Goal: Task Accomplishment & Management: Manage account settings

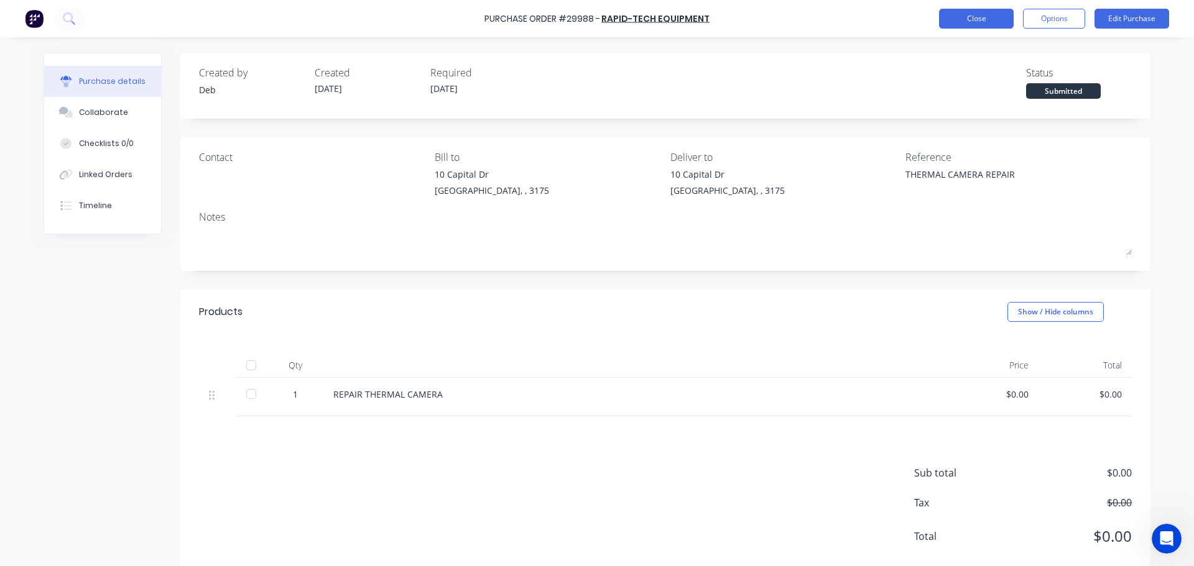
click at [969, 16] on button "Close" at bounding box center [976, 19] width 75 height 20
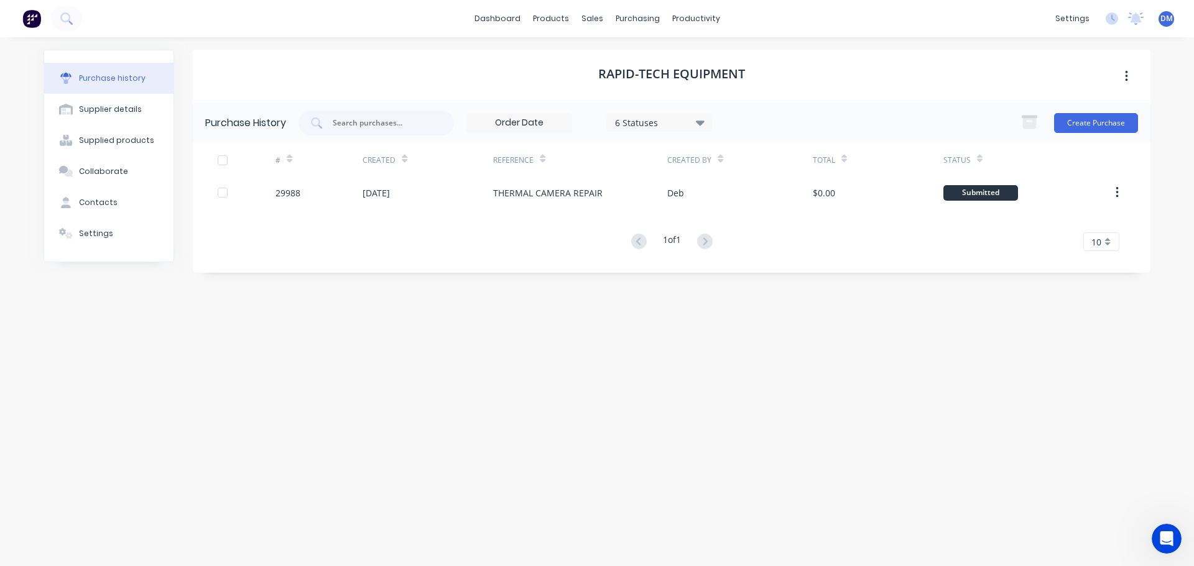
click at [35, 18] on img at bounding box center [31, 18] width 19 height 19
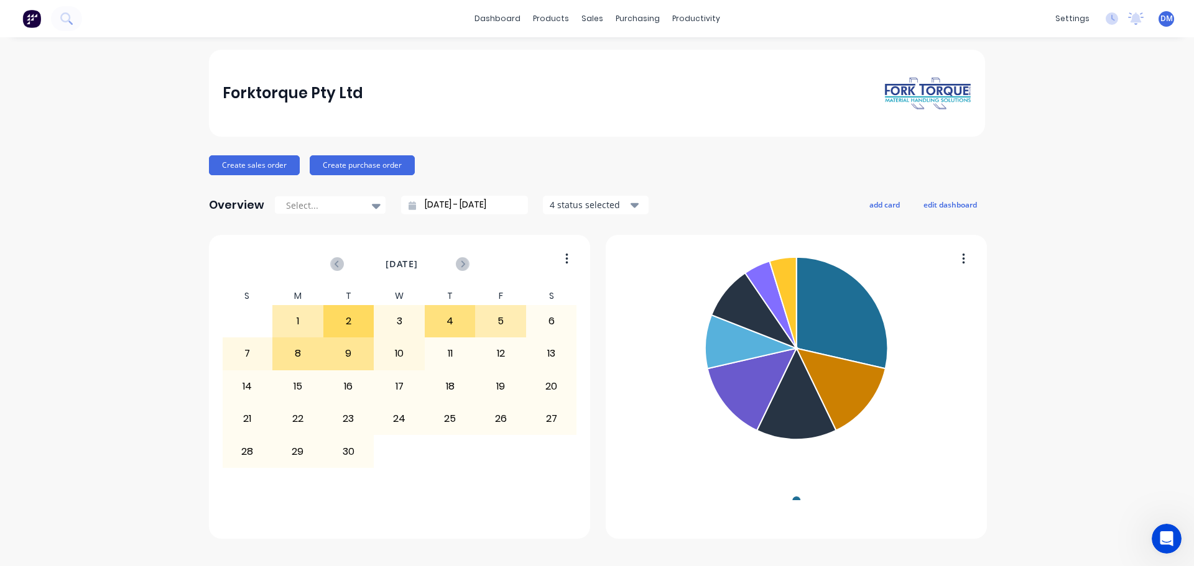
click at [597, 325] on div "Forktorque Pty Ltd Create sales order Create purchase order Overview Select... …" at bounding box center [597, 294] width 776 height 489
click at [57, 21] on button at bounding box center [66, 18] width 31 height 25
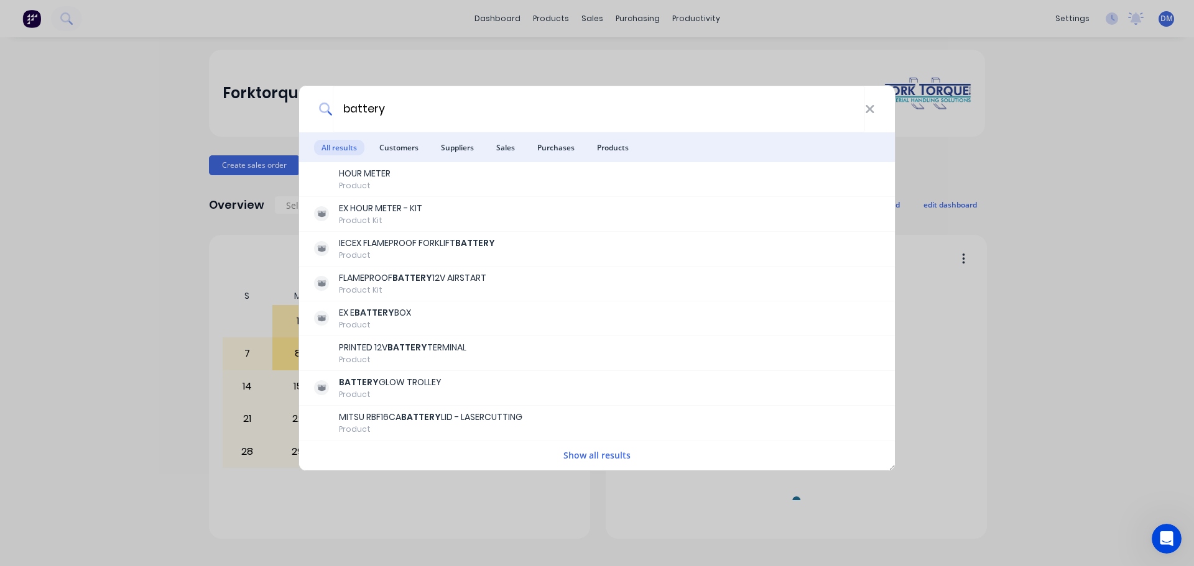
type input "battery"
click at [83, 118] on div "battery All results Customers Suppliers Sales Purchases Products HOUR METER Pro…" at bounding box center [597, 283] width 1194 height 566
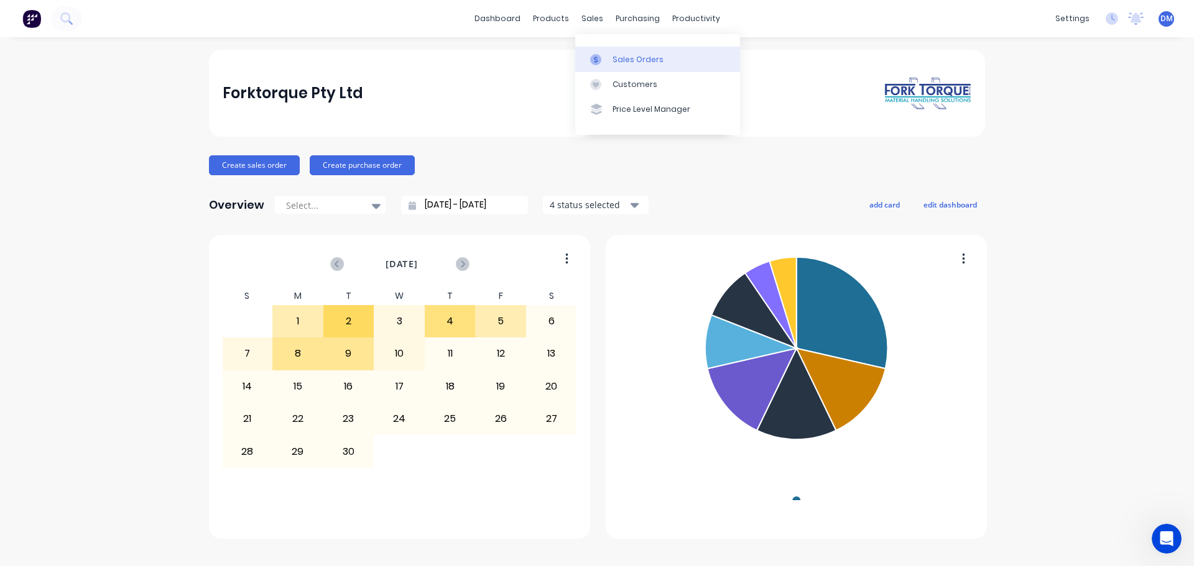
click at [607, 58] on div at bounding box center [599, 59] width 19 height 11
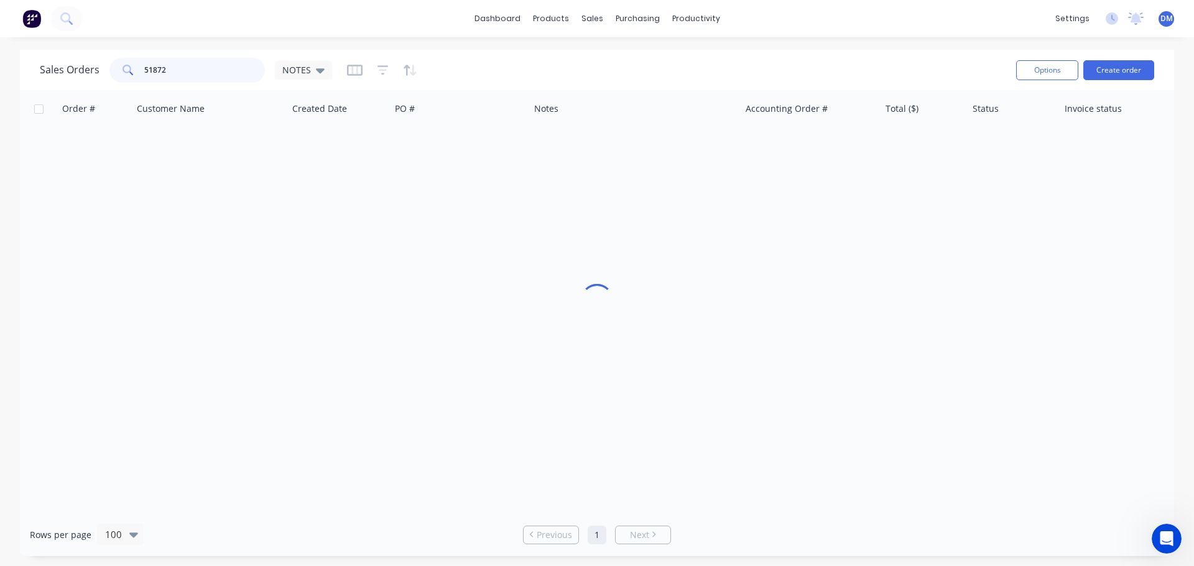
drag, startPoint x: 211, startPoint y: 68, endPoint x: 72, endPoint y: 87, distance: 139.9
click at [73, 86] on div "Sales Orders 51872 NOTES Options Create order" at bounding box center [597, 70] width 1154 height 40
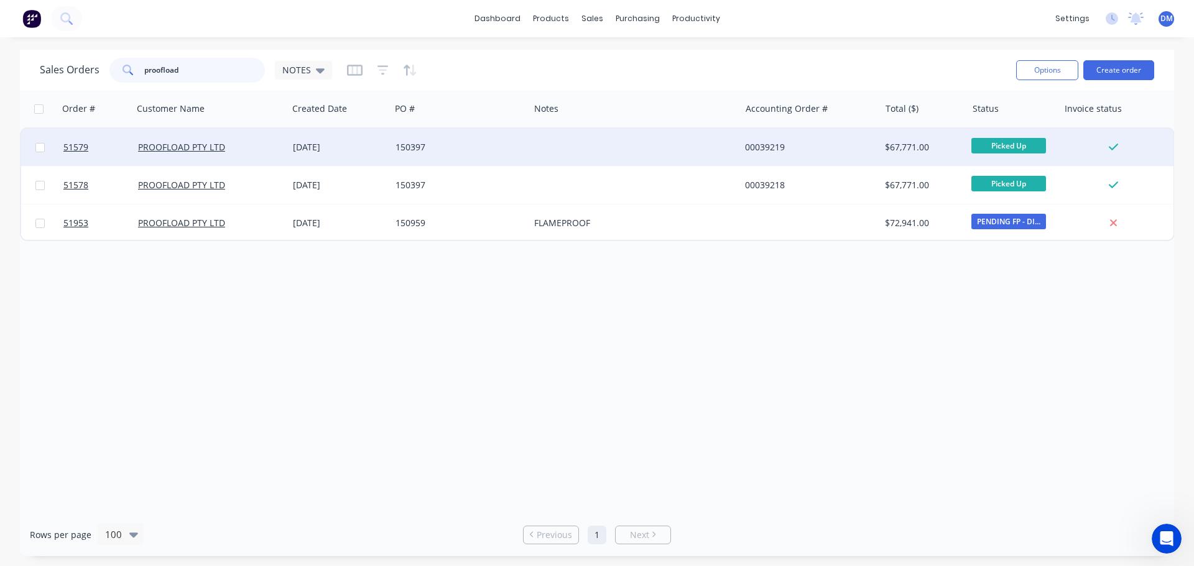
type input "proofload"
click at [492, 145] on div "150397" at bounding box center [456, 147] width 122 height 12
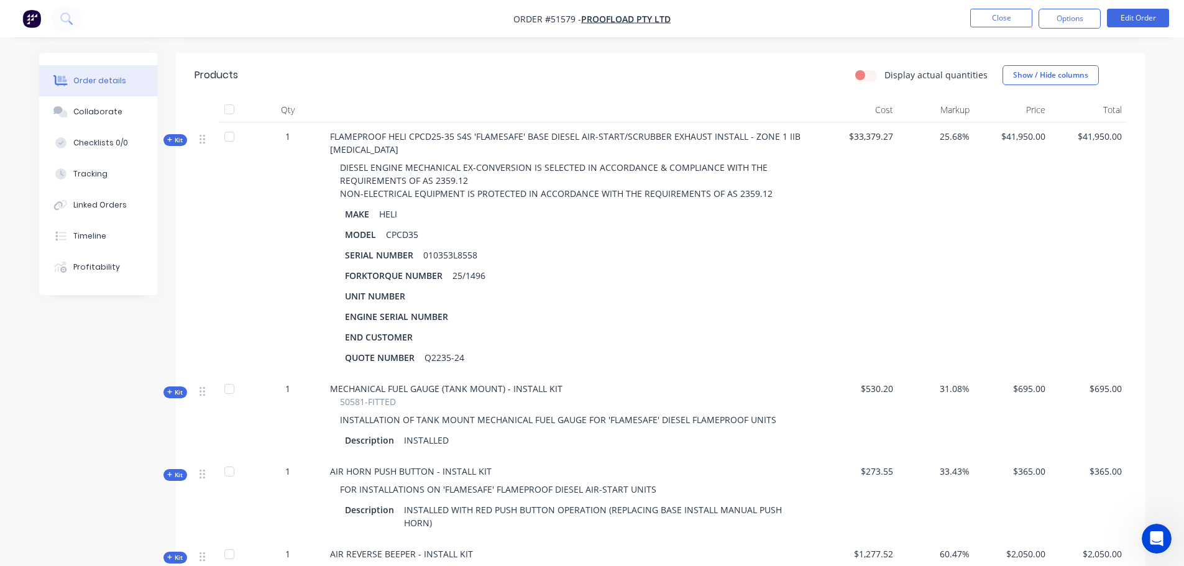
scroll to position [373, 0]
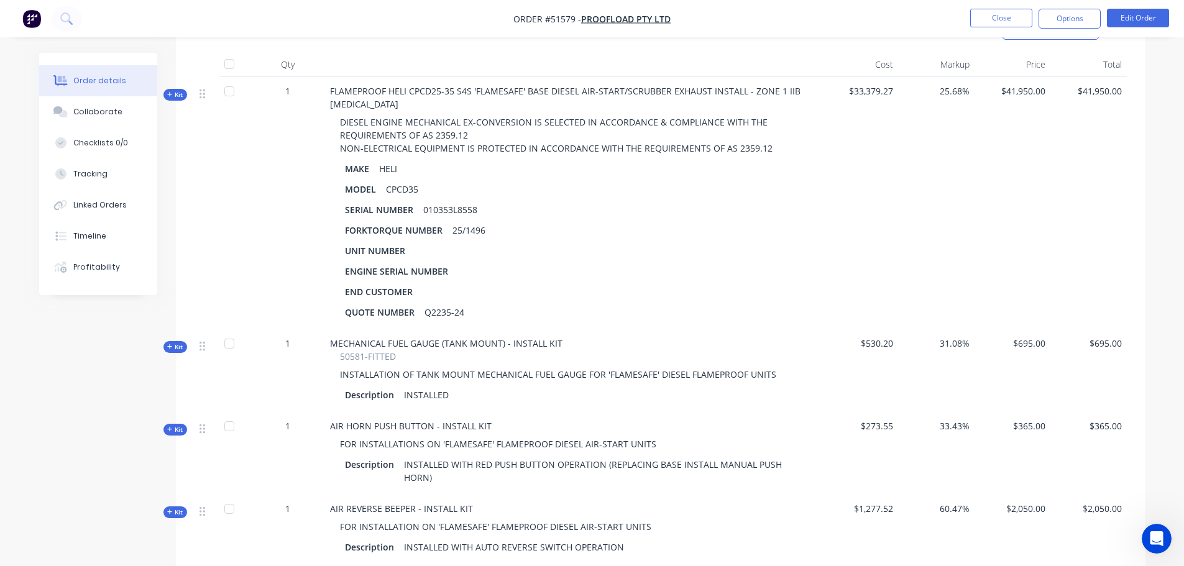
click at [173, 90] on span "Kit" at bounding box center [175, 94] width 16 height 9
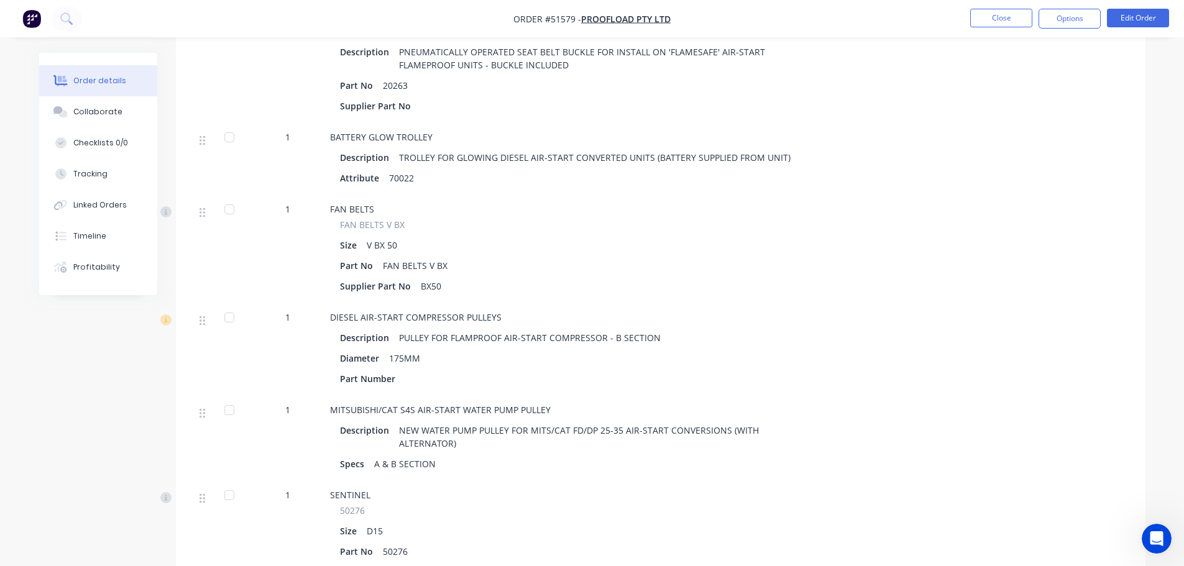
scroll to position [5284, 0]
click at [1008, 18] on button "Close" at bounding box center [1001, 18] width 62 height 19
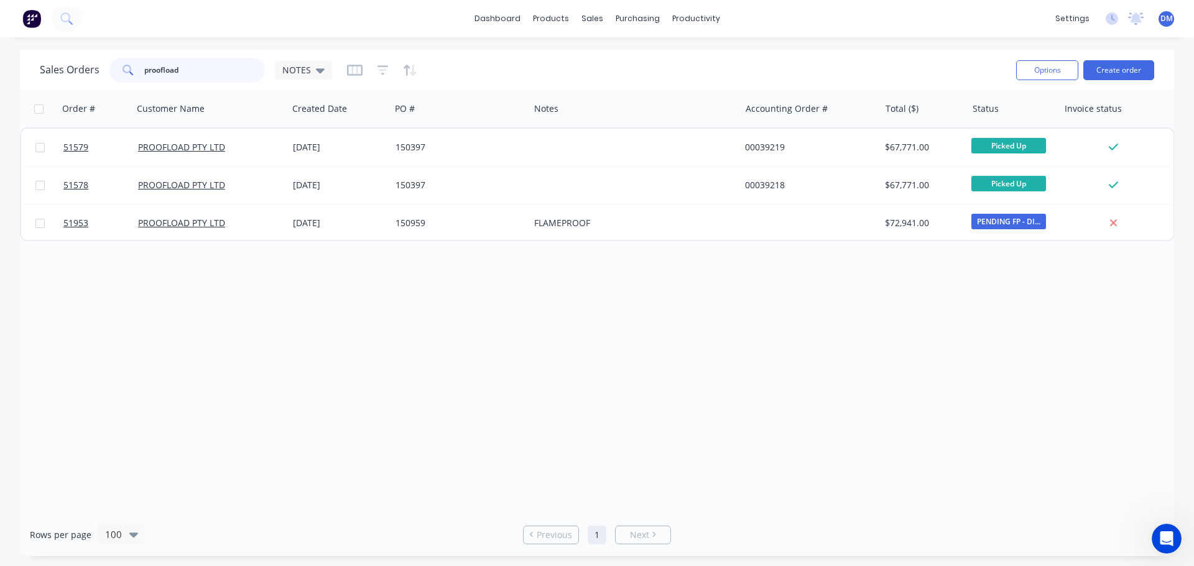
drag, startPoint x: 188, startPoint y: 66, endPoint x: 11, endPoint y: 99, distance: 180.2
click at [11, 99] on div "Sales Orders proofload NOTES Options Create order Order # Customer Name Created…" at bounding box center [597, 303] width 1194 height 507
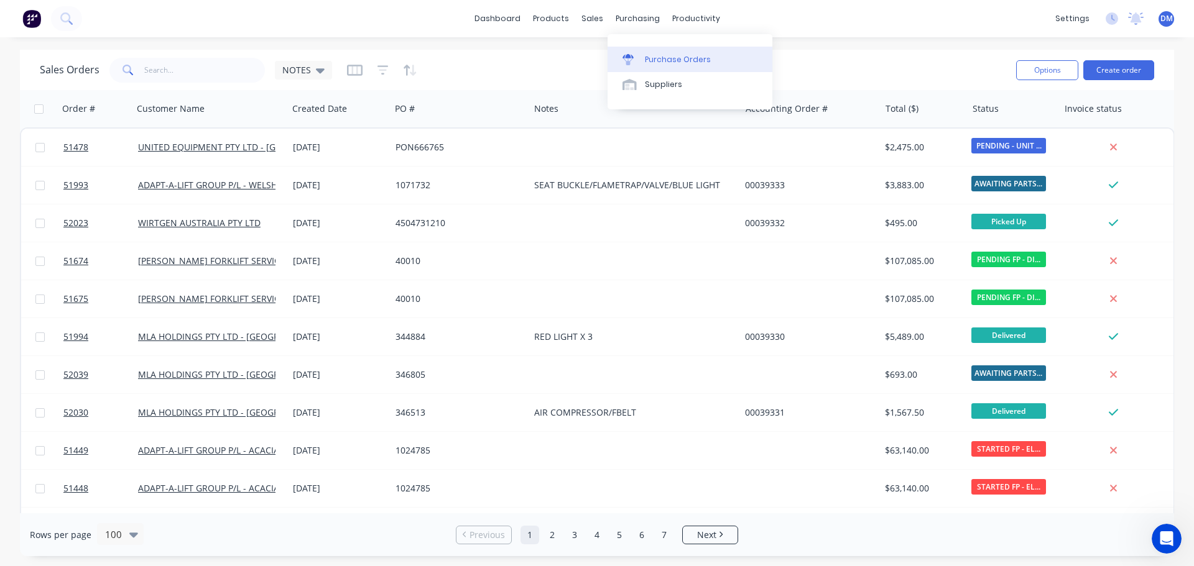
click at [665, 55] on div "Purchase Orders" at bounding box center [678, 59] width 66 height 11
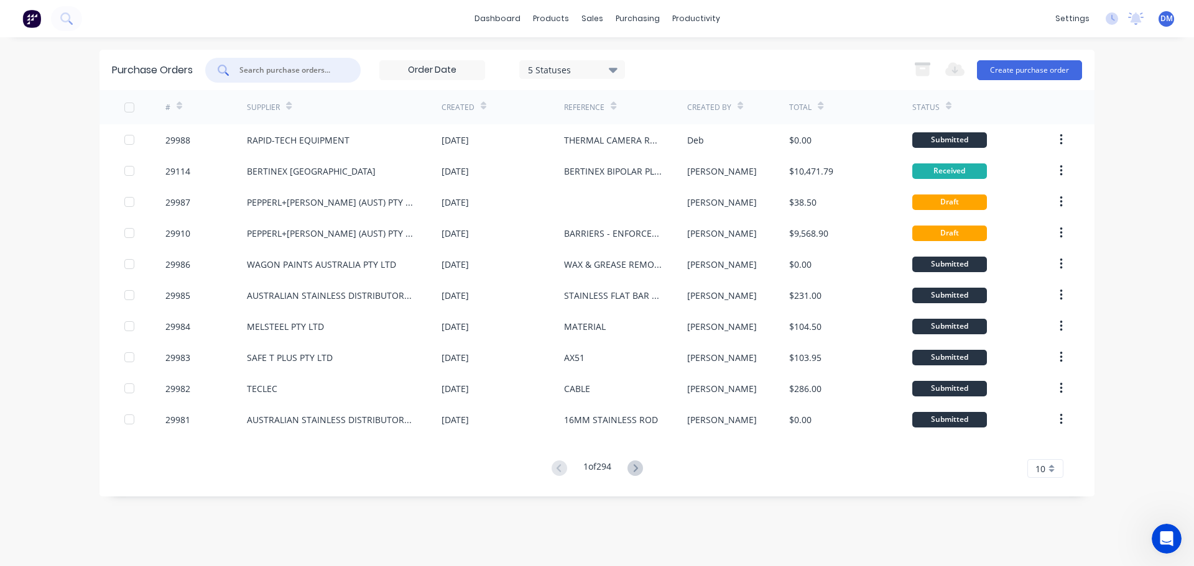
click at [300, 72] on input "text" at bounding box center [289, 70] width 103 height 12
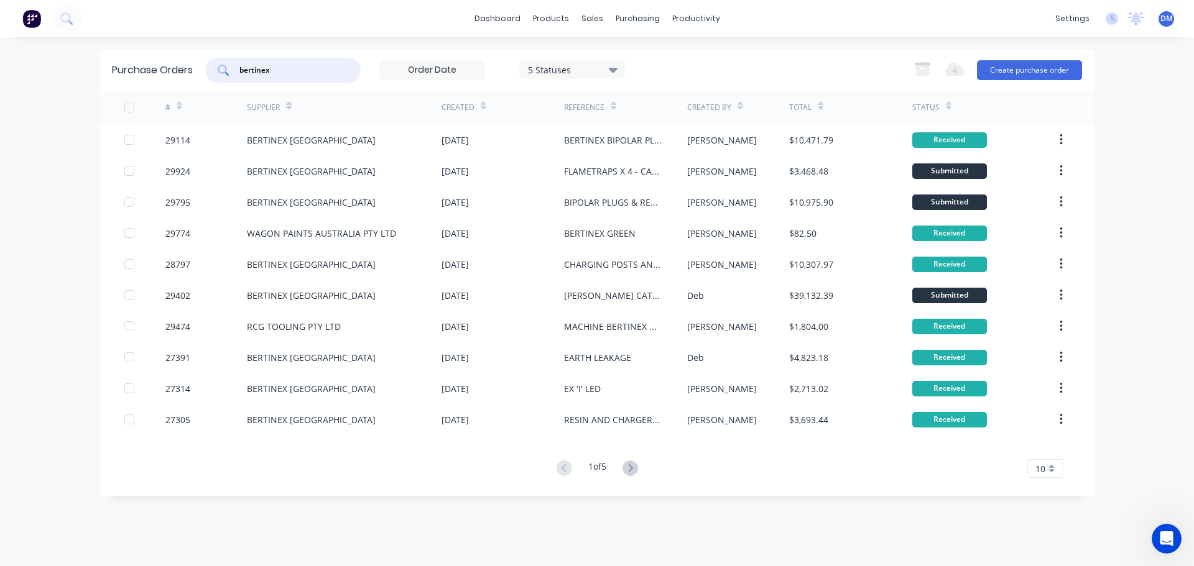
type input "bertinex"
click at [941, 103] on div "Status" at bounding box center [931, 107] width 39 height 22
click at [946, 105] on icon at bounding box center [949, 105] width 6 height 9
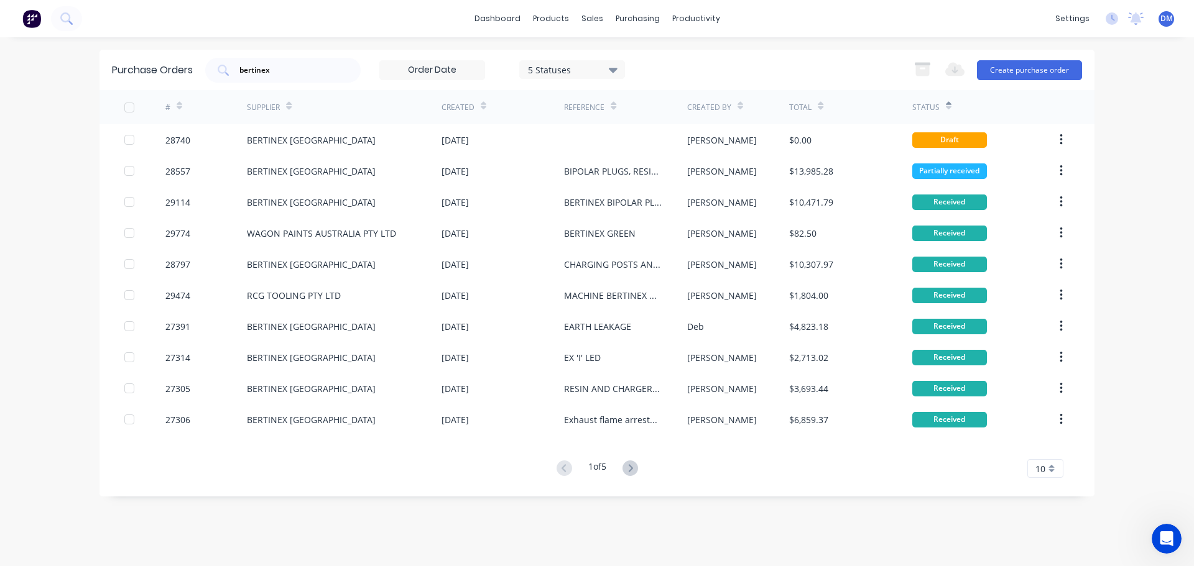
click at [946, 105] on icon at bounding box center [949, 105] width 6 height 9
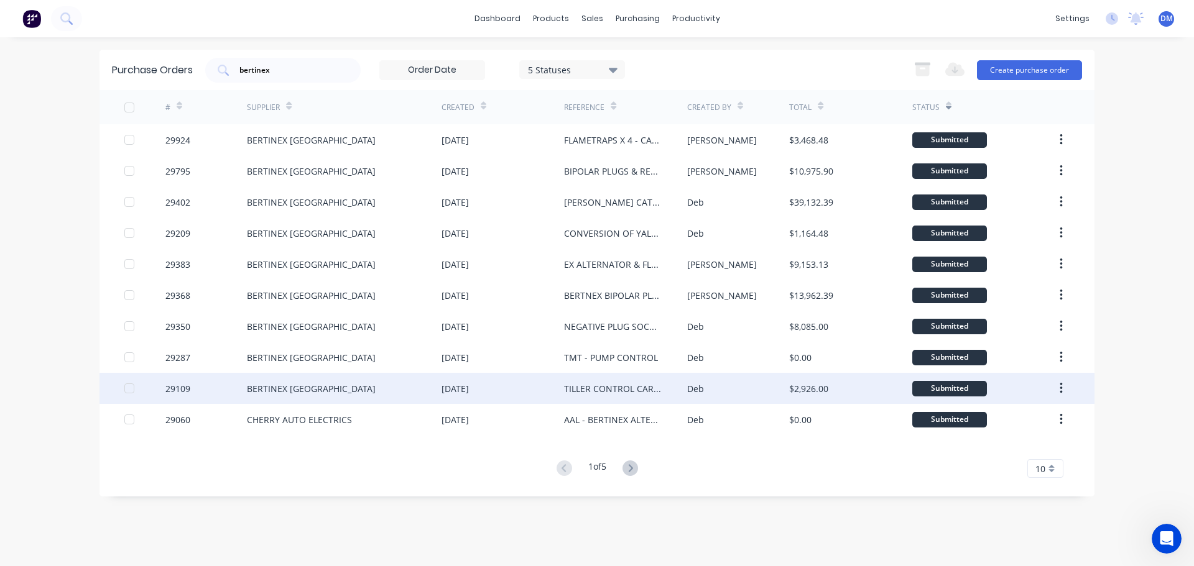
click at [645, 385] on div "TILLER CONTROL CARD DULUX" at bounding box center [613, 388] width 98 height 13
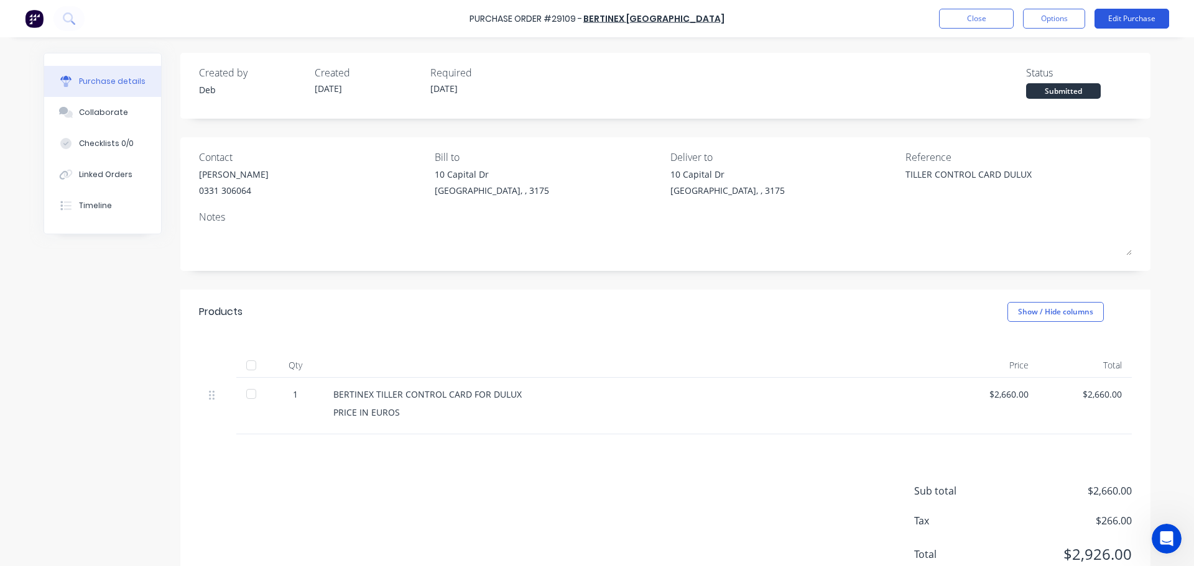
click at [1126, 21] on button "Edit Purchase" at bounding box center [1131, 19] width 75 height 20
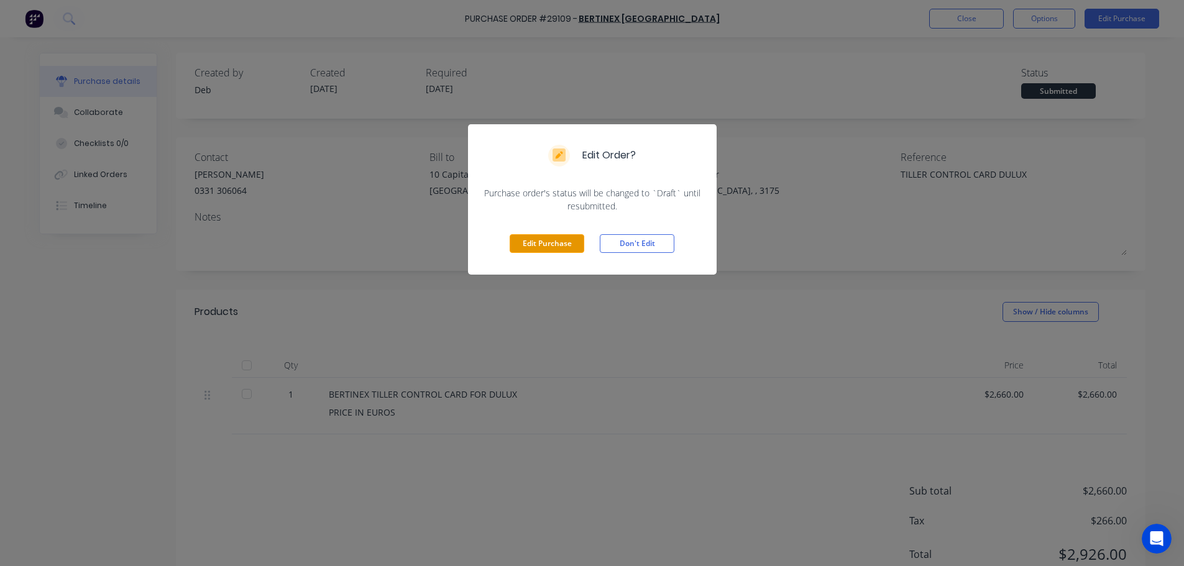
click at [546, 241] on button "Edit Purchase" at bounding box center [547, 243] width 75 height 19
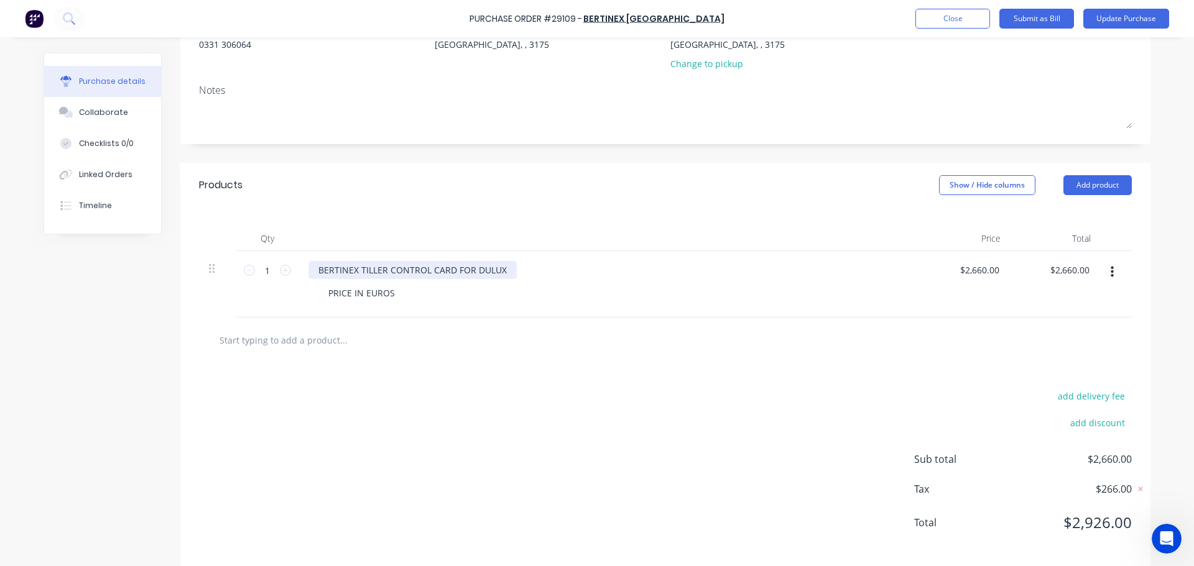
scroll to position [160, 0]
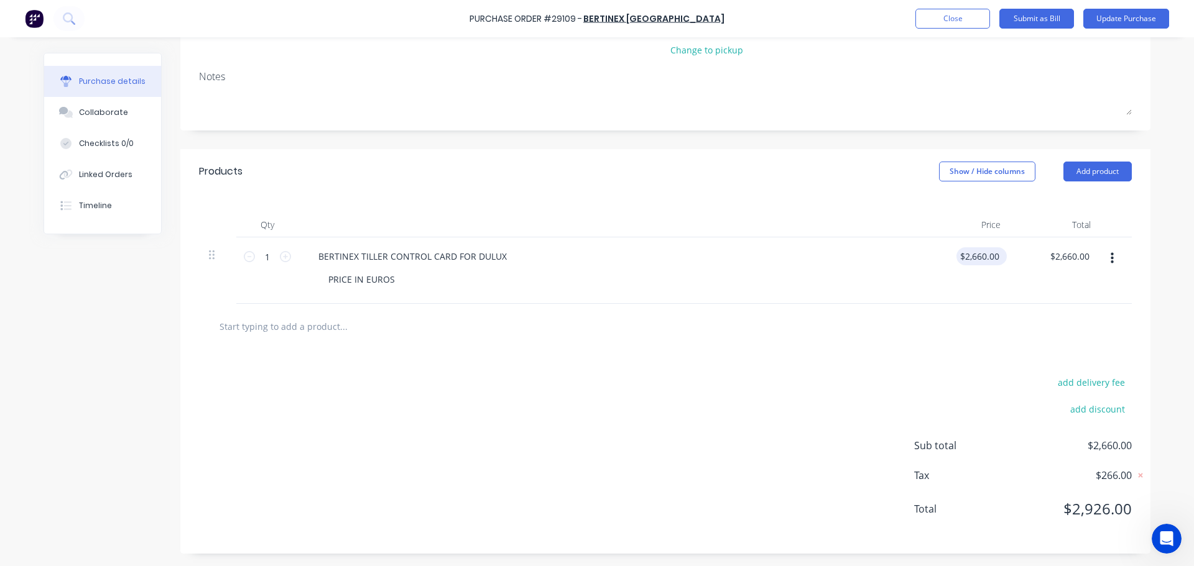
type textarea "x"
drag, startPoint x: 959, startPoint y: 257, endPoint x: 1043, endPoint y: 257, distance: 83.9
click at [1043, 257] on div "1 1 BERTINEX TILLER CONTROL CARD FOR DULUX PRICE IN EUROS 2660.00 2660.00 $2,66…" at bounding box center [665, 270] width 933 height 67
type input "5"
type input "4781.41"
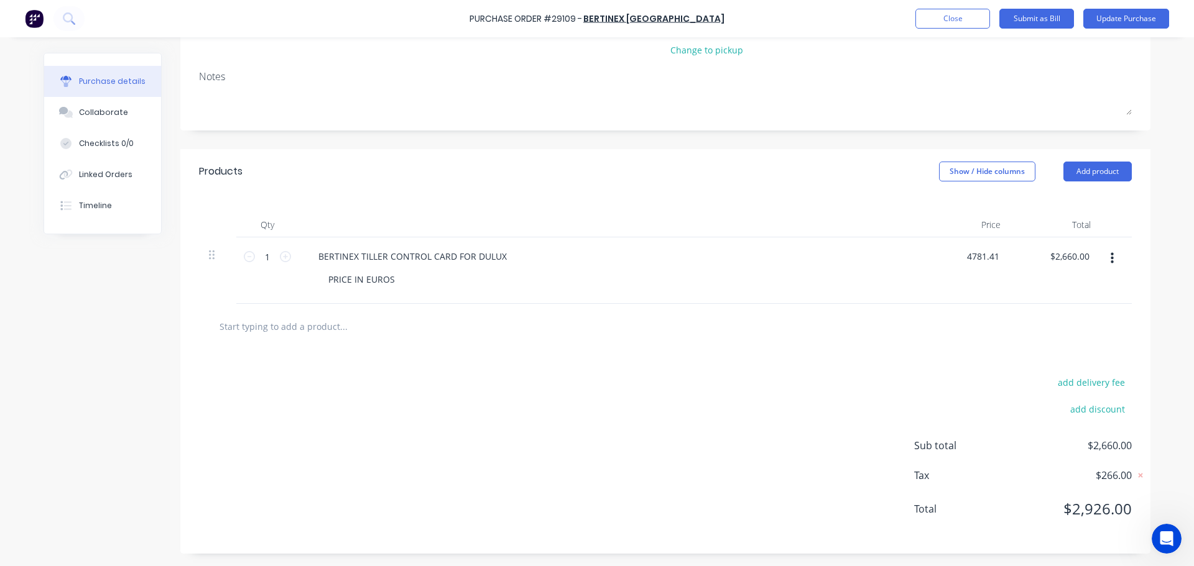
type input "4781.41"
type textarea "x"
type input "$4,781.41"
type textarea "x"
type input "$4,781.41"
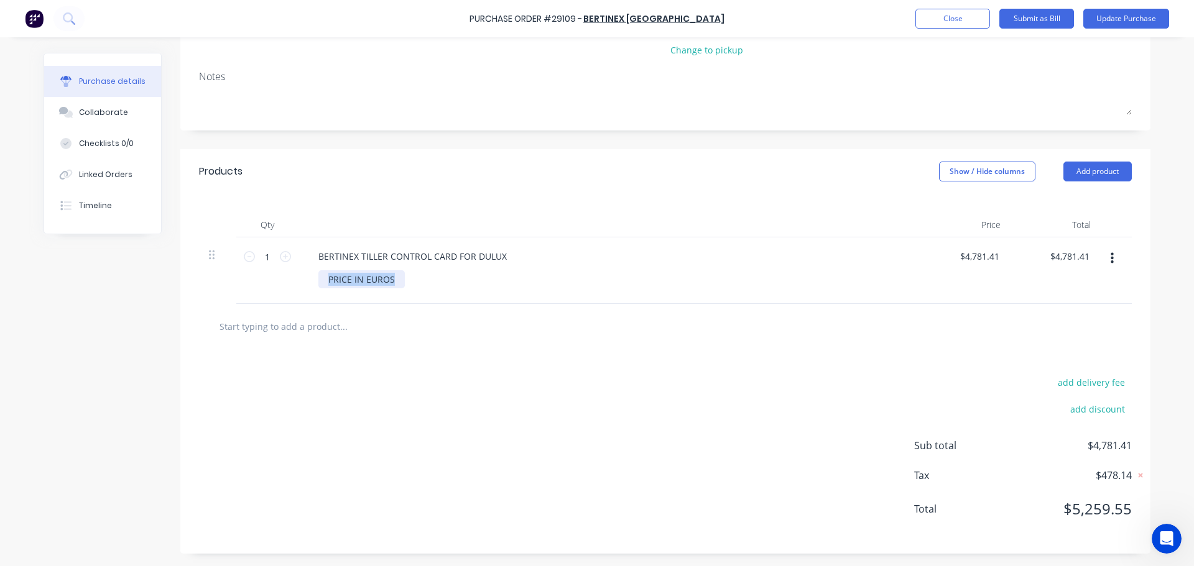
drag, startPoint x: 389, startPoint y: 281, endPoint x: 301, endPoint y: 280, distance: 88.3
click at [301, 280] on div "BERTINEX TILLER CONTROL CARD FOR DULUX PRICE IN EUROS" at bounding box center [609, 270] width 622 height 67
click at [1083, 384] on button "add delivery fee" at bounding box center [1090, 382] width 81 height 16
type textarea "x"
drag, startPoint x: 1089, startPoint y: 382, endPoint x: 1143, endPoint y: 385, distance: 54.1
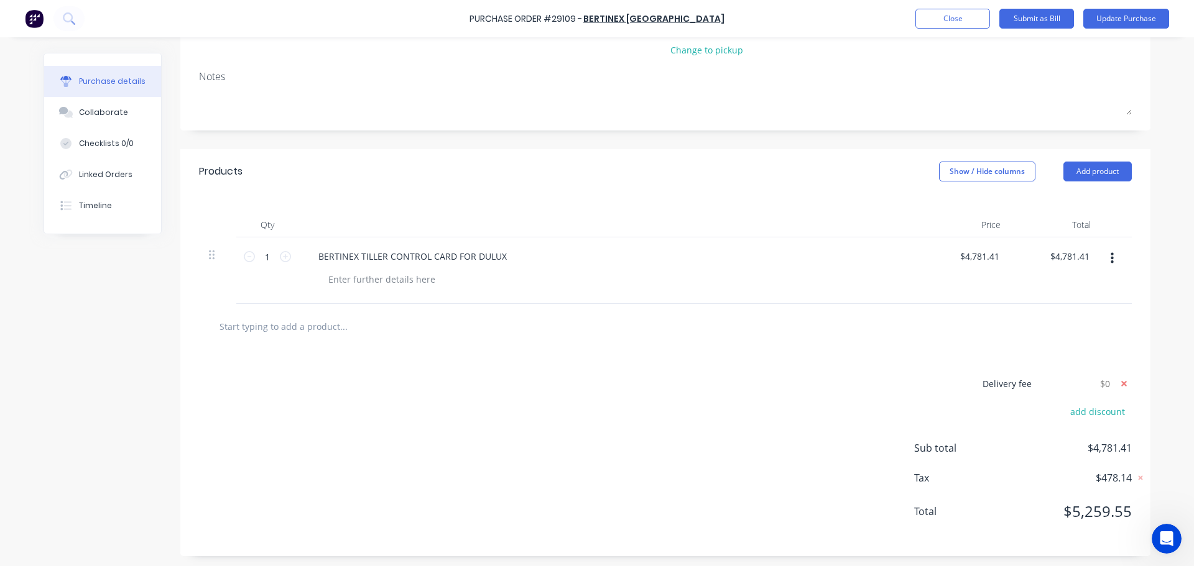
click at [1143, 385] on div "Delivery fee add discount Sub total $4,781.41 Tax $478.14 Total $5,259.55" at bounding box center [665, 452] width 970 height 207
type input "429.28"
type textarea "x"
type input "$429.28"
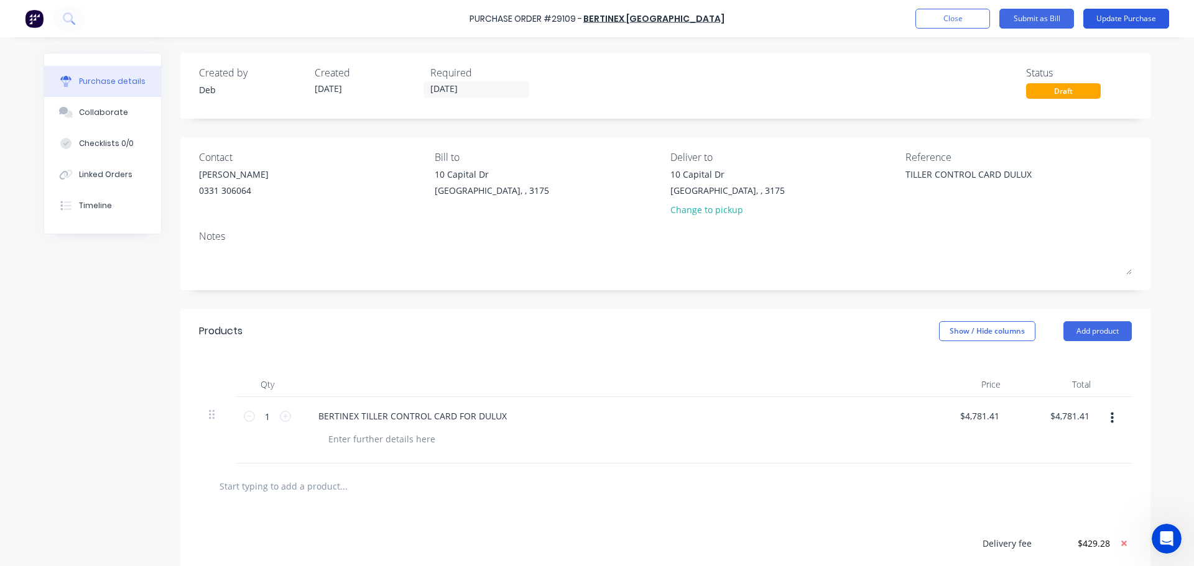
click at [1108, 13] on button "Update Purchase" at bounding box center [1126, 19] width 86 height 20
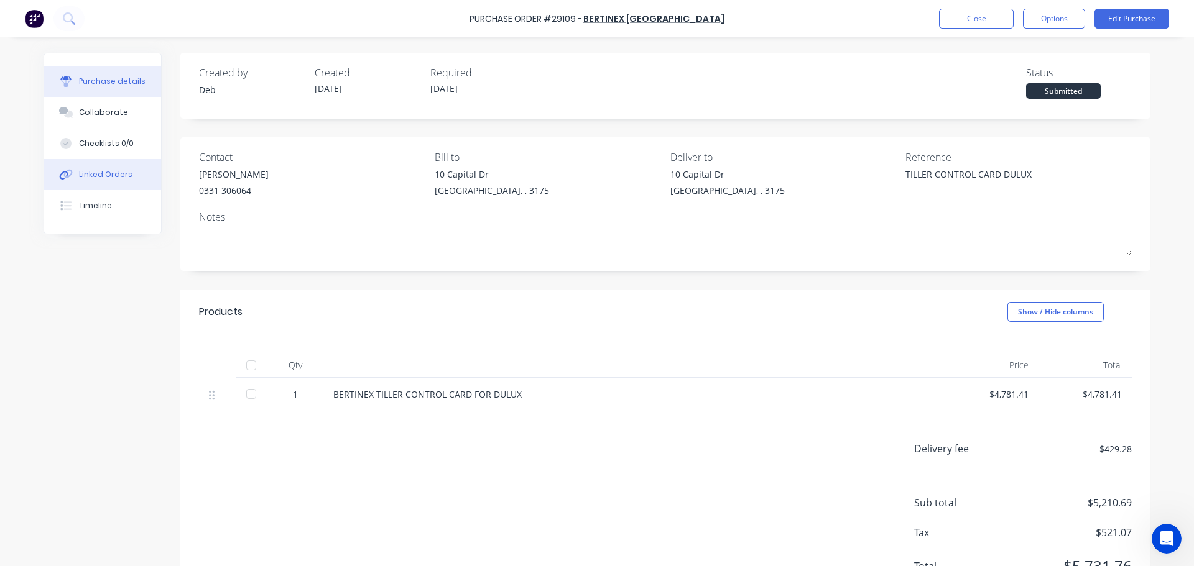
click at [116, 173] on div "Linked Orders" at bounding box center [105, 174] width 53 height 11
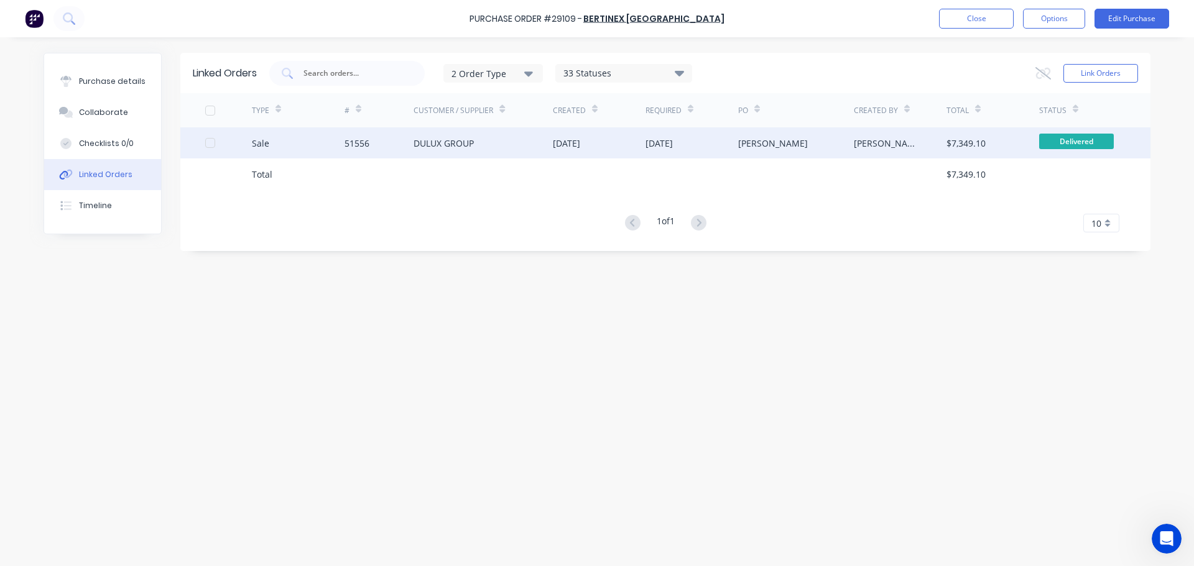
click at [458, 142] on div "DULUX GROUP" at bounding box center [443, 143] width 60 height 13
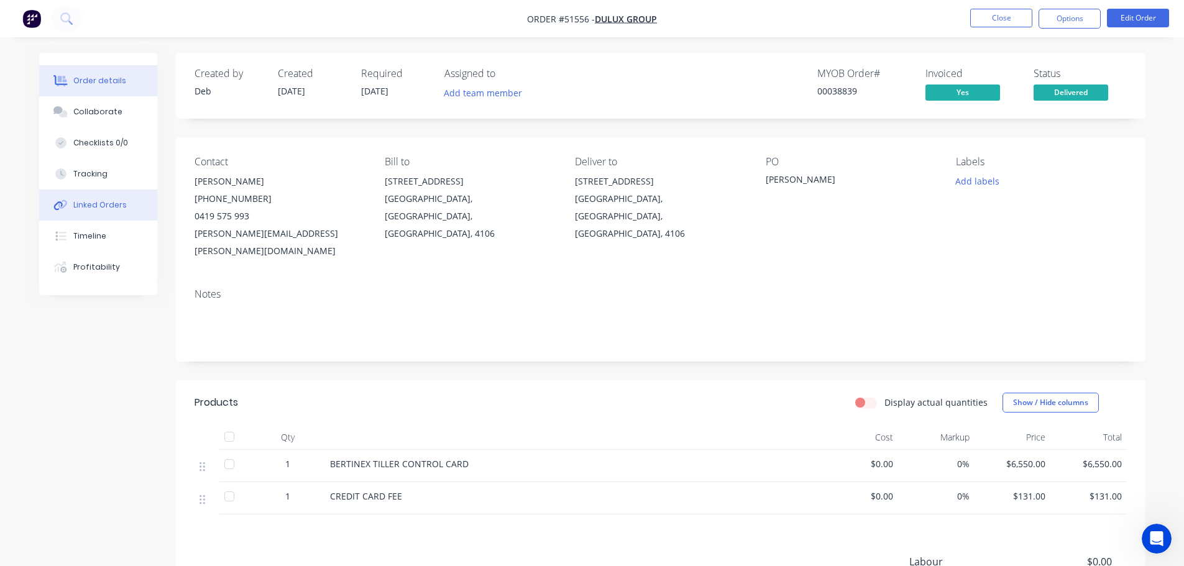
click at [90, 201] on div "Linked Orders" at bounding box center [99, 205] width 53 height 11
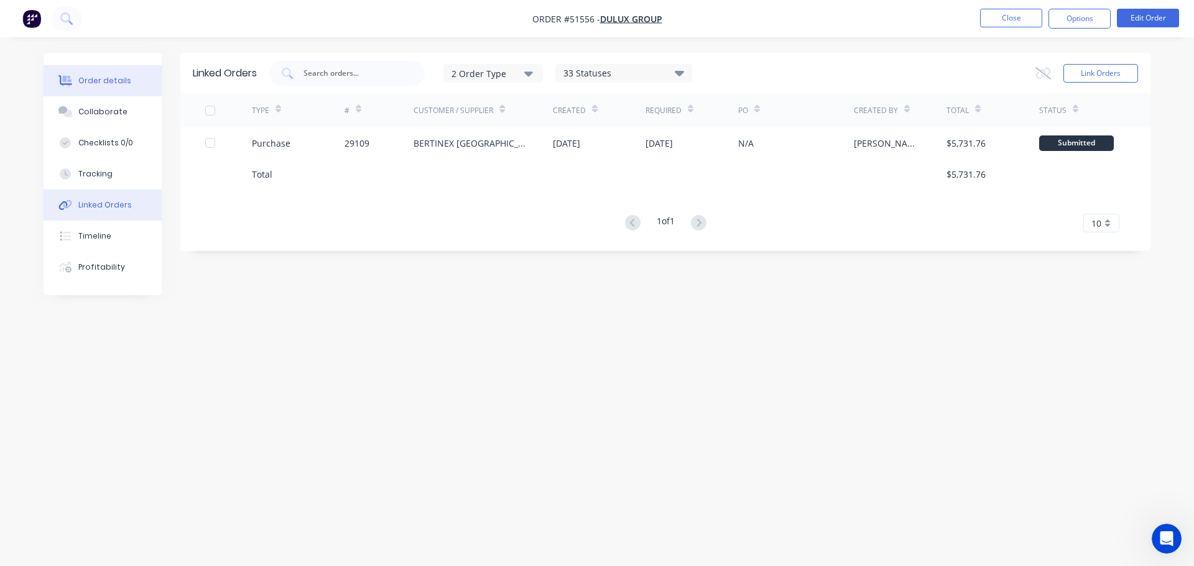
click at [103, 81] on div "Order details" at bounding box center [104, 80] width 53 height 11
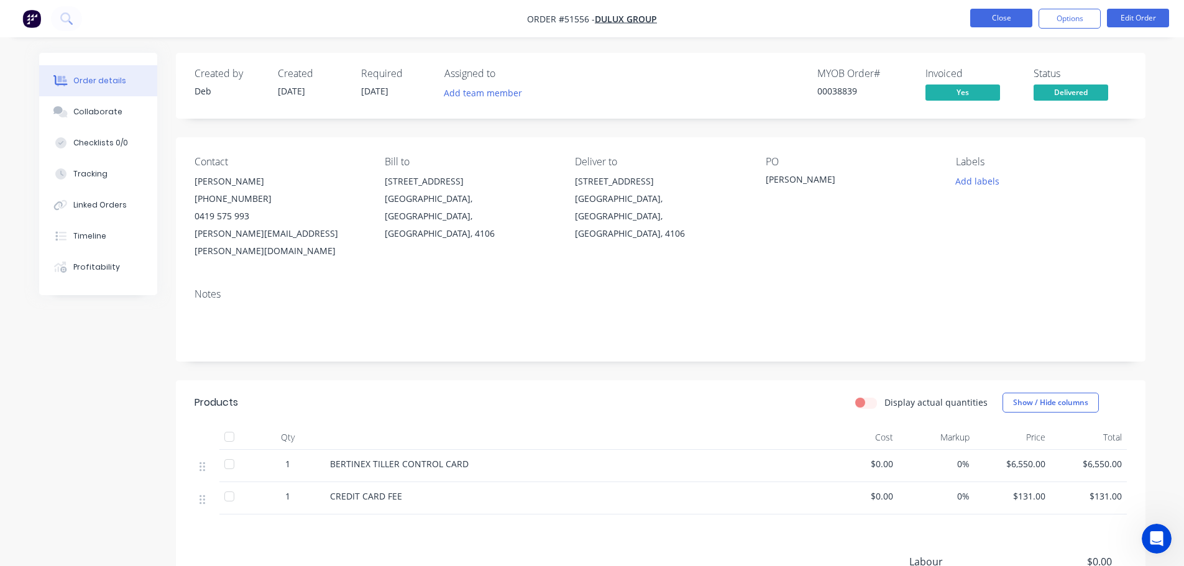
click at [993, 16] on button "Close" at bounding box center [1001, 18] width 62 height 19
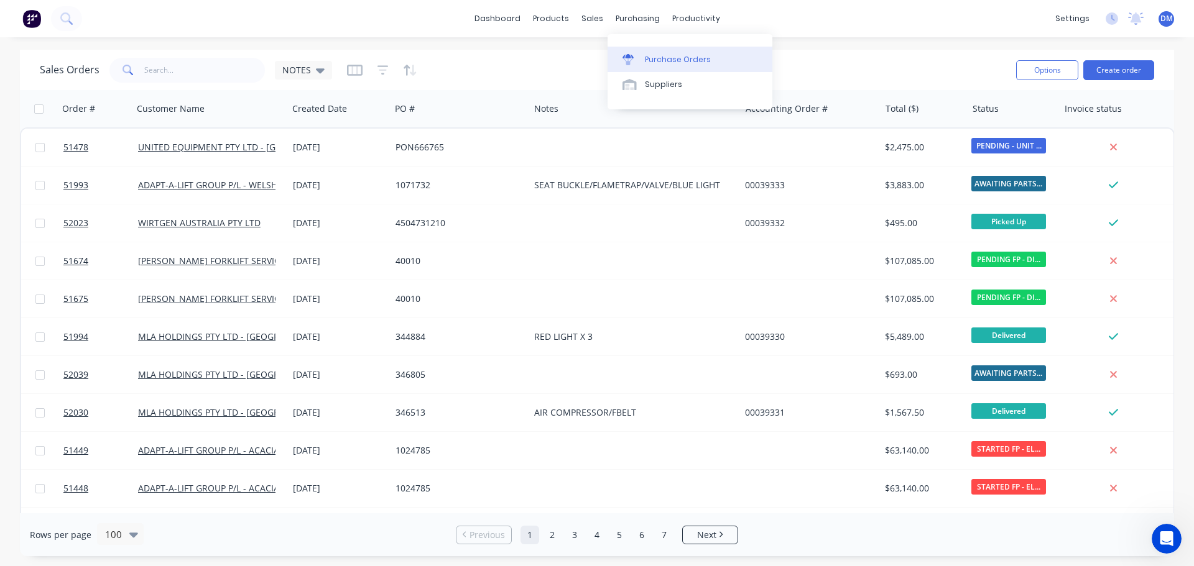
click at [663, 65] on link "Purchase Orders" at bounding box center [689, 59] width 165 height 25
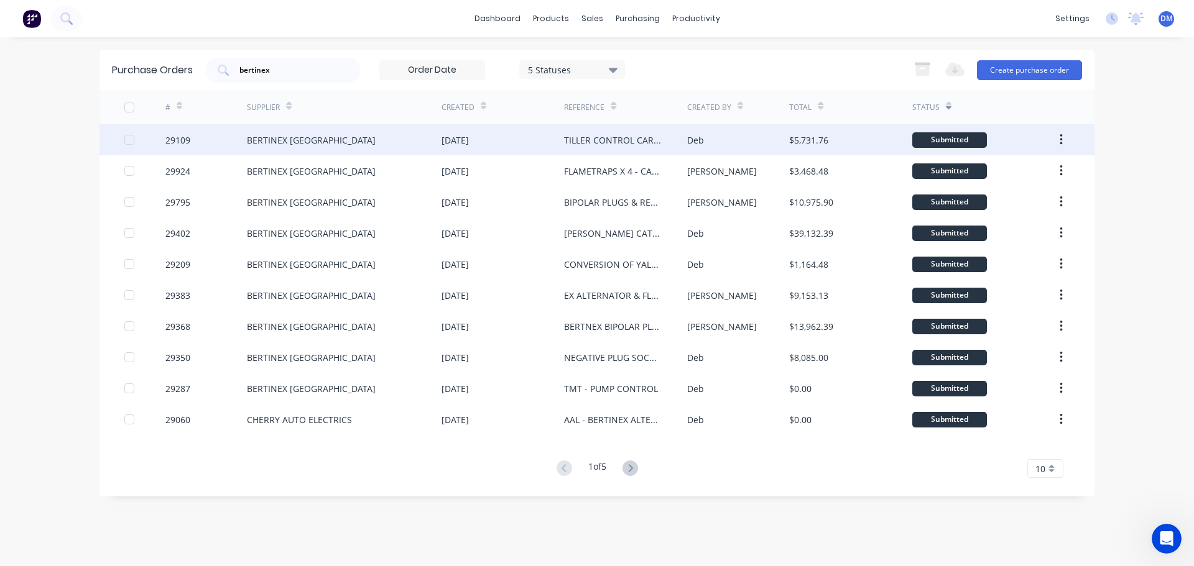
click at [592, 140] on div "TILLER CONTROL CARD DULUX" at bounding box center [613, 140] width 98 height 13
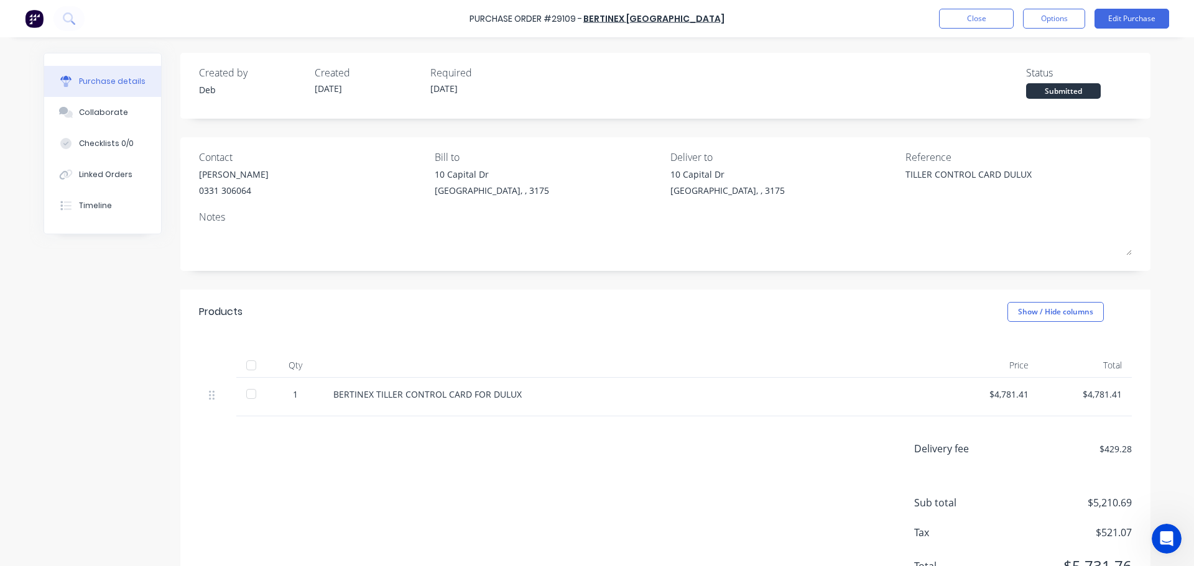
click at [249, 365] on div at bounding box center [251, 365] width 25 height 25
type textarea "x"
click at [969, 22] on button "Close" at bounding box center [976, 19] width 75 height 20
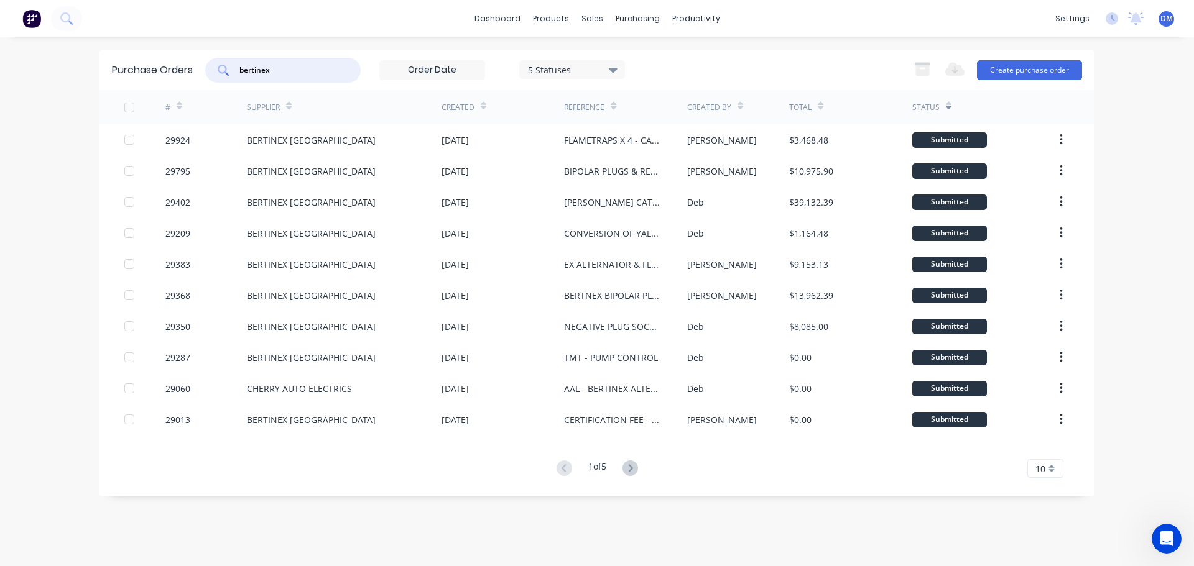
drag, startPoint x: 318, startPoint y: 67, endPoint x: 210, endPoint y: 63, distance: 108.2
click at [210, 63] on div "bertinex" at bounding box center [282, 70] width 155 height 25
type input "29114"
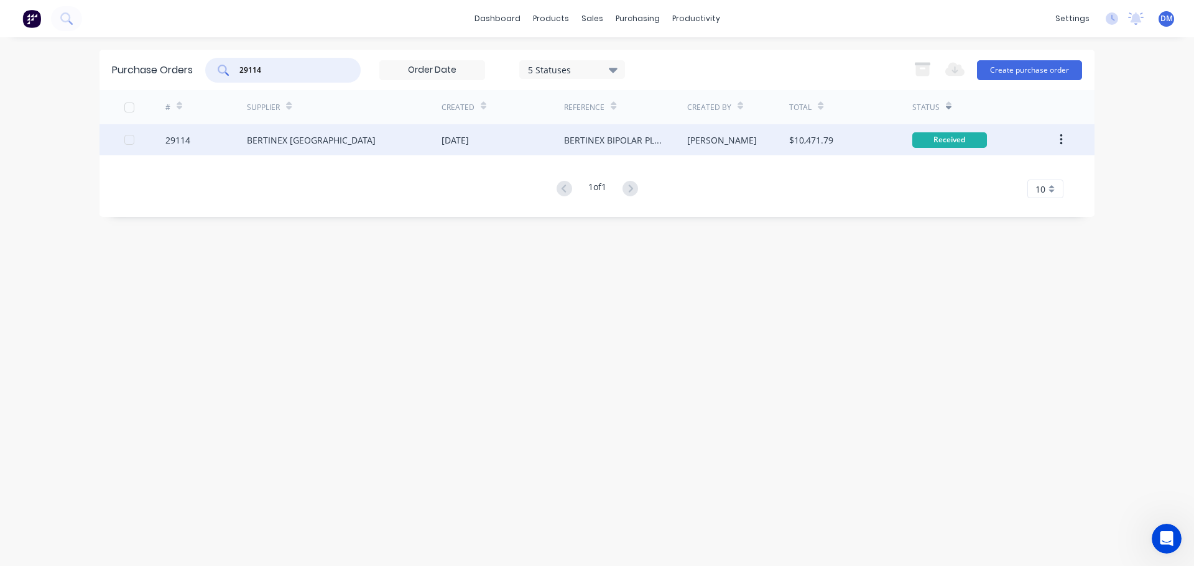
click at [290, 134] on div "BERTINEX [GEOGRAPHIC_DATA]" at bounding box center [311, 140] width 129 height 13
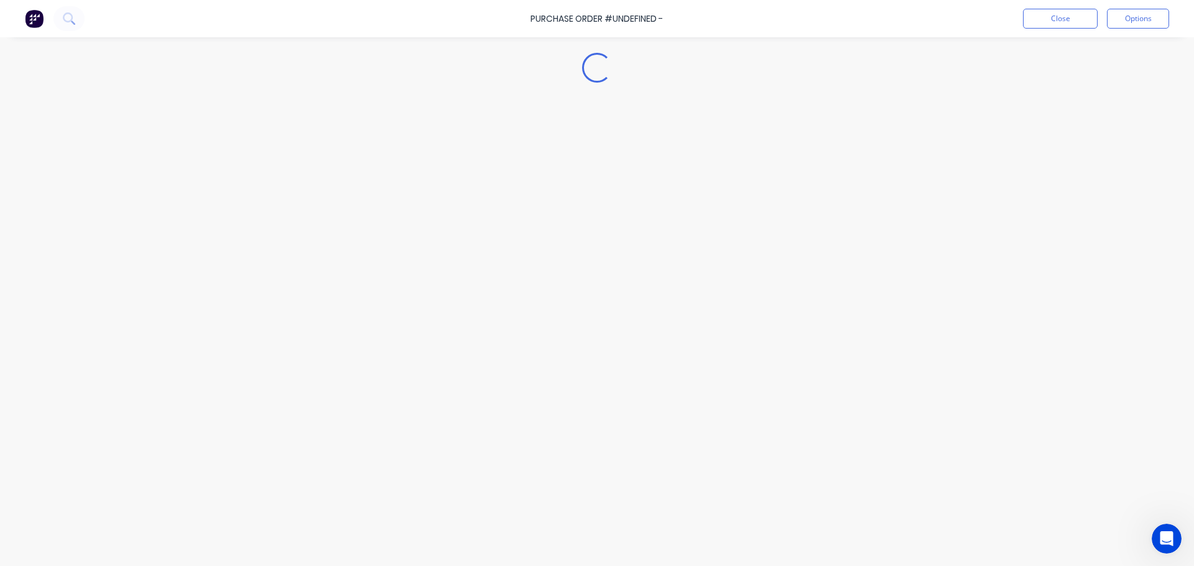
type textarea "x"
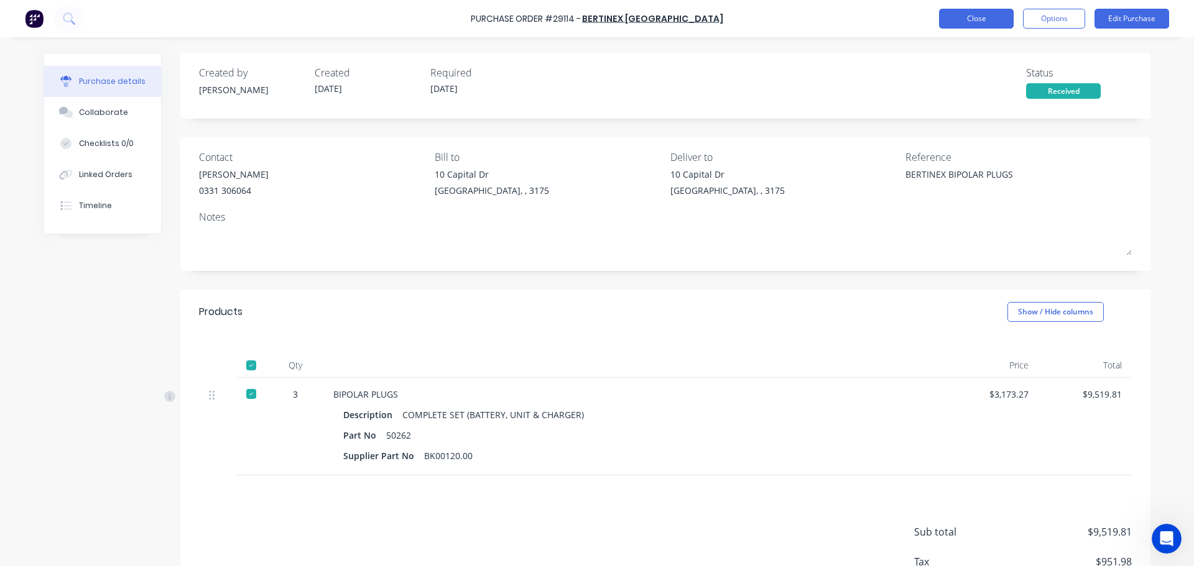
click at [967, 22] on button "Close" at bounding box center [976, 19] width 75 height 20
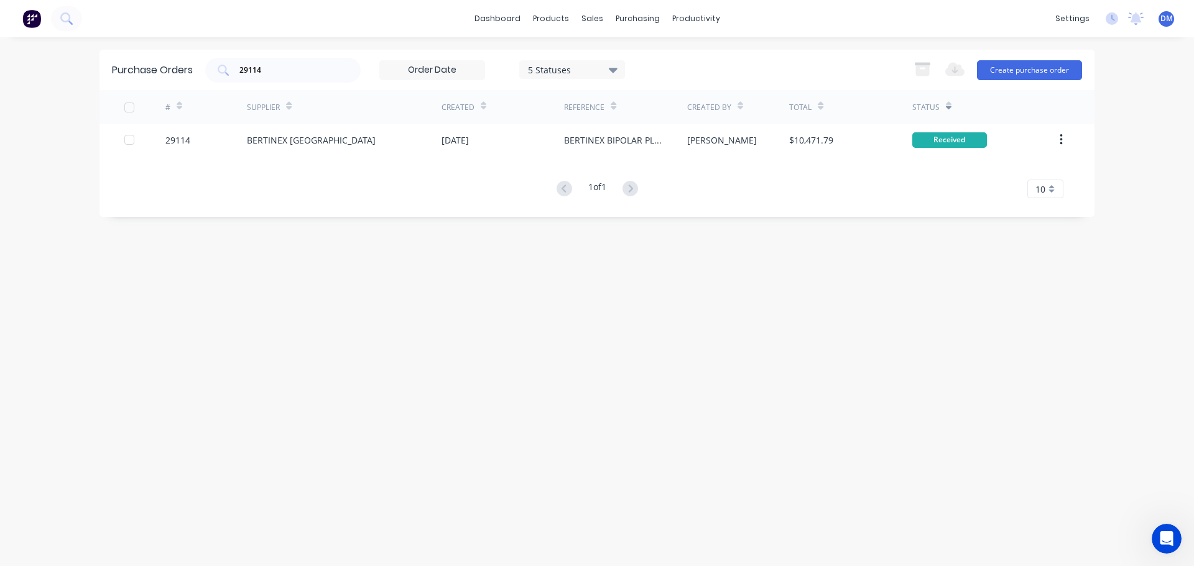
drag, startPoint x: 272, startPoint y: 65, endPoint x: 166, endPoint y: 71, distance: 105.9
click at [166, 71] on div "Purchase Orders 29114 5 Statuses 5 Statuses Export to Excel (XLSX) Create purch…" at bounding box center [596, 70] width 995 height 40
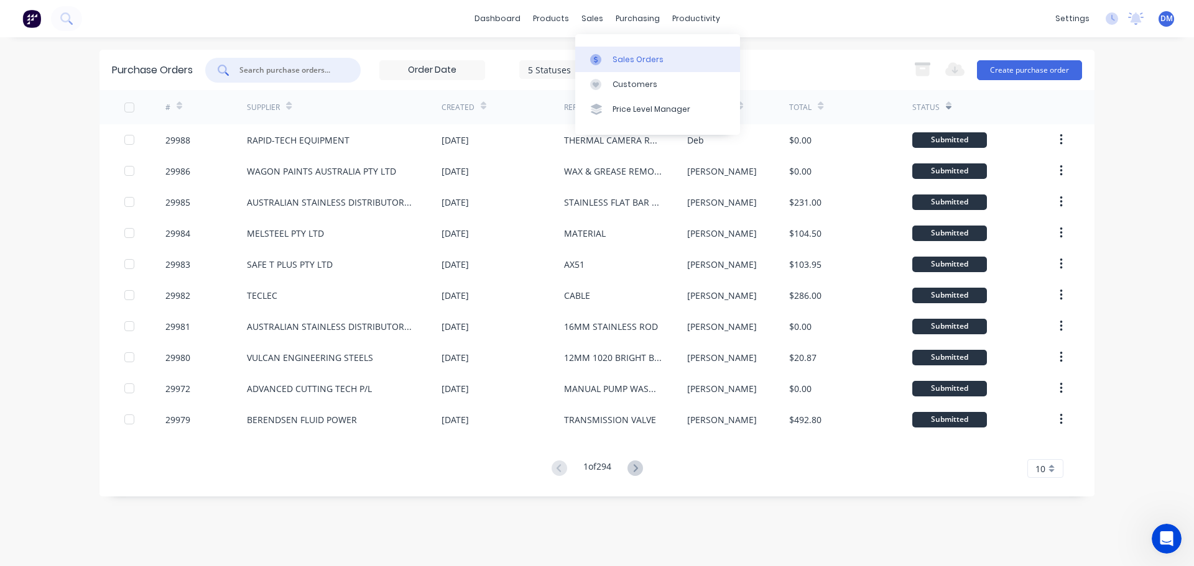
click at [618, 63] on div "Sales Orders" at bounding box center [637, 59] width 51 height 11
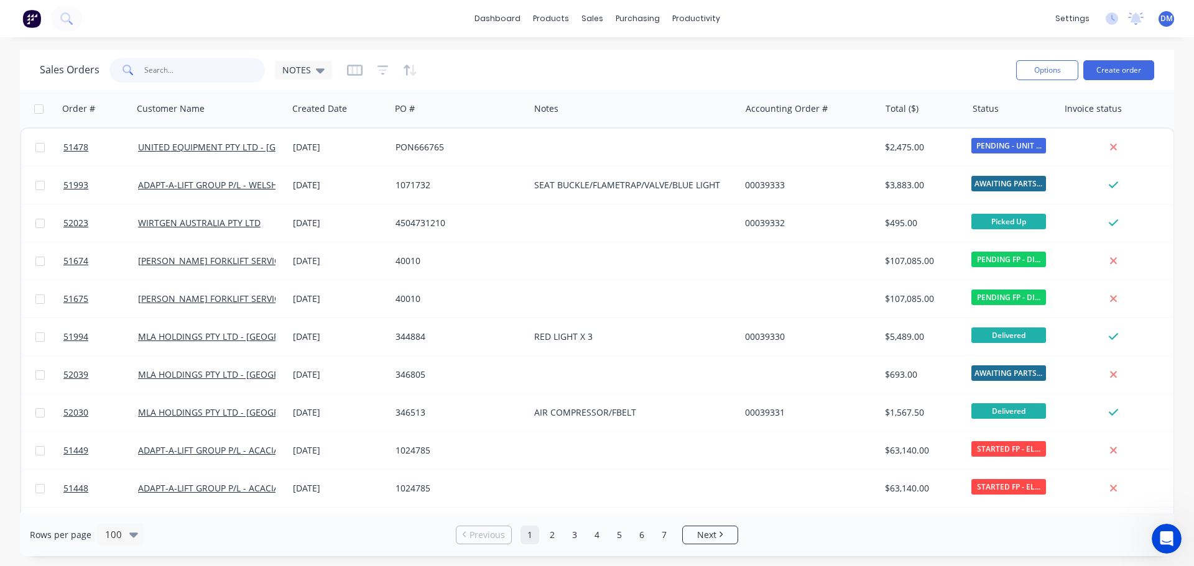
click at [186, 67] on input "text" at bounding box center [204, 70] width 121 height 25
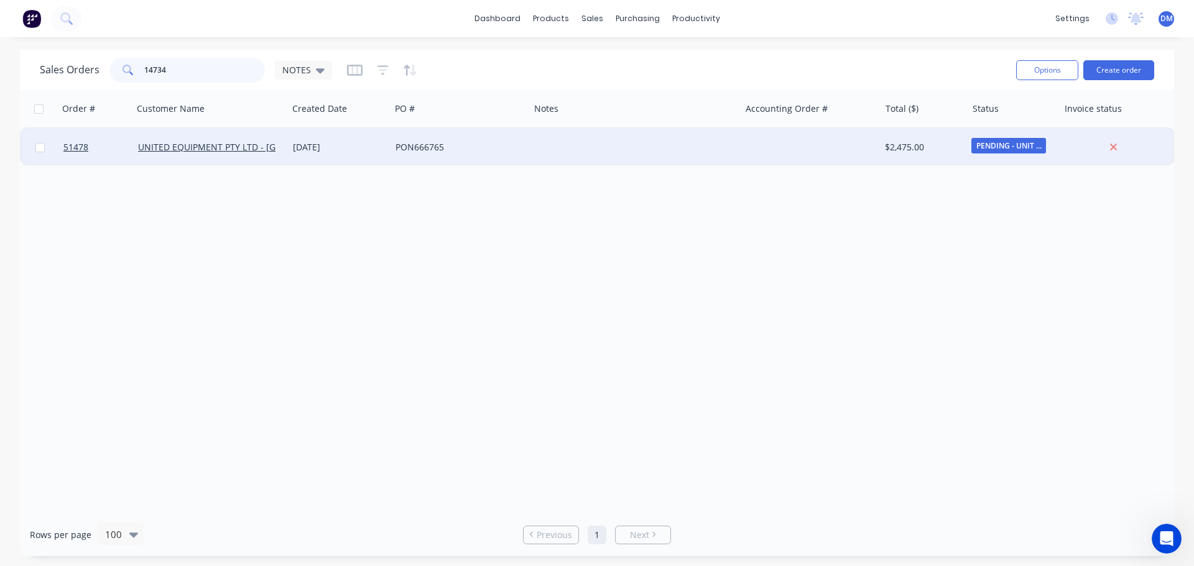
type input "14734"
click at [456, 142] on div "PON666765" at bounding box center [456, 147] width 122 height 12
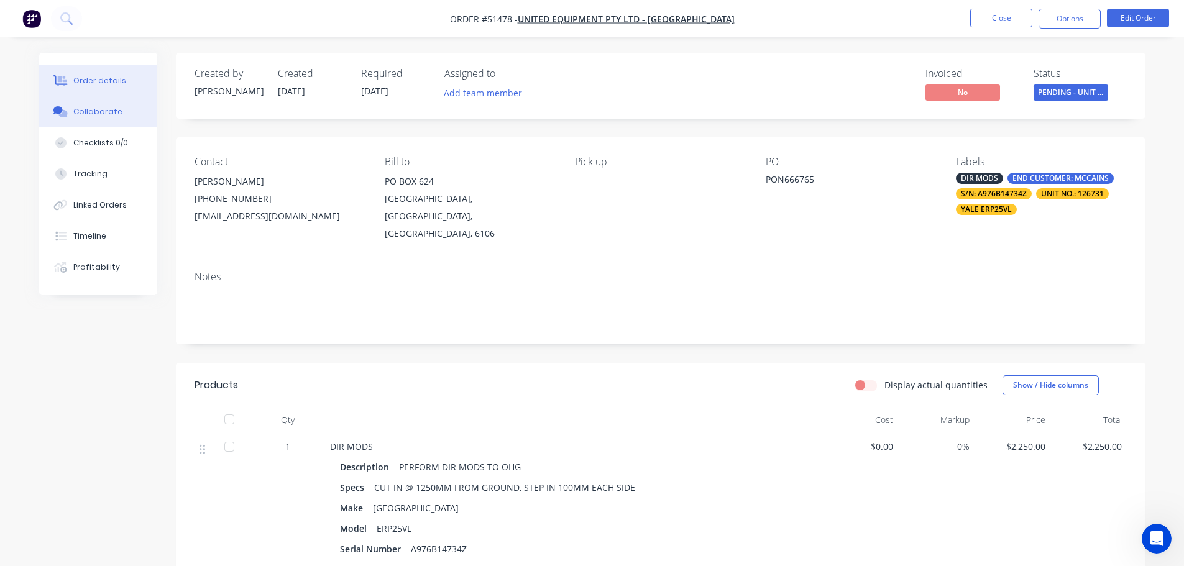
click at [104, 107] on div "Collaborate" at bounding box center [97, 111] width 49 height 11
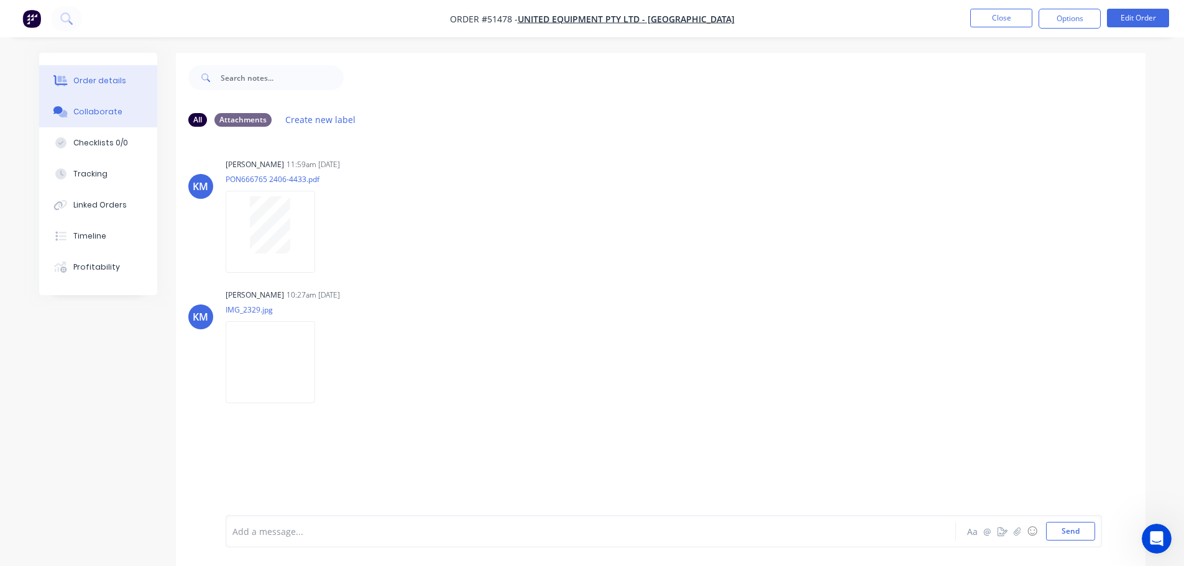
click at [111, 78] on div "Order details" at bounding box center [99, 80] width 53 height 11
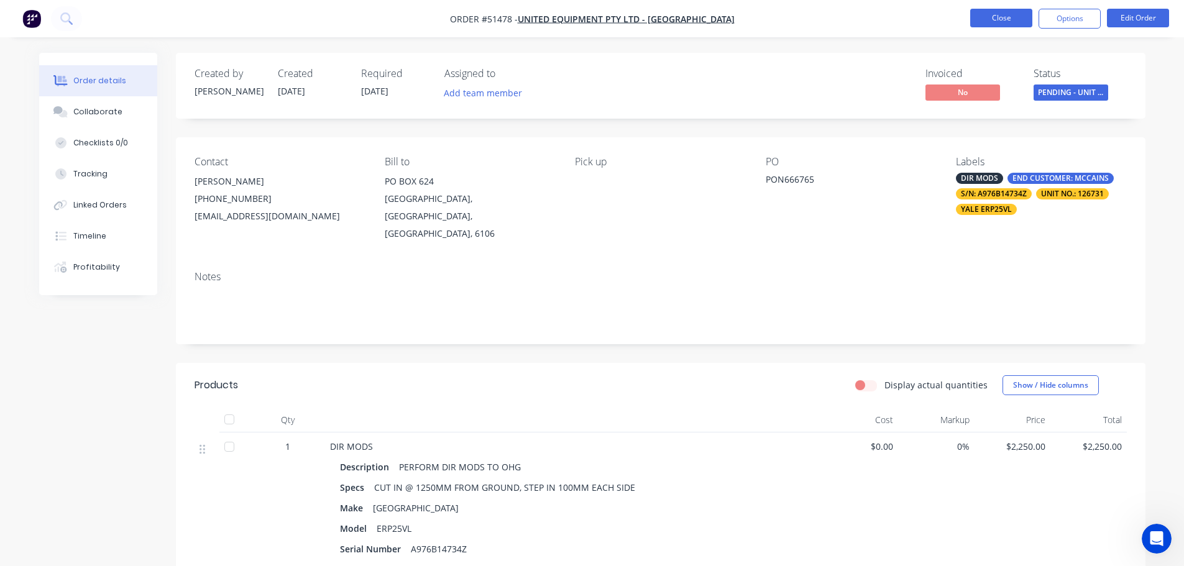
click at [985, 21] on button "Close" at bounding box center [1001, 18] width 62 height 19
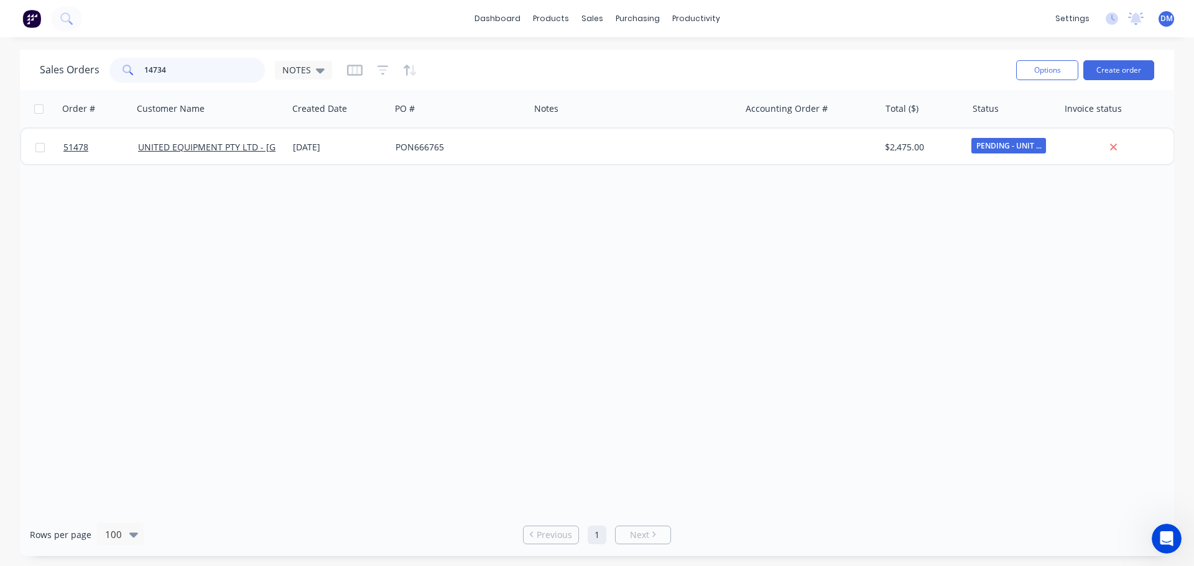
drag, startPoint x: 168, startPoint y: 69, endPoint x: -21, endPoint y: 71, distance: 189.0
click at [0, 71] on html "dashboard products sales purchasing productivity dashboard products Product Cat…" at bounding box center [597, 283] width 1194 height 566
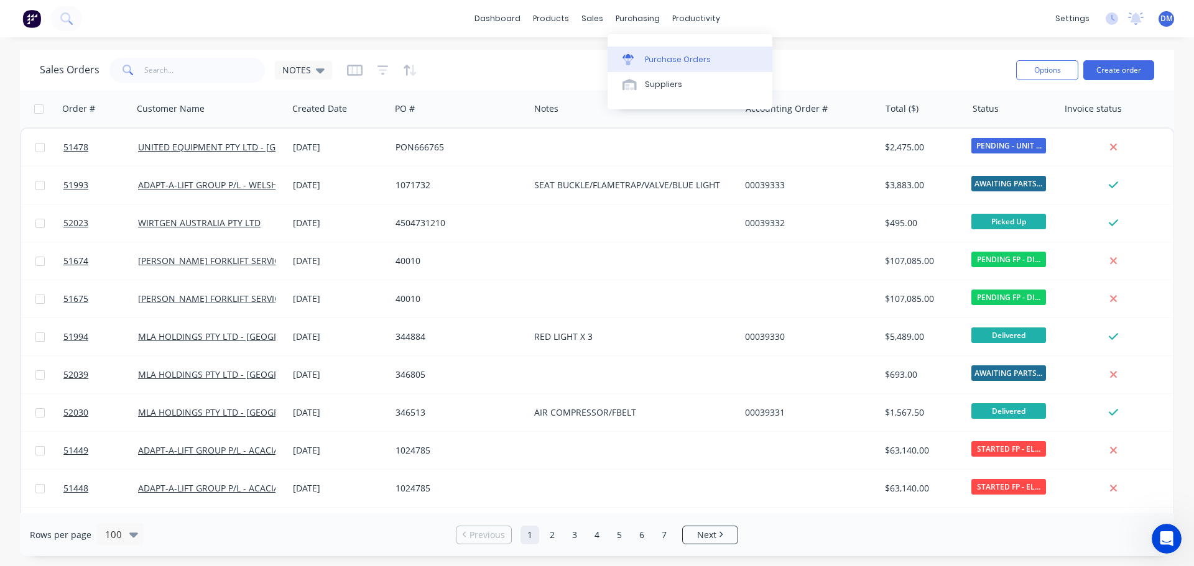
click at [683, 58] on div "Purchase Orders" at bounding box center [678, 59] width 66 height 11
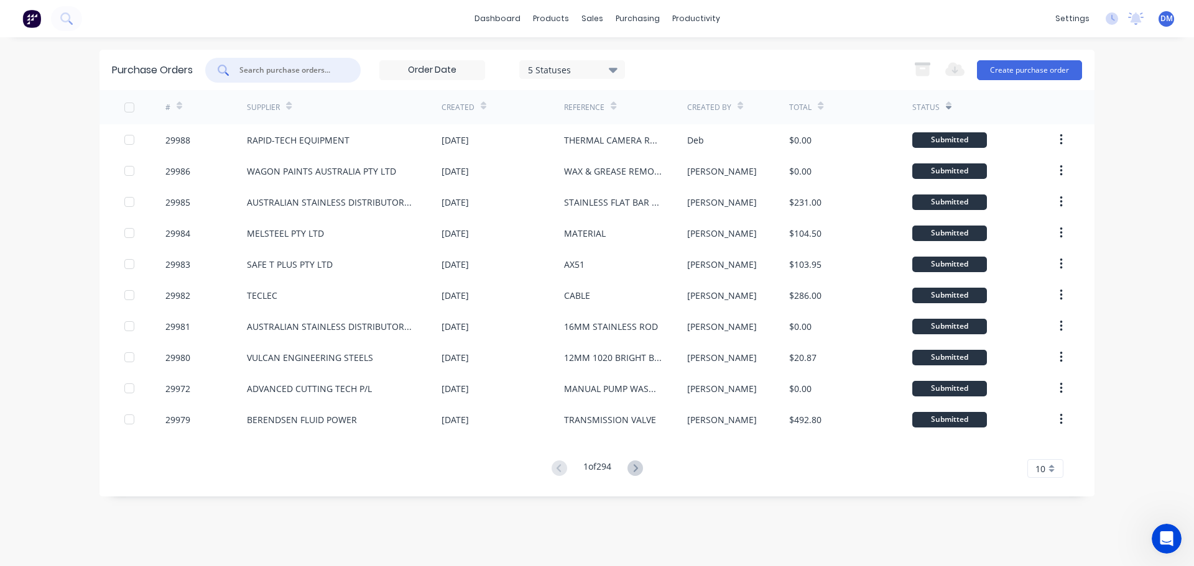
click at [300, 67] on input "text" at bounding box center [289, 70] width 103 height 12
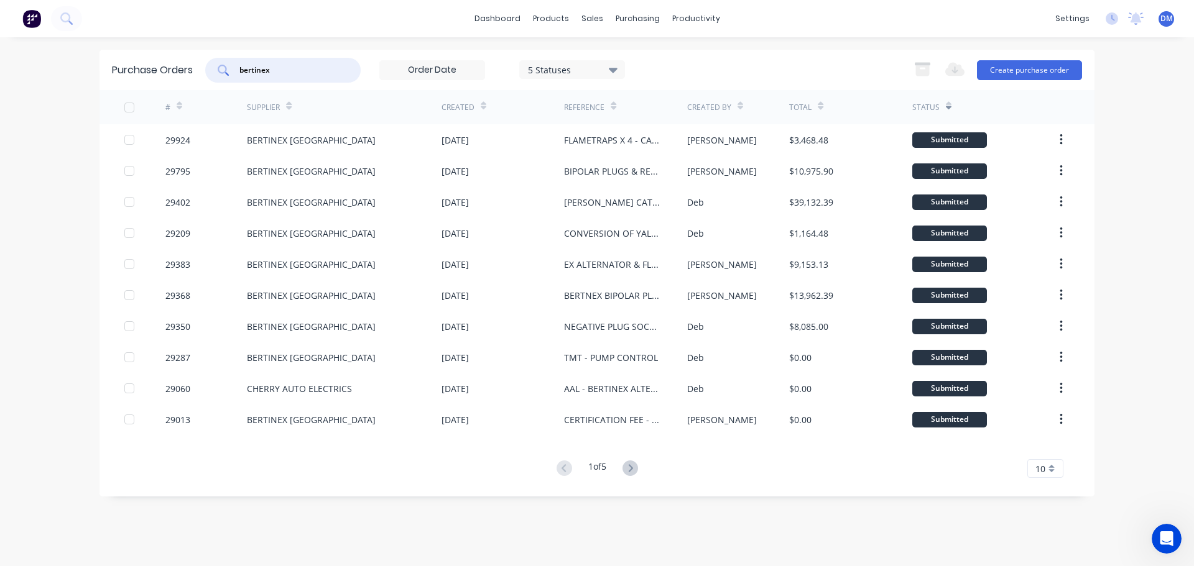
type input "bertinex"
click at [1043, 466] on span "10" at bounding box center [1040, 469] width 10 height 13
click at [1044, 448] on div "35" at bounding box center [1045, 448] width 35 height 22
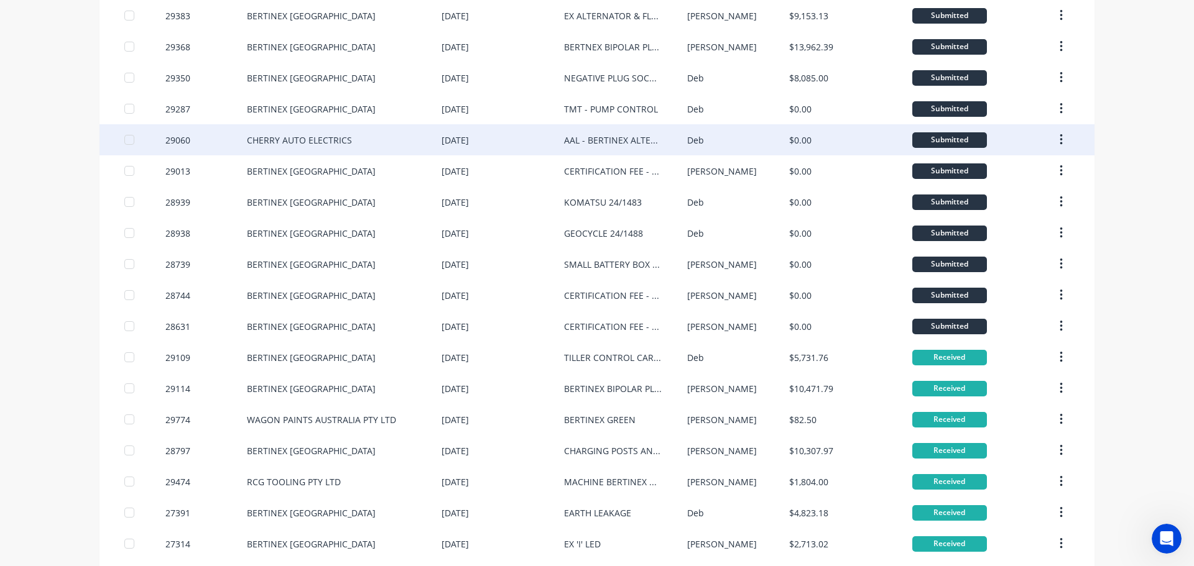
scroll to position [187, 0]
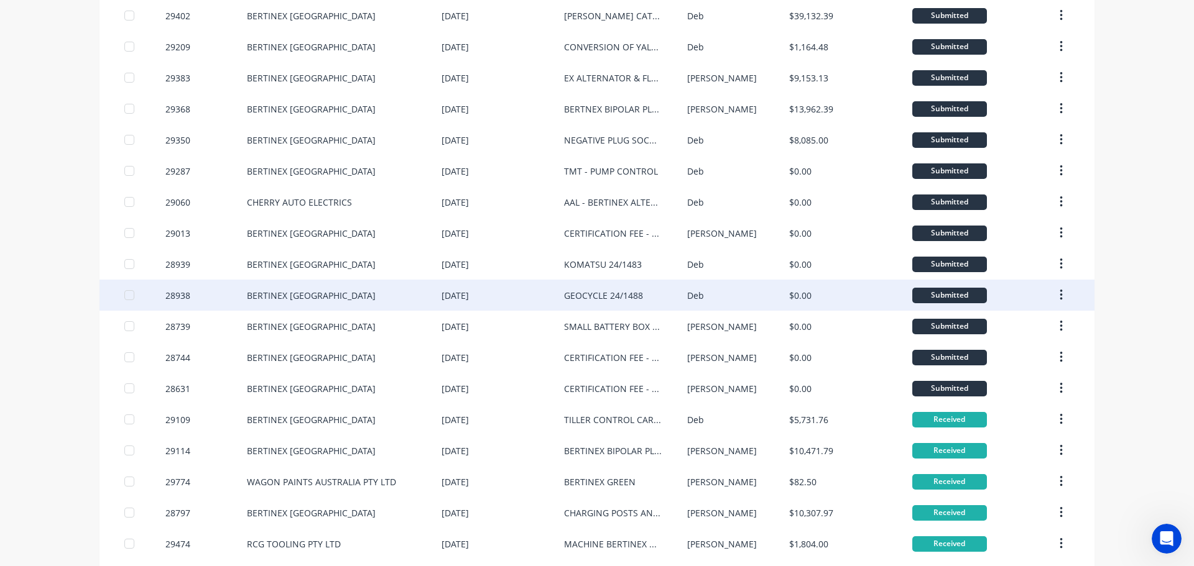
click at [569, 299] on div "GEOCYCLE 24/1488" at bounding box center [603, 295] width 79 height 13
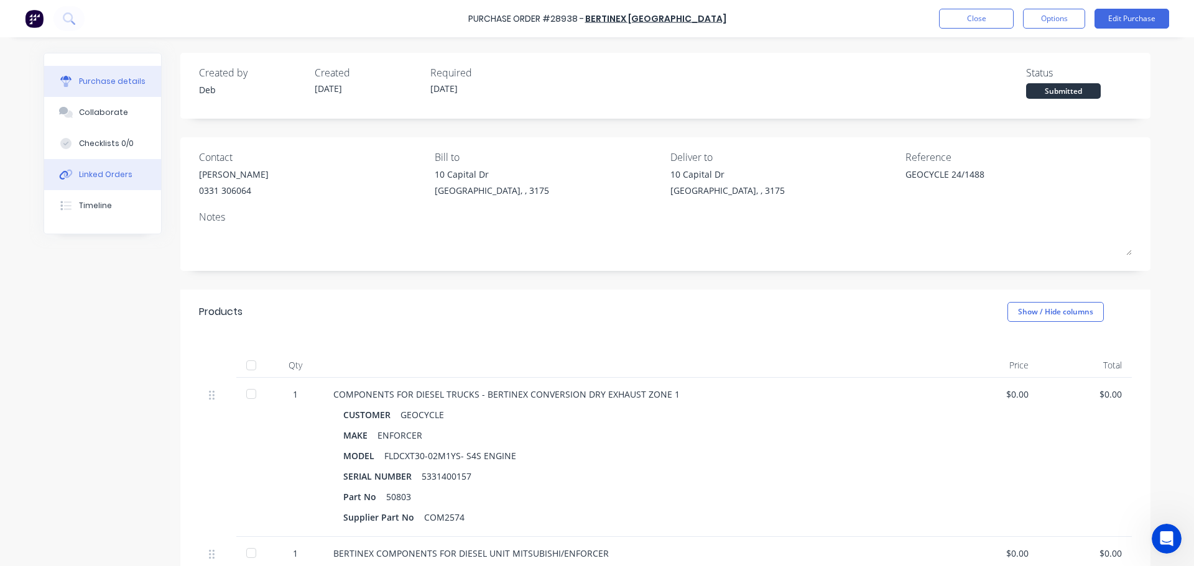
click at [86, 171] on div "Linked Orders" at bounding box center [105, 174] width 53 height 11
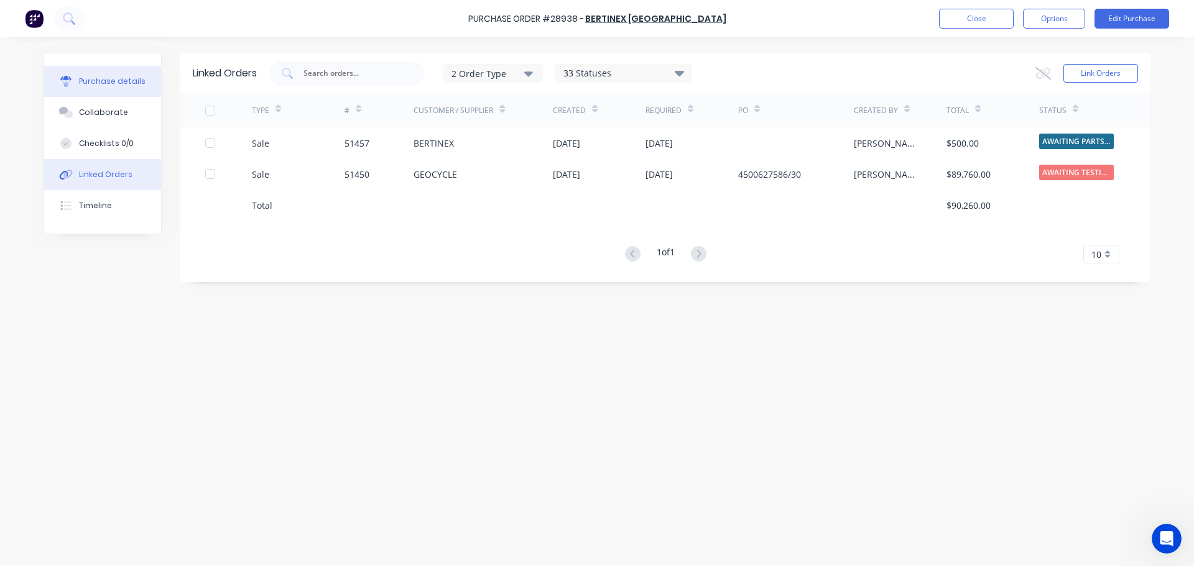
click at [96, 82] on div "Purchase details" at bounding box center [112, 81] width 67 height 11
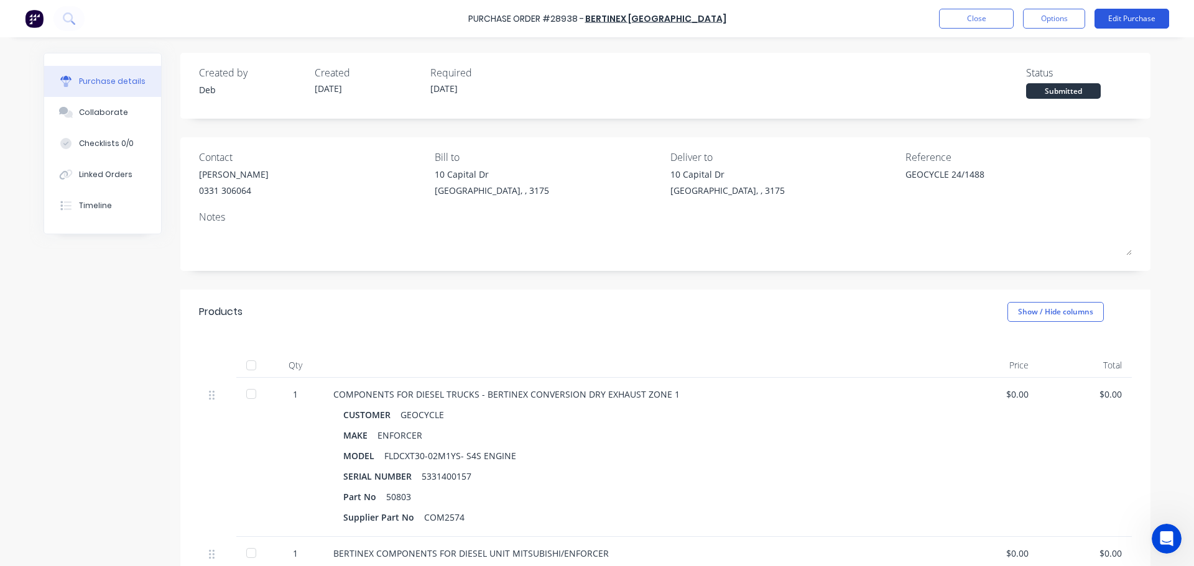
click at [1113, 19] on button "Edit Purchase" at bounding box center [1131, 19] width 75 height 20
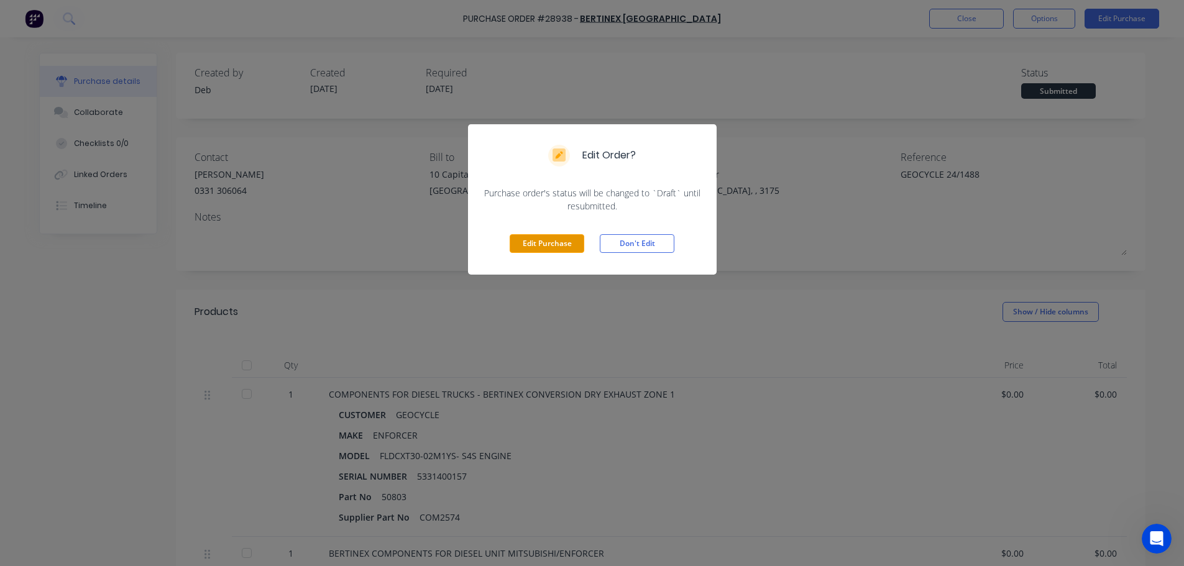
drag, startPoint x: 574, startPoint y: 241, endPoint x: 554, endPoint y: 232, distance: 22.0
click at [573, 241] on button "Edit Purchase" at bounding box center [547, 243] width 75 height 19
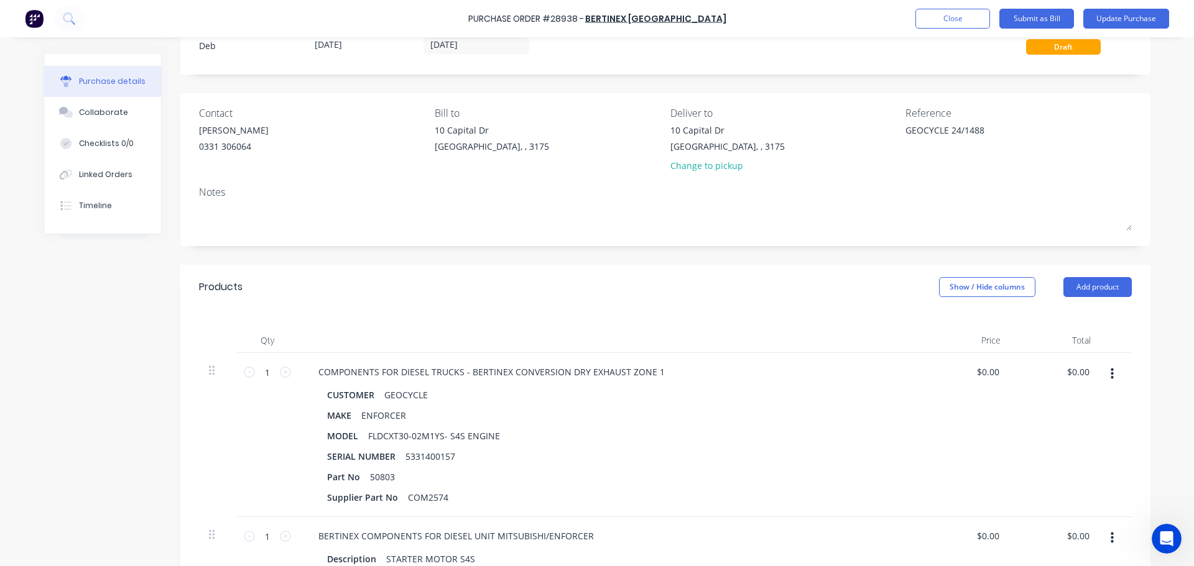
scroll to position [62, 0]
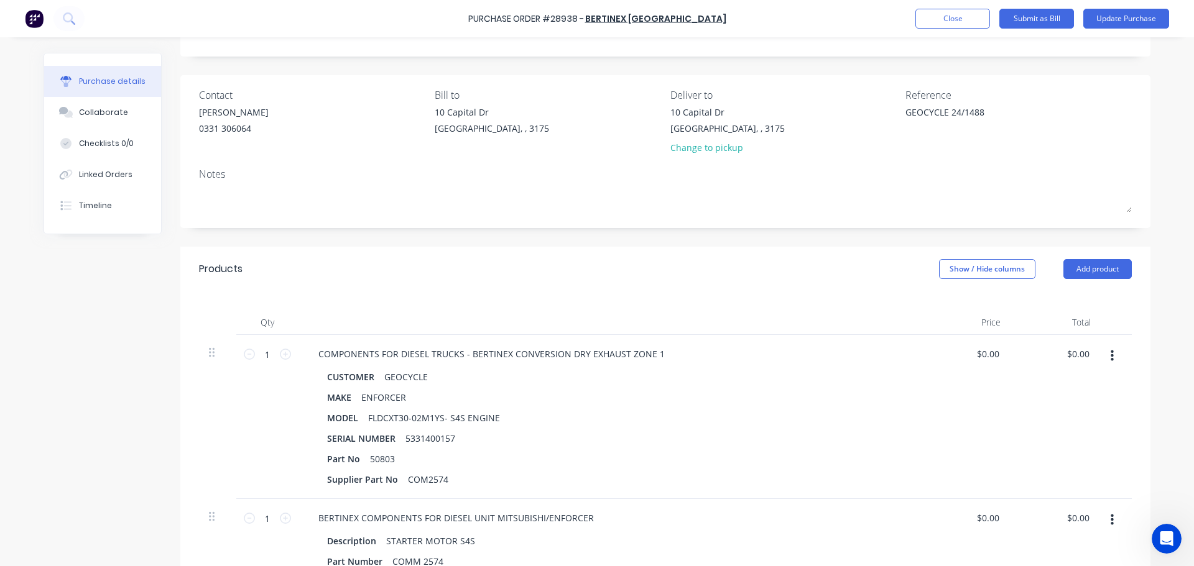
drag, startPoint x: 997, startPoint y: 353, endPoint x: 924, endPoint y: 349, distance: 72.8
click at [926, 349] on div "$0.00 $0.00" at bounding box center [965, 417] width 90 height 164
type textarea "x"
type input "0.00"
click at [994, 357] on input "0.00" at bounding box center [987, 354] width 29 height 18
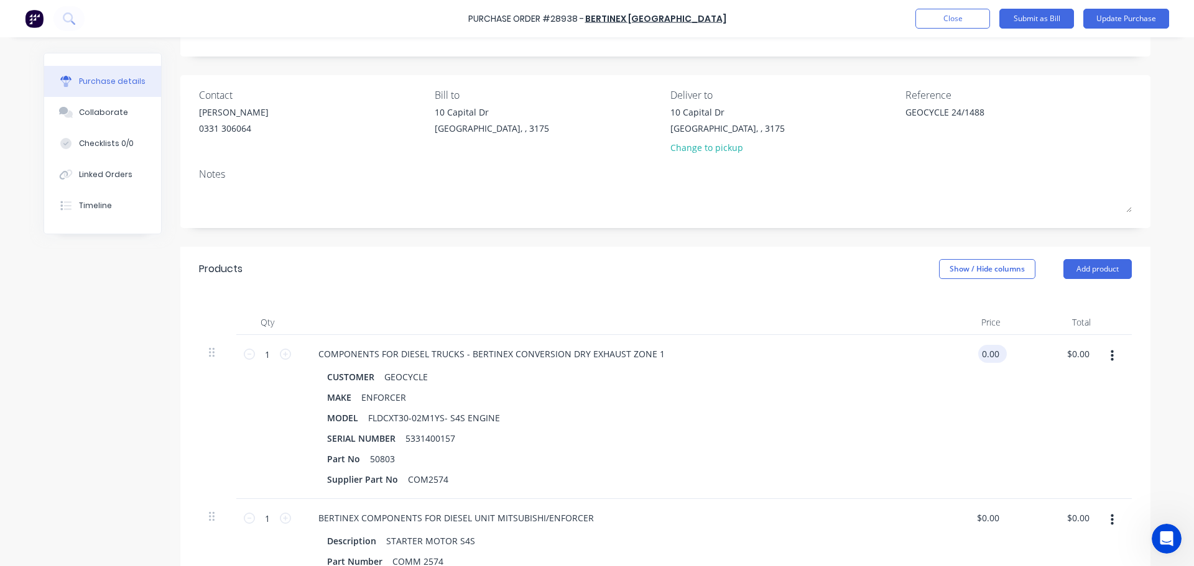
type textarea "x"
drag, startPoint x: 993, startPoint y: 357, endPoint x: 962, endPoint y: 352, distance: 32.1
click at [962, 352] on div "0.00 0.00" at bounding box center [965, 417] width 90 height 164
type input "9396.38"
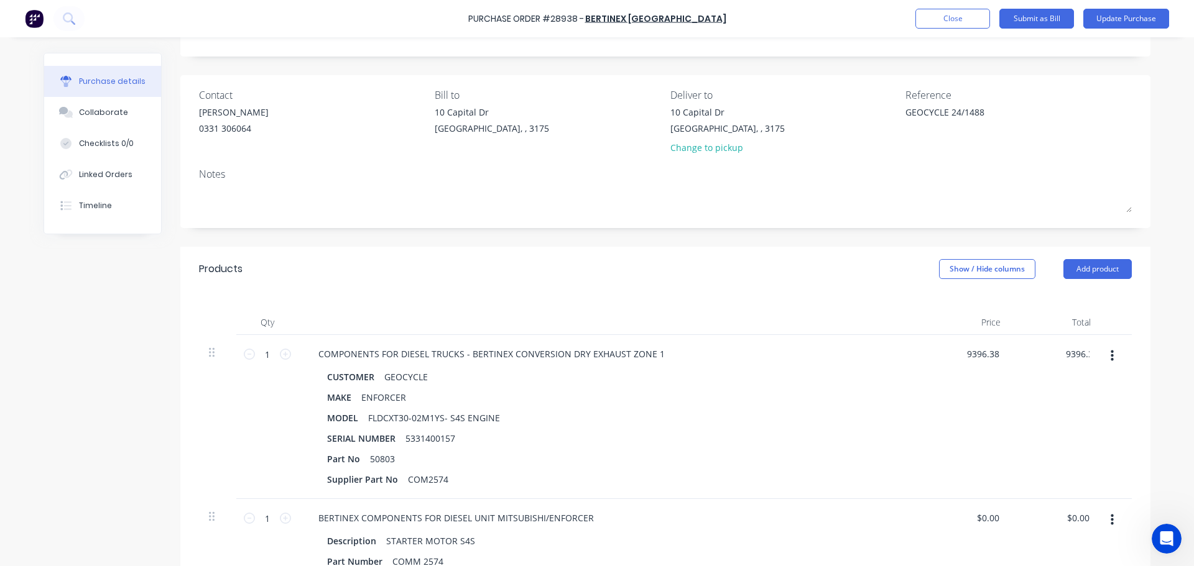
type textarea "x"
type input "$9,396.38"
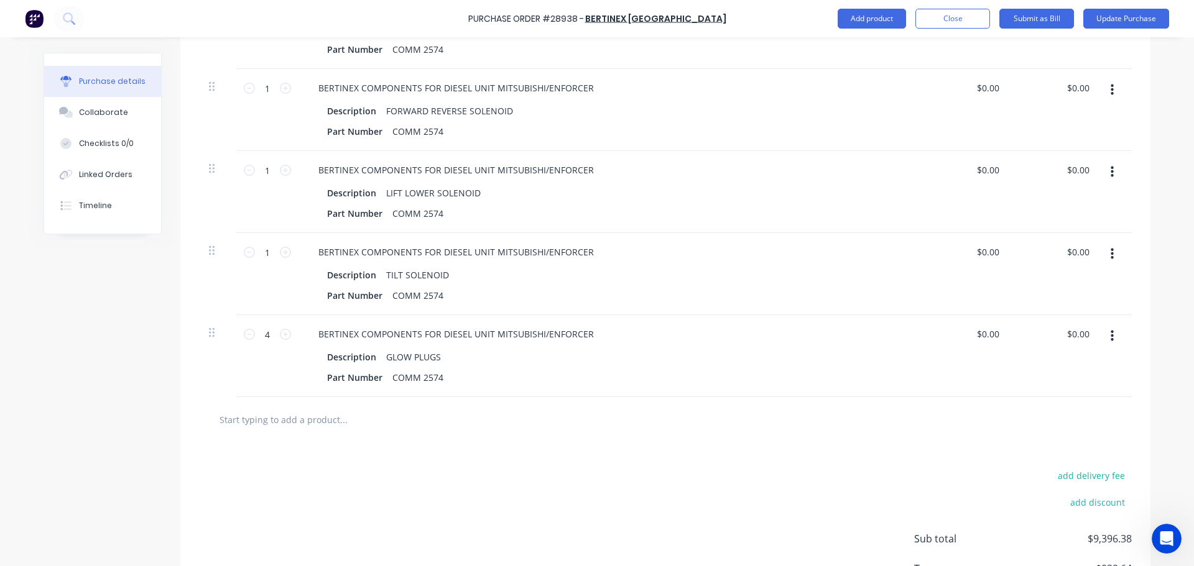
scroll to position [684, 0]
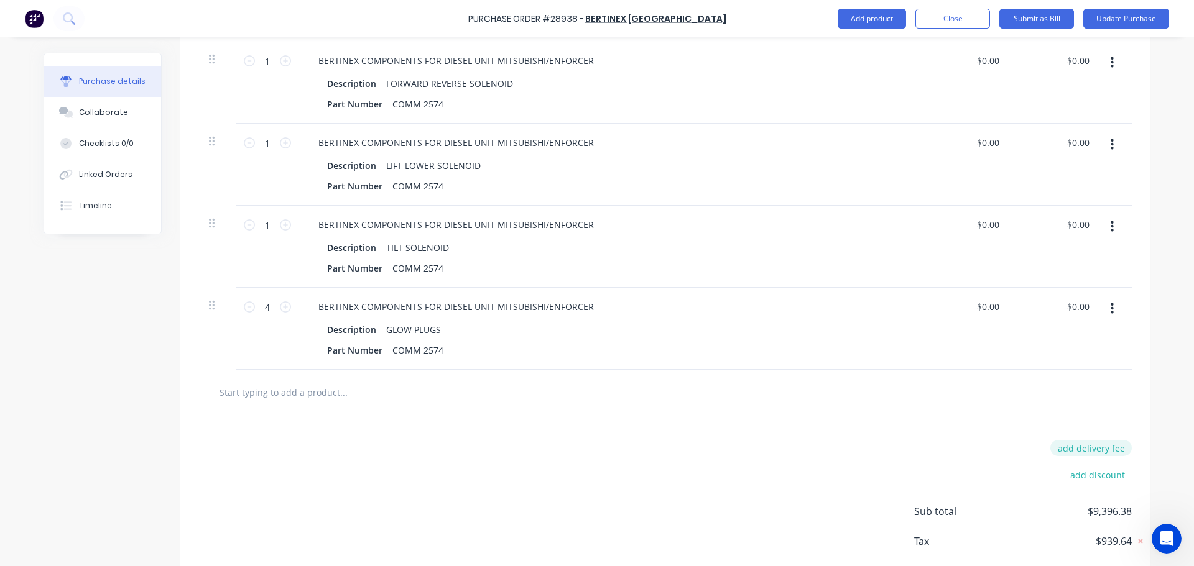
type textarea "x"
type input "$9,396.38"
click at [1102, 442] on button "add delivery fee" at bounding box center [1090, 448] width 81 height 16
type input "884.21"
type textarea "x"
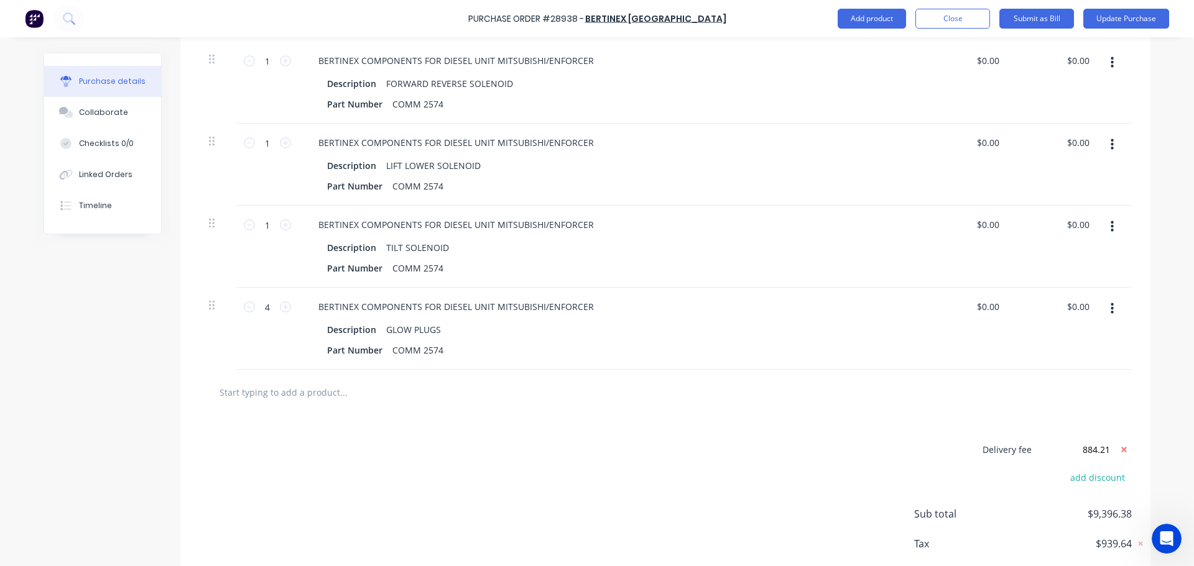
type input "$884.21"
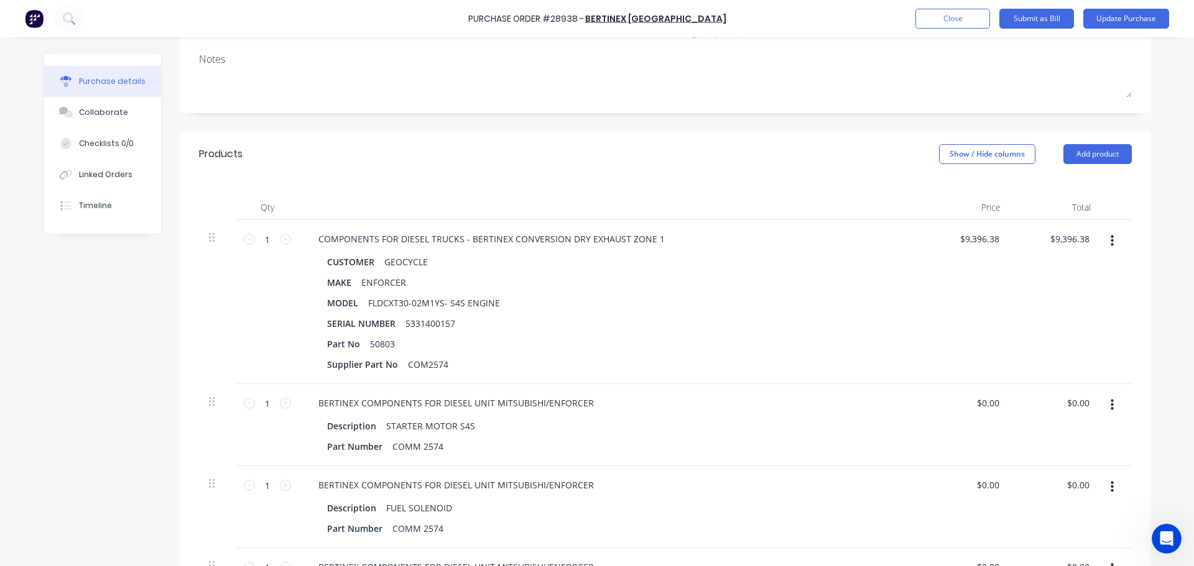
scroll to position [0, 0]
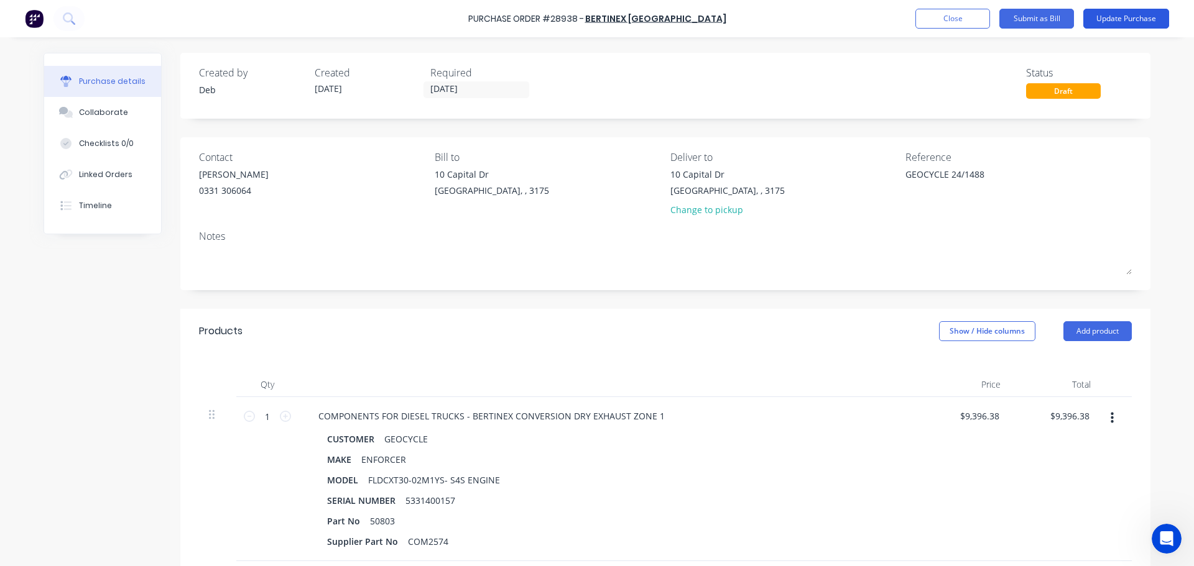
click at [1111, 19] on button "Update Purchase" at bounding box center [1126, 19] width 86 height 20
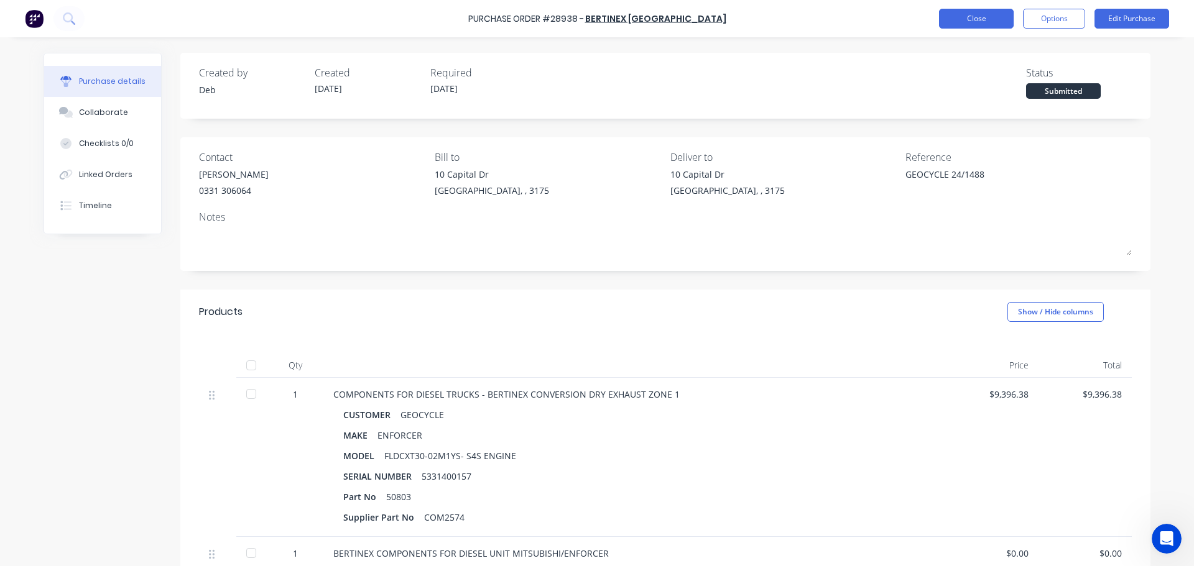
click at [975, 17] on button "Close" at bounding box center [976, 19] width 75 height 20
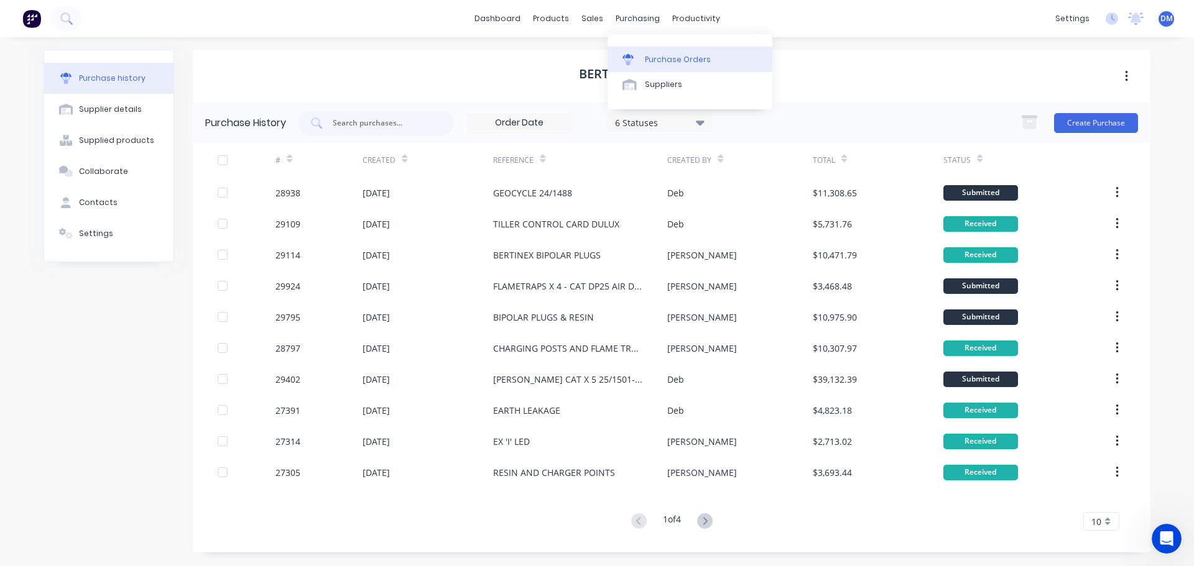
click at [655, 55] on div "Purchase Orders" at bounding box center [678, 59] width 66 height 11
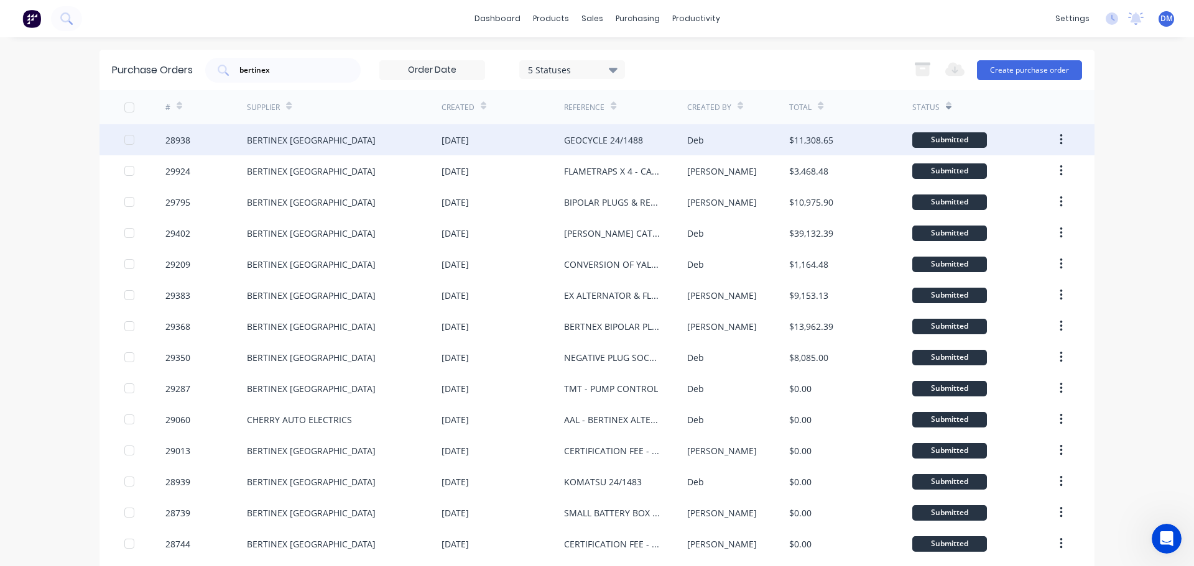
click at [617, 140] on div "GEOCYCLE 24/1488" at bounding box center [603, 140] width 79 height 13
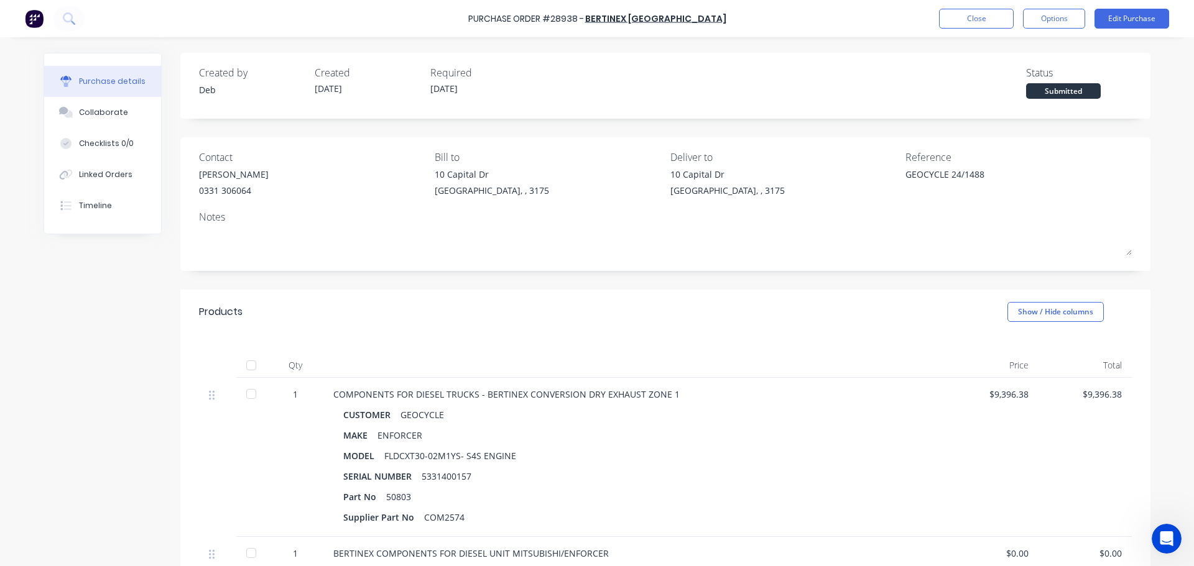
click at [247, 363] on div at bounding box center [251, 365] width 25 height 25
click at [979, 15] on button "Close" at bounding box center [976, 19] width 75 height 20
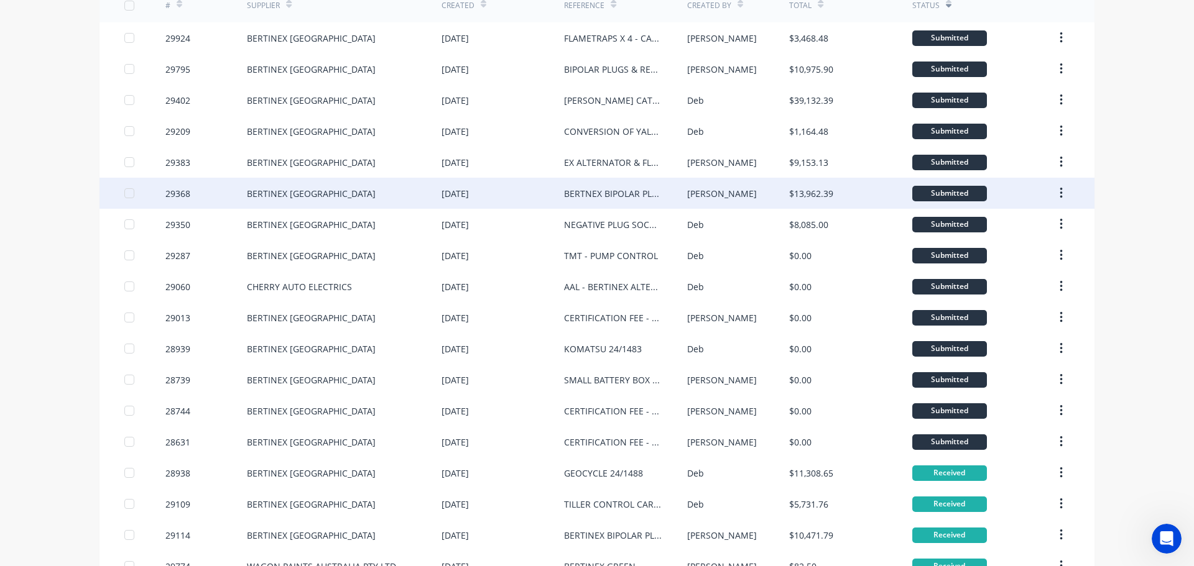
scroll to position [124, 0]
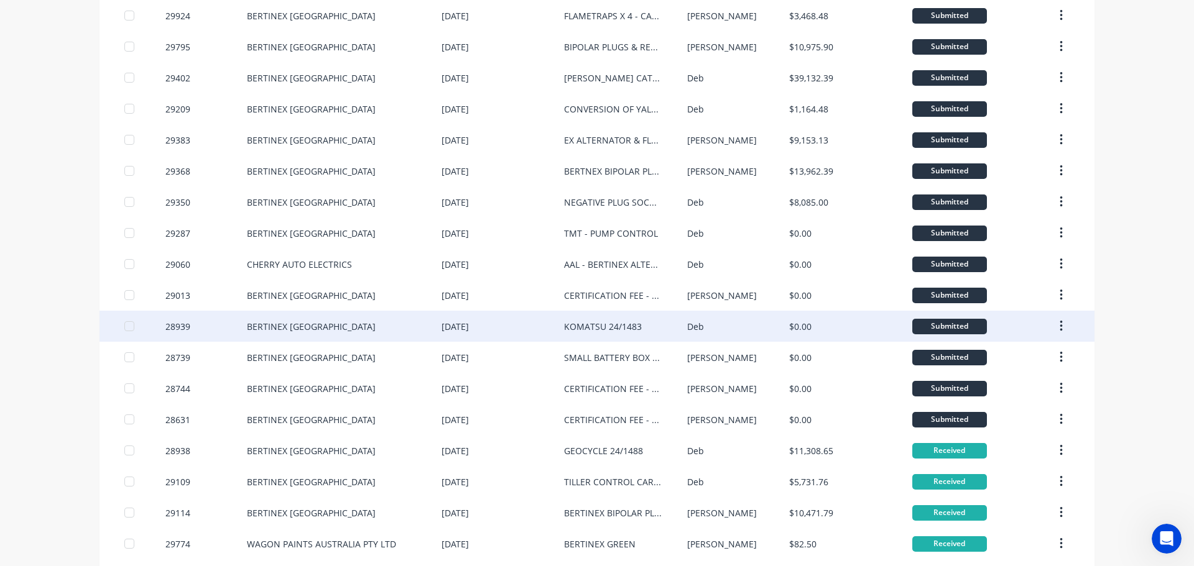
click at [584, 323] on div "KOMATSU 24/1483" at bounding box center [603, 326] width 78 height 13
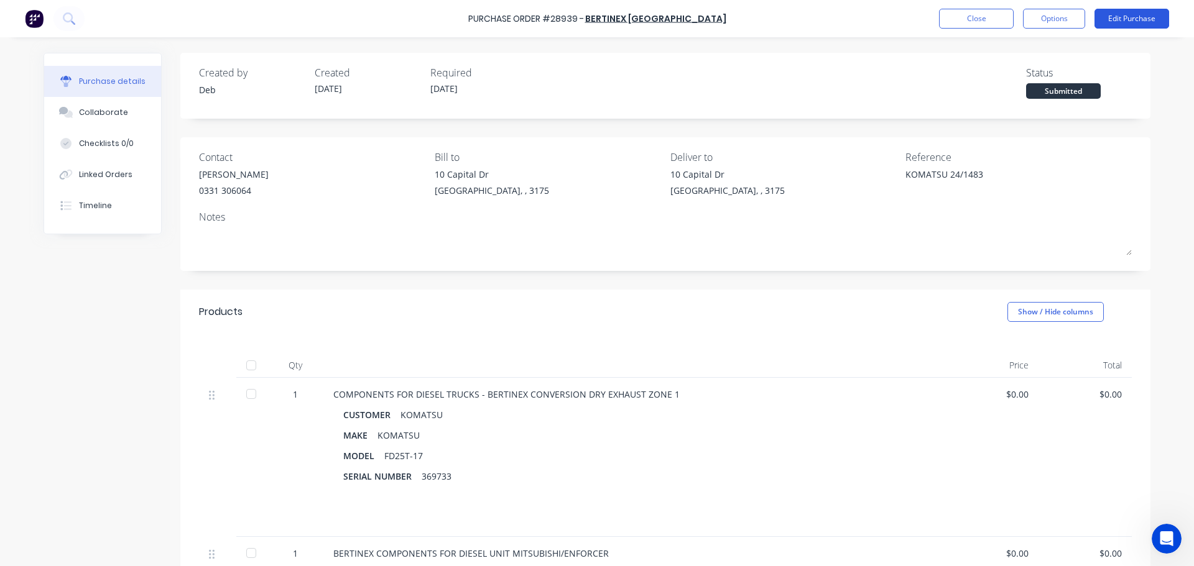
click at [1116, 17] on button "Edit Purchase" at bounding box center [1131, 19] width 75 height 20
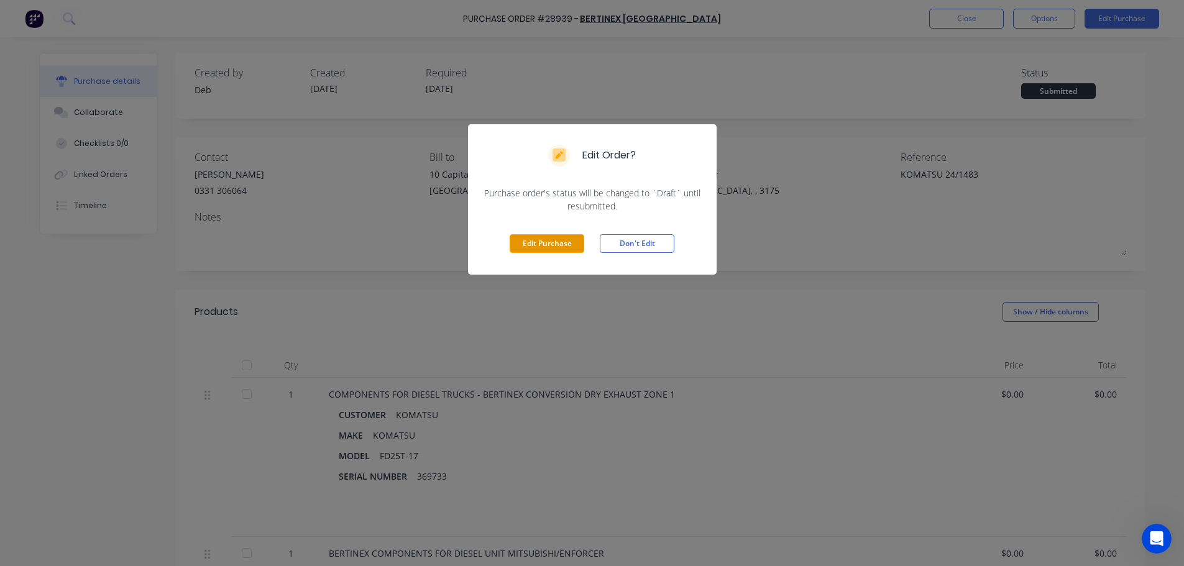
click at [563, 246] on button "Edit Purchase" at bounding box center [547, 243] width 75 height 19
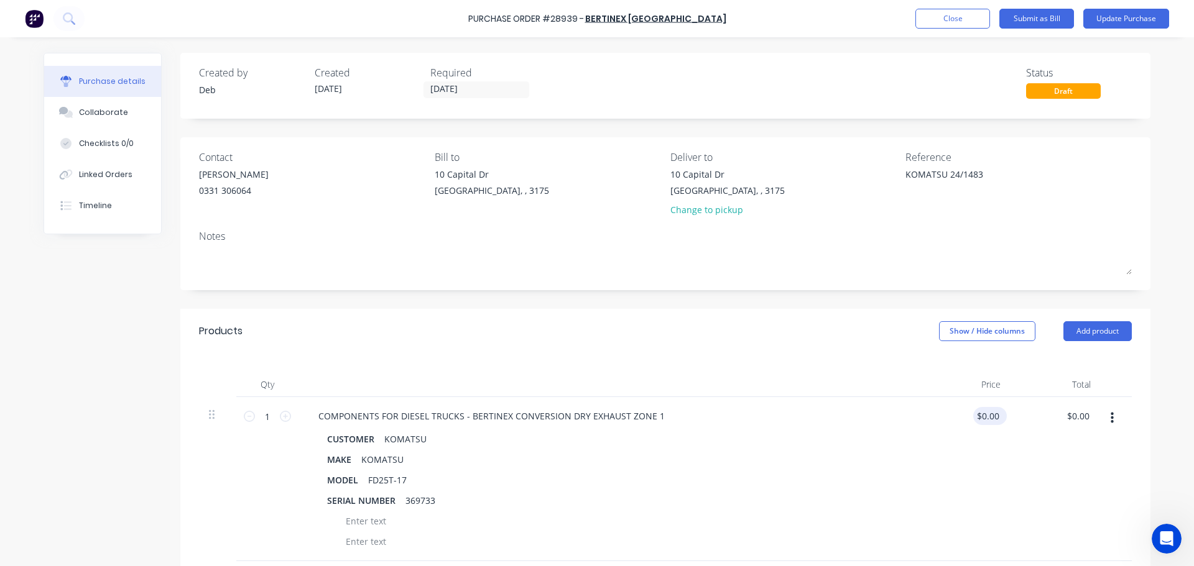
drag, startPoint x: 996, startPoint y: 411, endPoint x: 975, endPoint y: 415, distance: 20.9
click at [973, 415] on div "$0.00 $0.00" at bounding box center [987, 416] width 29 height 18
type textarea "x"
type input "0.00"
click at [990, 421] on input "0.00" at bounding box center [990, 416] width 24 height 18
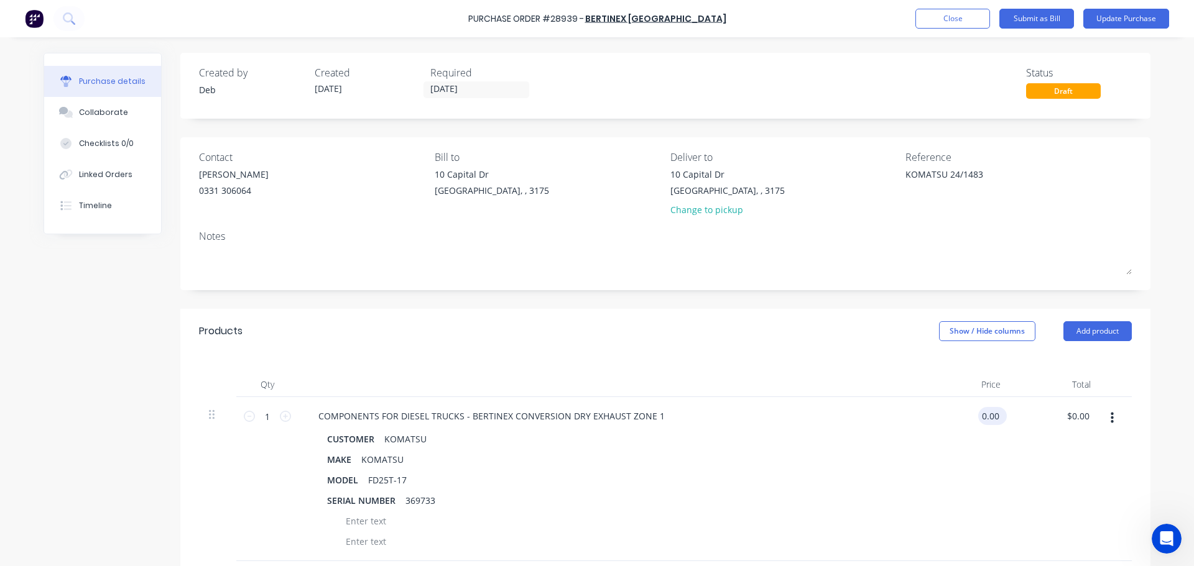
type textarea "x"
type input "$0.00"
drag, startPoint x: 997, startPoint y: 417, endPoint x: 977, endPoint y: 413, distance: 20.4
click at [979, 413] on div "$0.00 $0.00" at bounding box center [990, 416] width 34 height 18
type textarea "x"
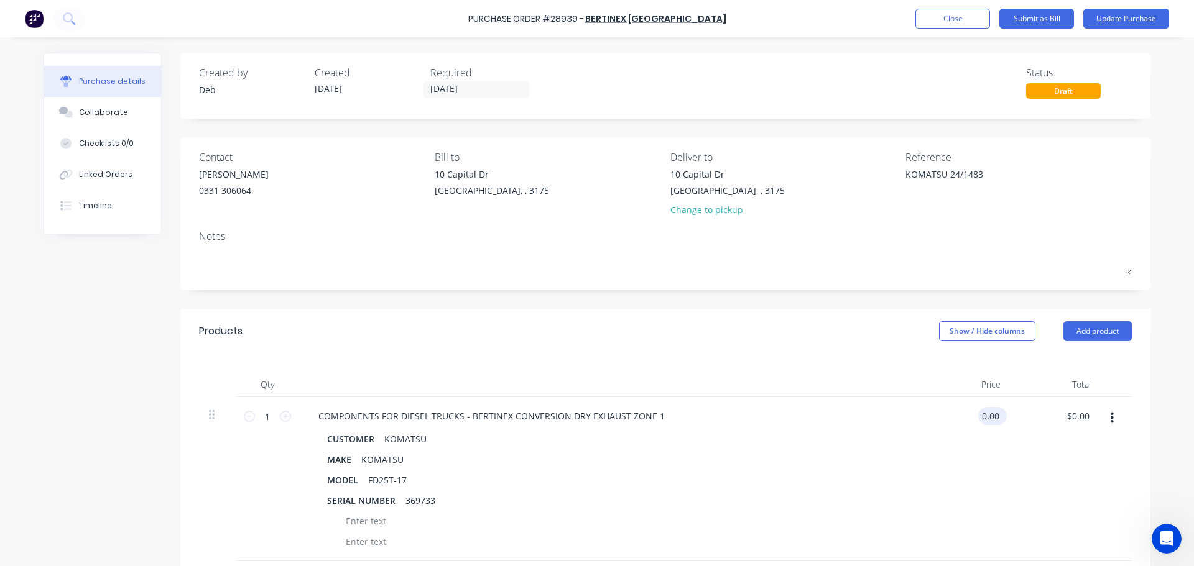
drag, startPoint x: 997, startPoint y: 417, endPoint x: 975, endPoint y: 413, distance: 22.1
click at [978, 413] on input "0.00" at bounding box center [990, 416] width 24 height 18
type input "9396.38"
type textarea "x"
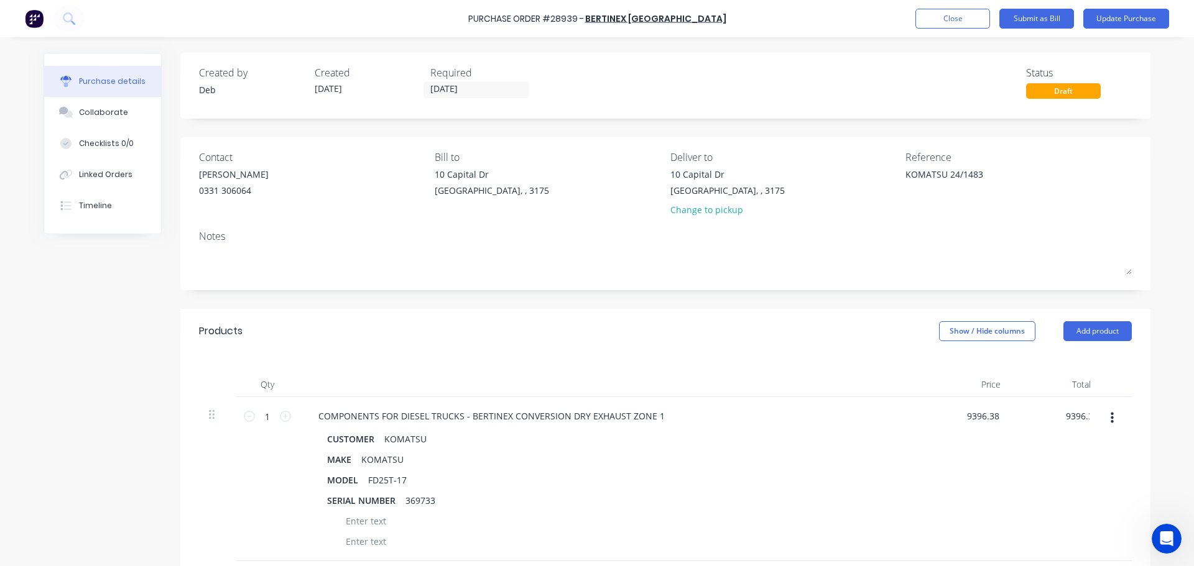
type input "$9,396.38"
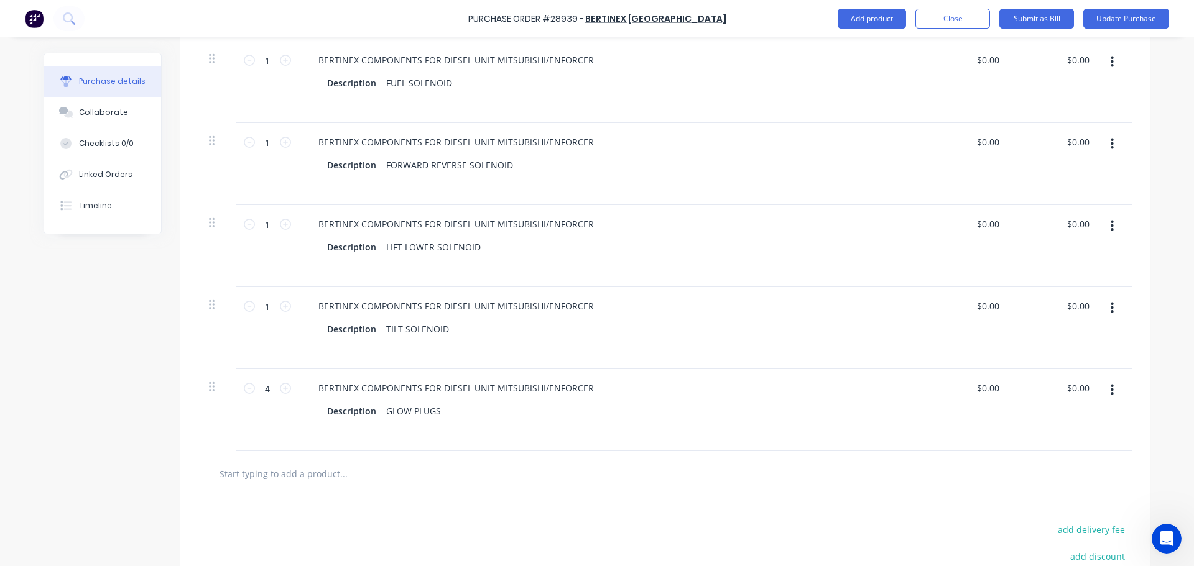
scroll to position [622, 0]
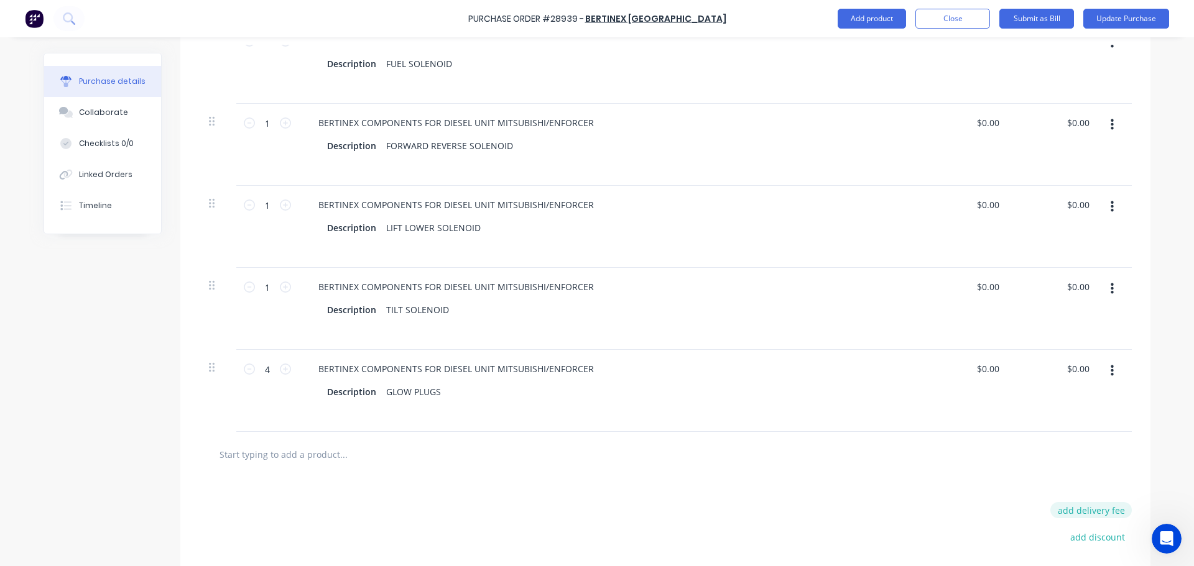
type textarea "x"
type input "$9,396.38"
click at [1090, 512] on button "add delivery fee" at bounding box center [1090, 510] width 81 height 16
type input "884.21"
type textarea "x"
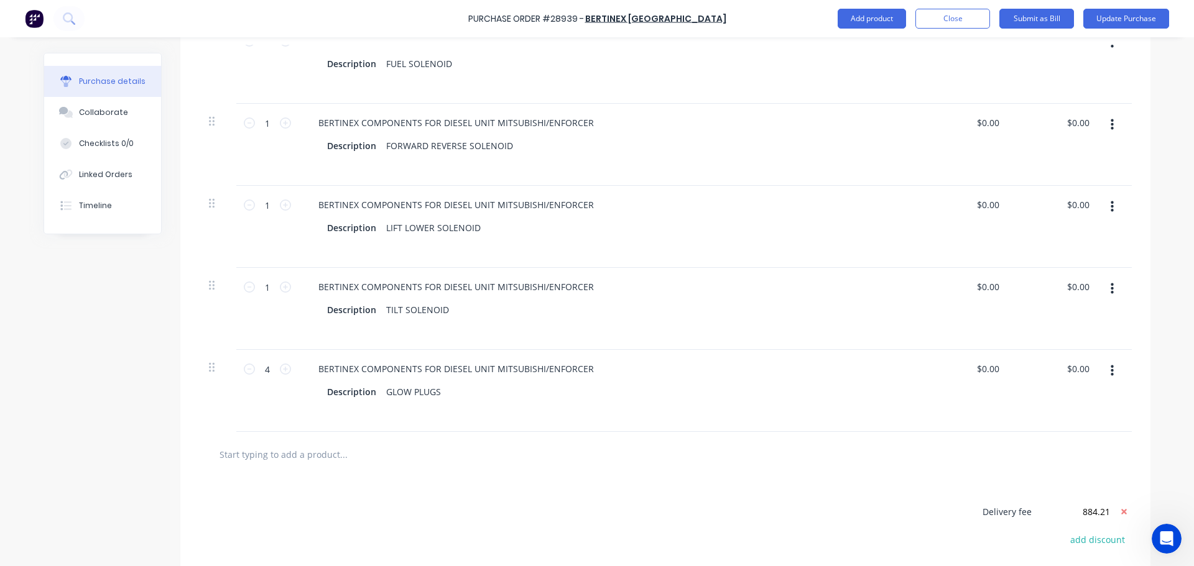
type input "$884.21"
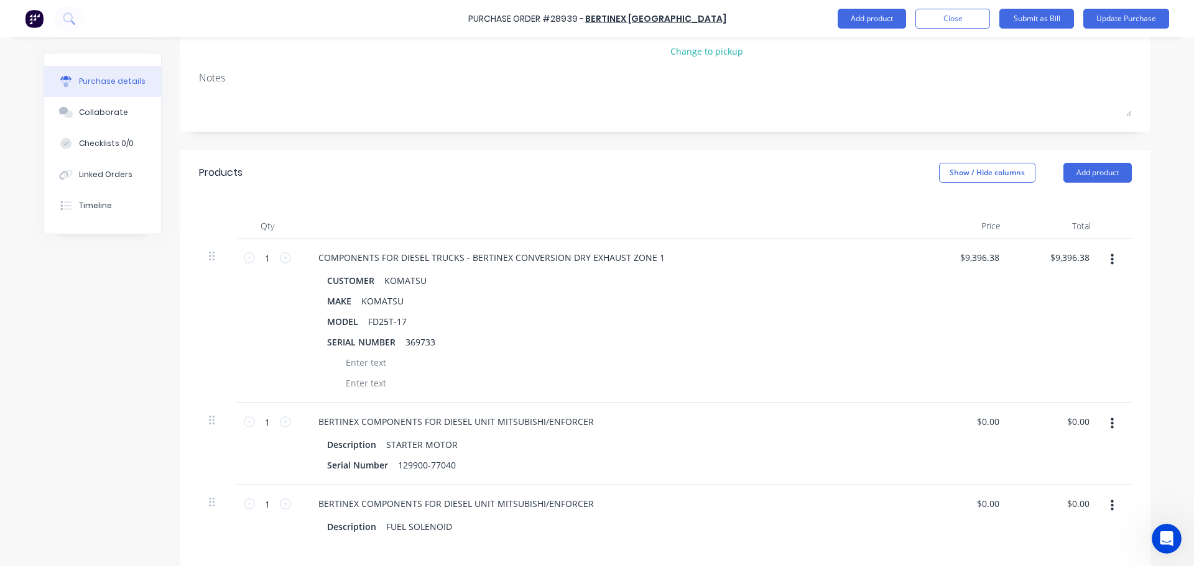
scroll to position [62, 0]
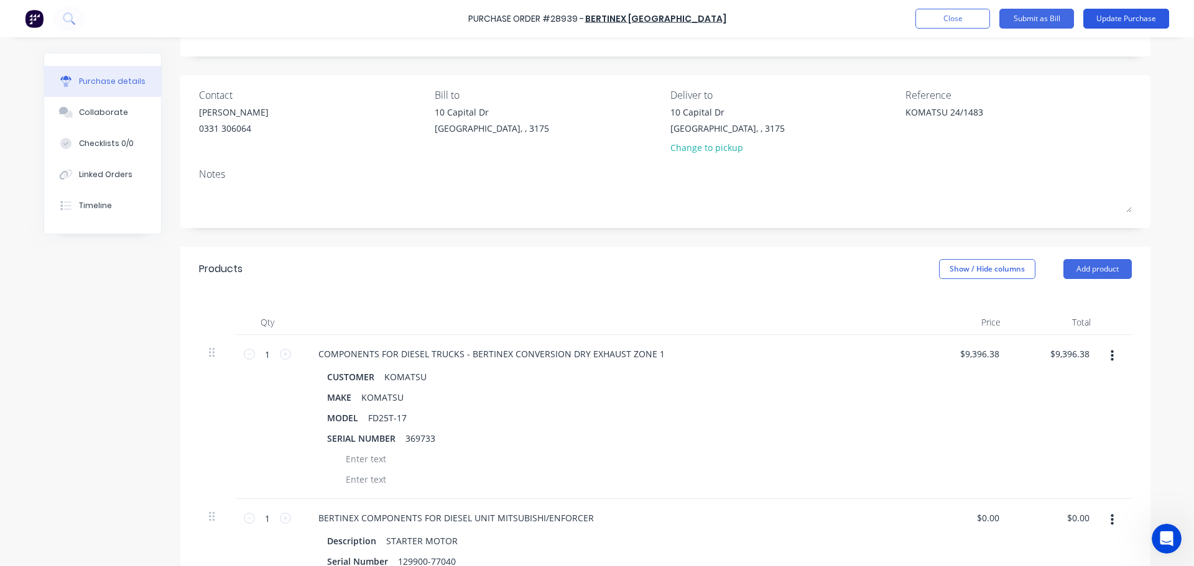
click at [1102, 24] on button "Update Purchase" at bounding box center [1126, 19] width 86 height 20
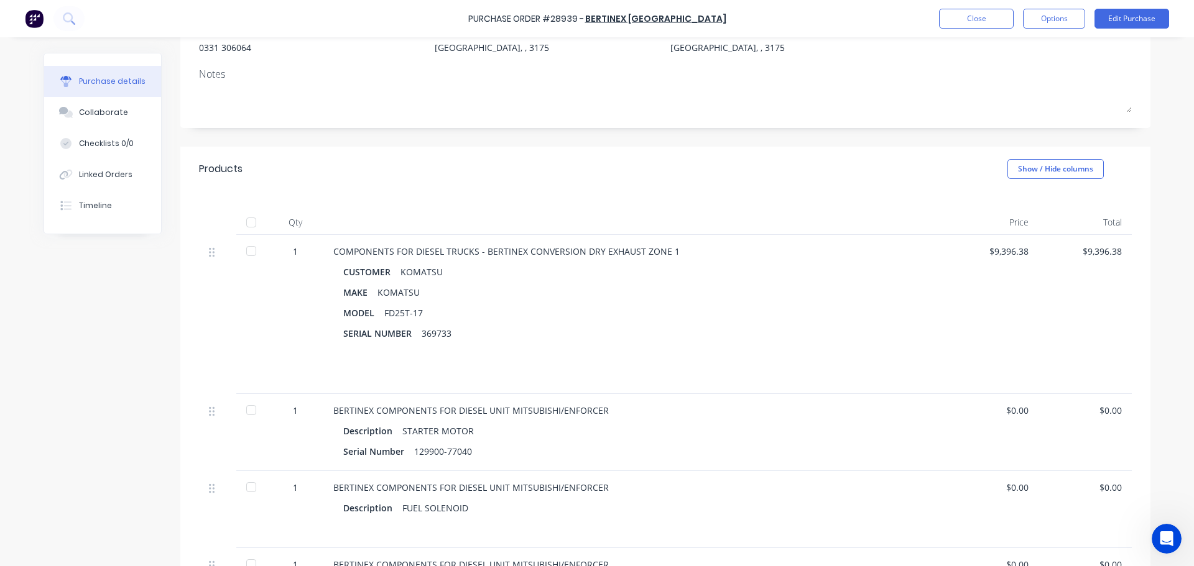
scroll to position [0, 0]
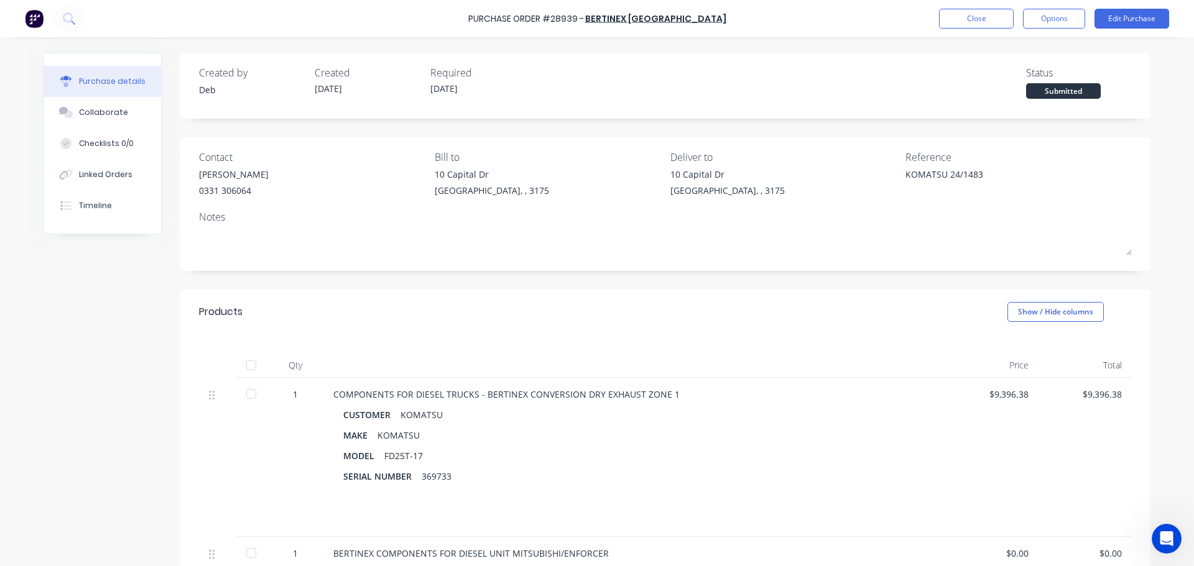
drag, startPoint x: 244, startPoint y: 368, endPoint x: 260, endPoint y: 359, distance: 18.7
click at [243, 367] on div at bounding box center [251, 365] width 25 height 25
click at [109, 172] on div "Linked Orders" at bounding box center [105, 174] width 53 height 11
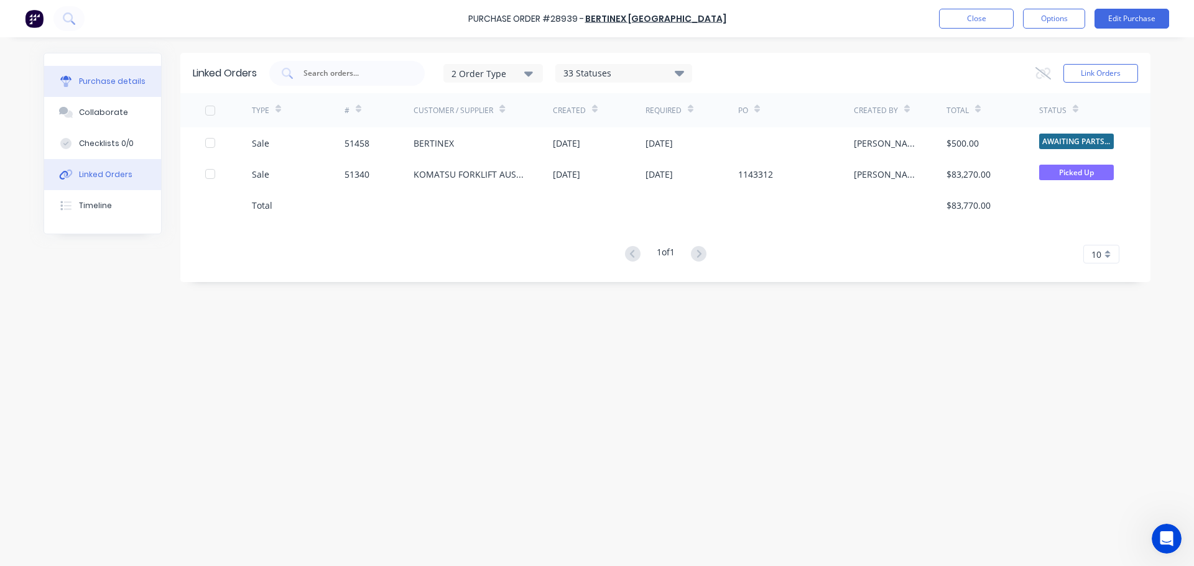
click at [108, 83] on div "Purchase details" at bounding box center [112, 81] width 67 height 11
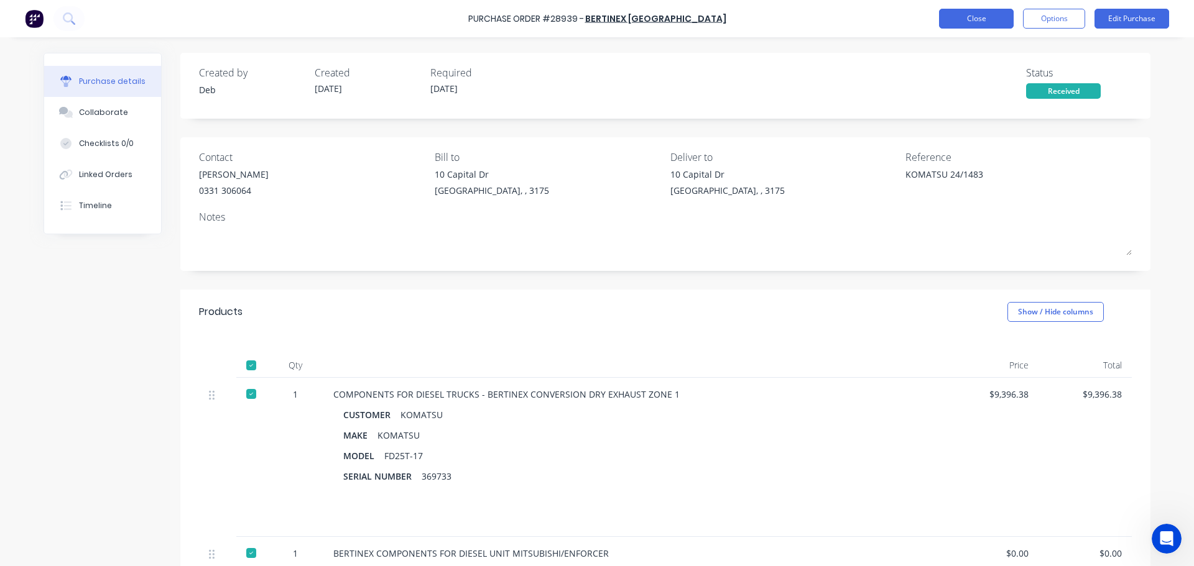
click at [984, 14] on button "Close" at bounding box center [976, 19] width 75 height 20
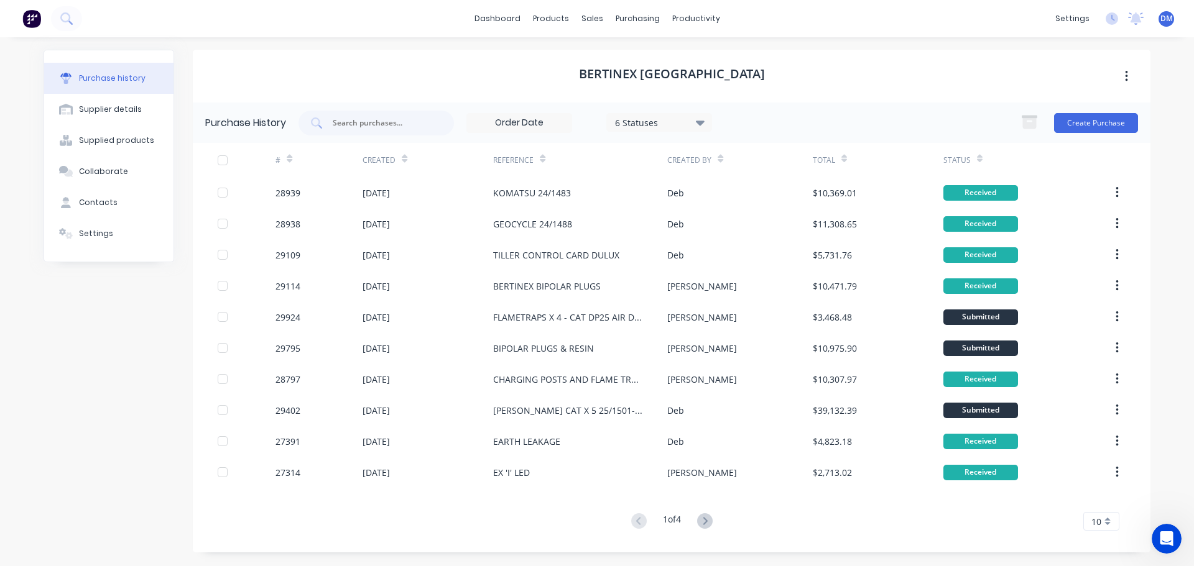
click at [1100, 526] on span "10" at bounding box center [1096, 521] width 10 height 13
click at [1096, 504] on div "35" at bounding box center [1101, 501] width 35 height 22
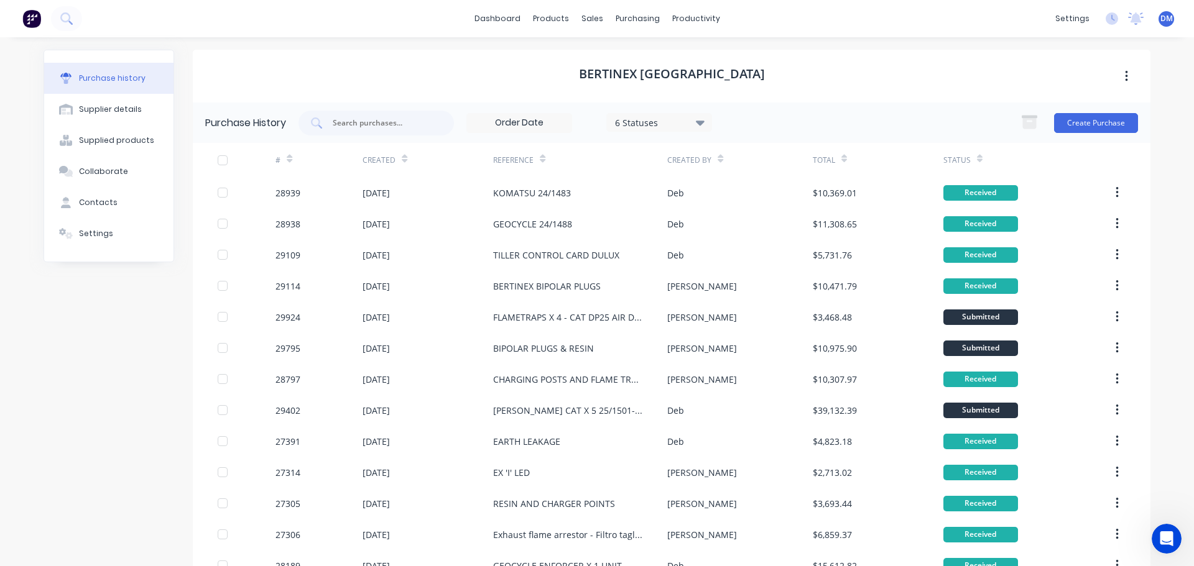
click at [969, 158] on div "Status" at bounding box center [962, 160] width 39 height 22
click at [977, 158] on icon at bounding box center [980, 158] width 6 height 9
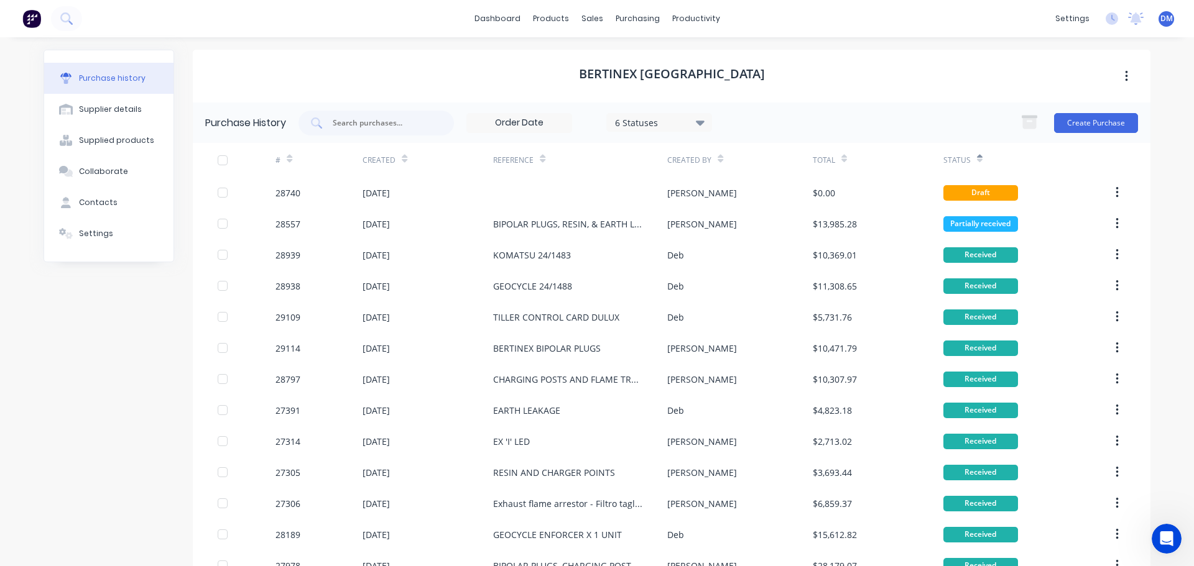
click at [977, 161] on icon at bounding box center [980, 161] width 6 height 4
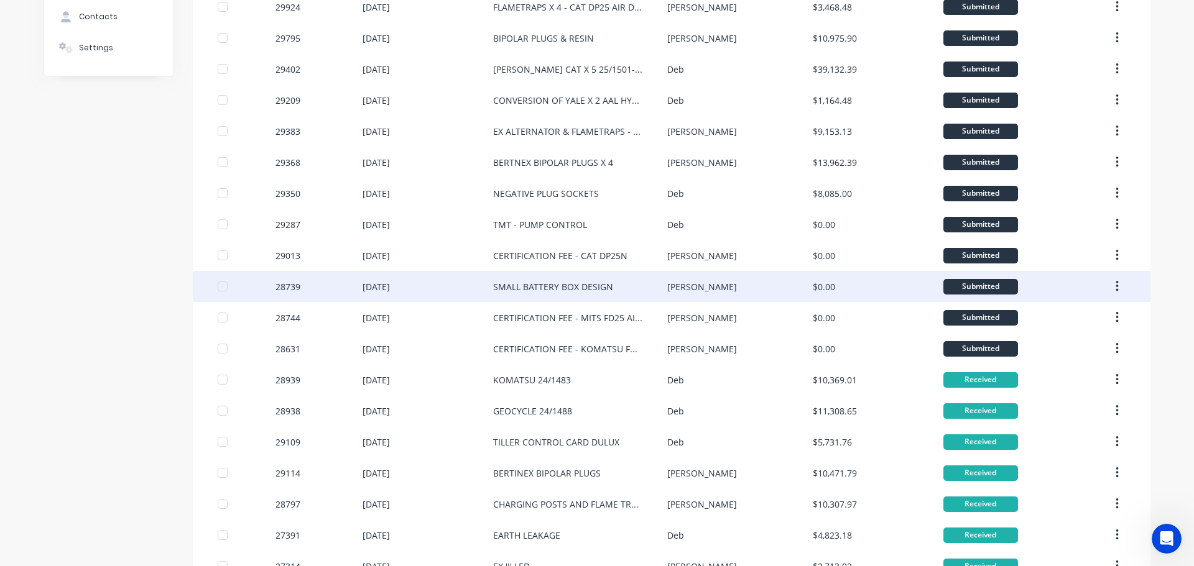
scroll to position [187, 0]
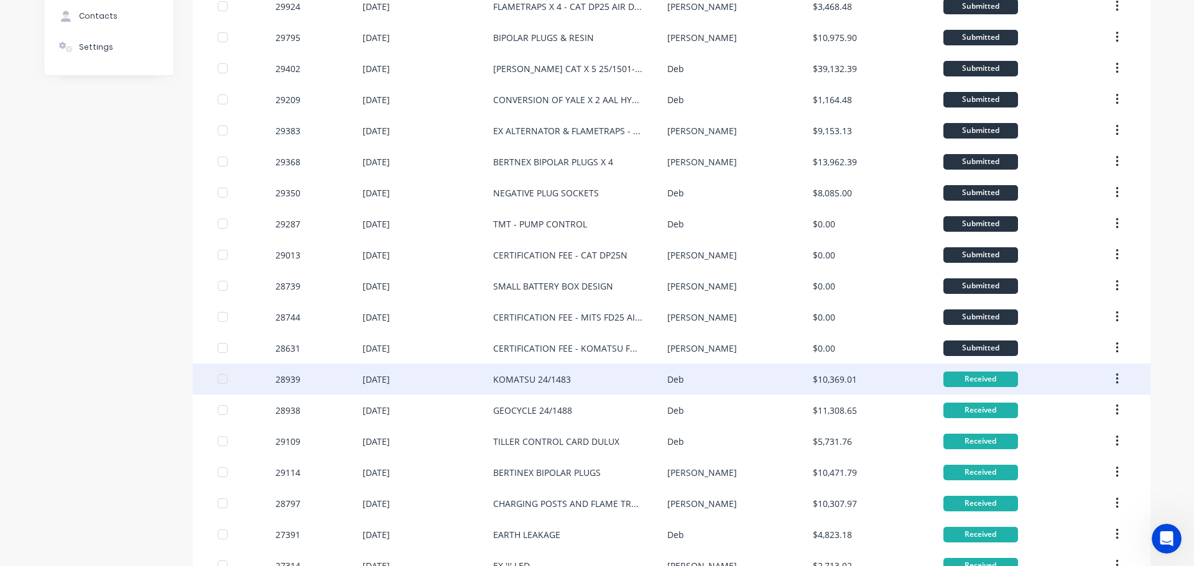
click at [547, 377] on div "KOMATSU 24/1483" at bounding box center [532, 379] width 78 height 13
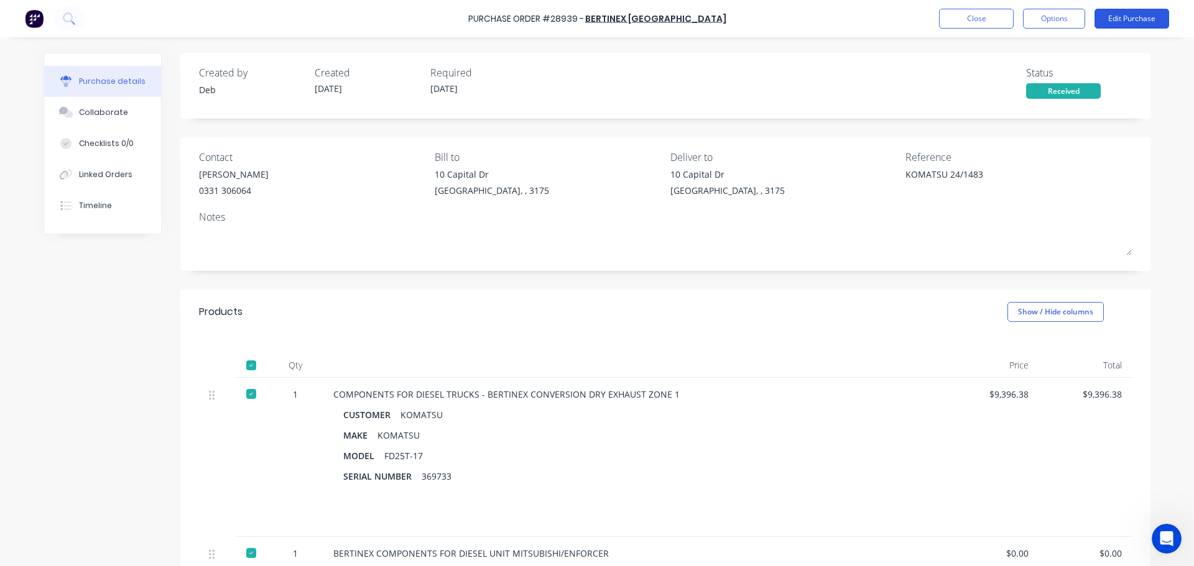
click at [1128, 22] on button "Edit Purchase" at bounding box center [1131, 19] width 75 height 20
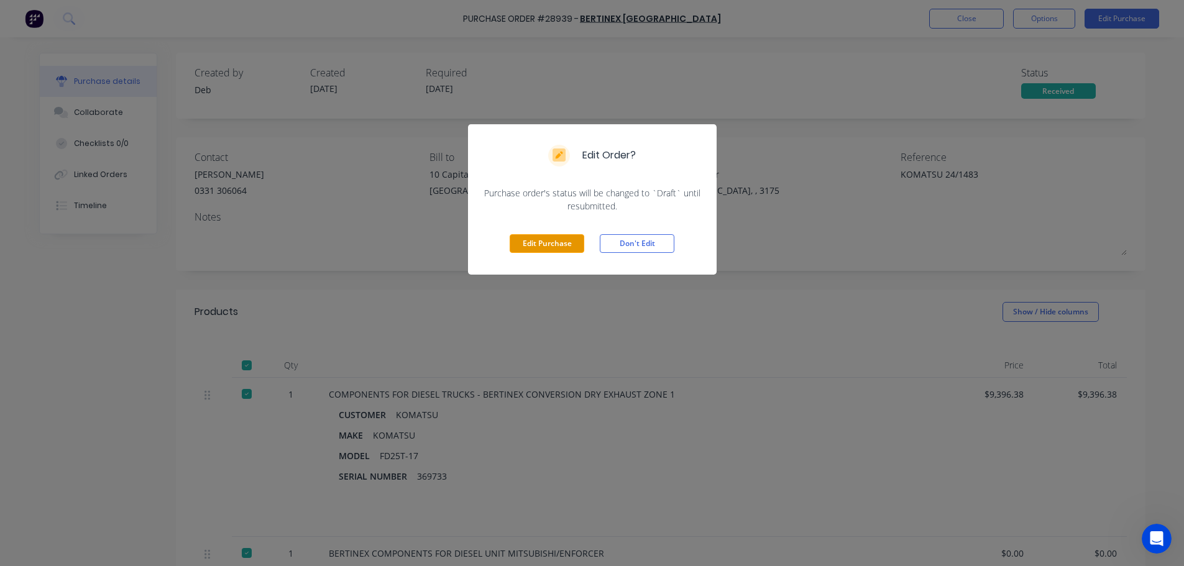
click at [535, 244] on button "Edit Purchase" at bounding box center [547, 243] width 75 height 19
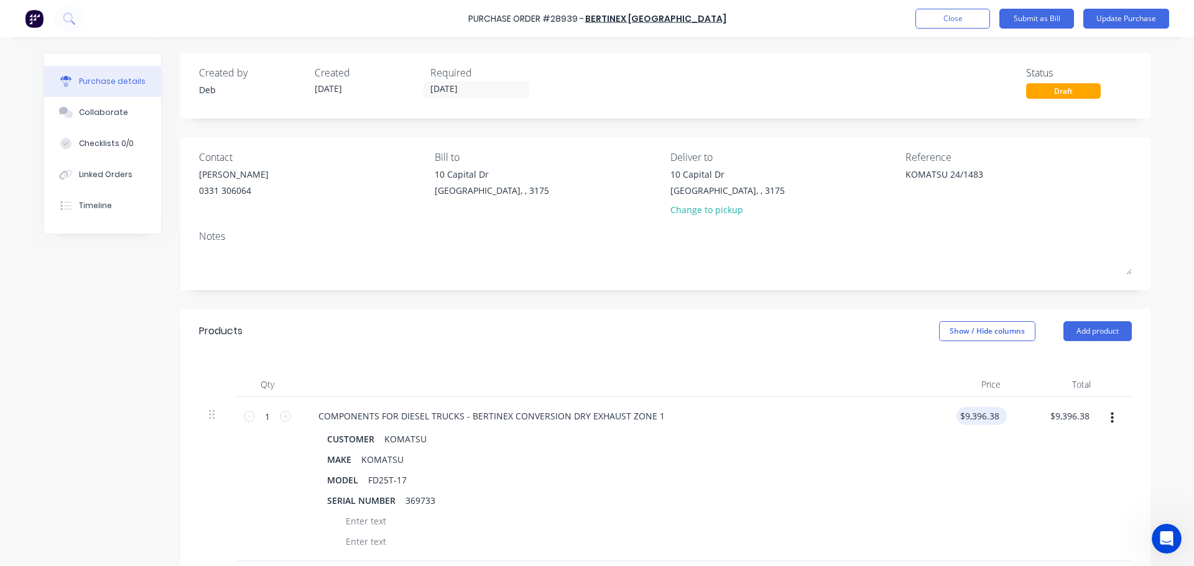
type textarea "x"
type input "9396.38"
click at [952, 416] on div "9396.38 9396.38" at bounding box center [965, 479] width 90 height 164
type textarea "x"
drag, startPoint x: 960, startPoint y: 415, endPoint x: 1028, endPoint y: 418, distance: 67.2
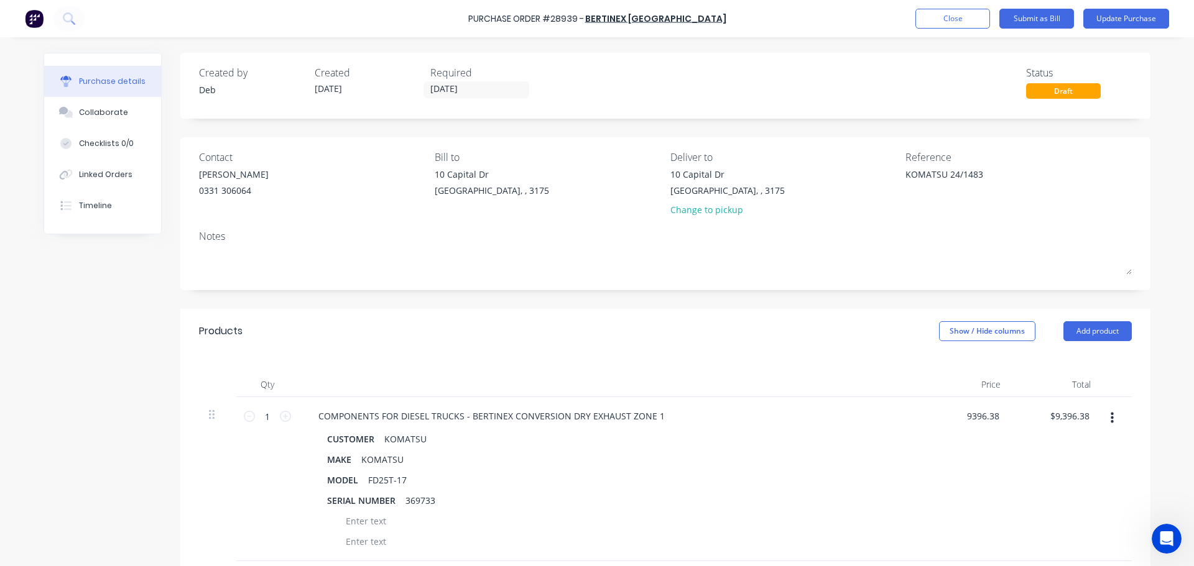
click at [1026, 420] on div "1 1 COMPONENTS FOR DIESEL TRUCKS - BERTINEX CONVERSION DRY EXHAUST ZONE 1 CUSTO…" at bounding box center [665, 479] width 933 height 164
type input "12159.03"
type textarea "x"
type input "$12,159.03"
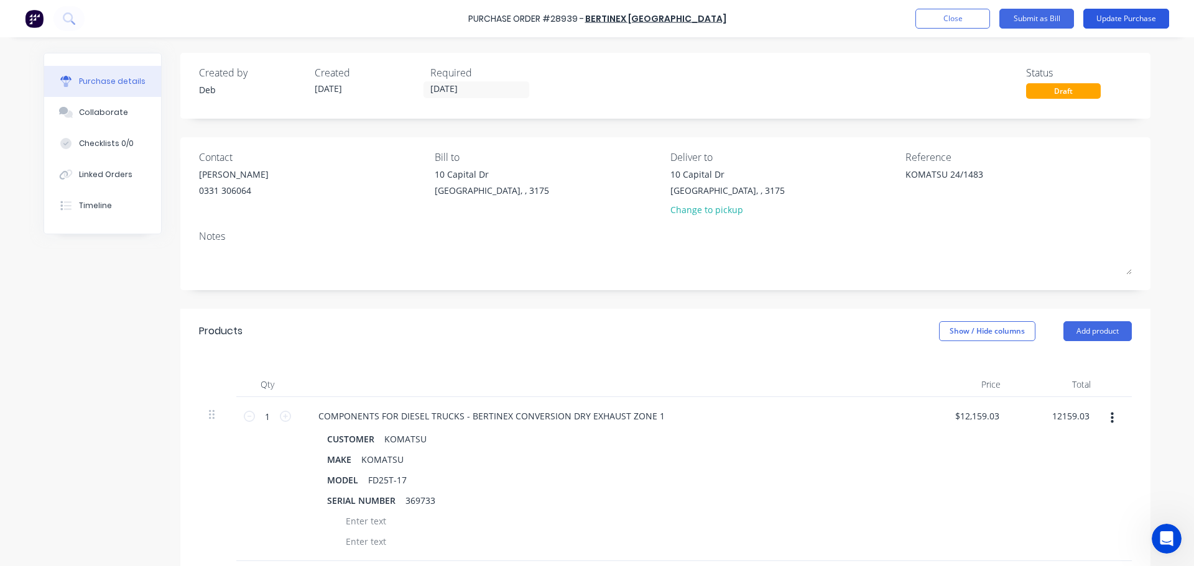
type textarea "x"
type input "$12,159.03"
click at [1134, 14] on button "Update Purchase" at bounding box center [1126, 19] width 86 height 20
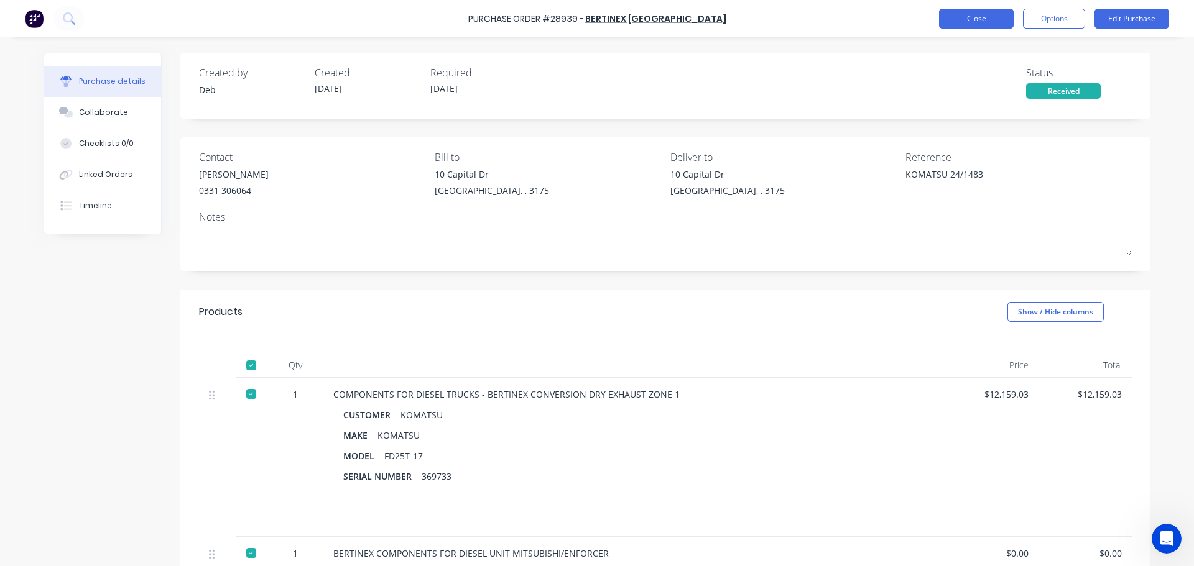
click at [975, 28] on button "Close" at bounding box center [976, 19] width 75 height 20
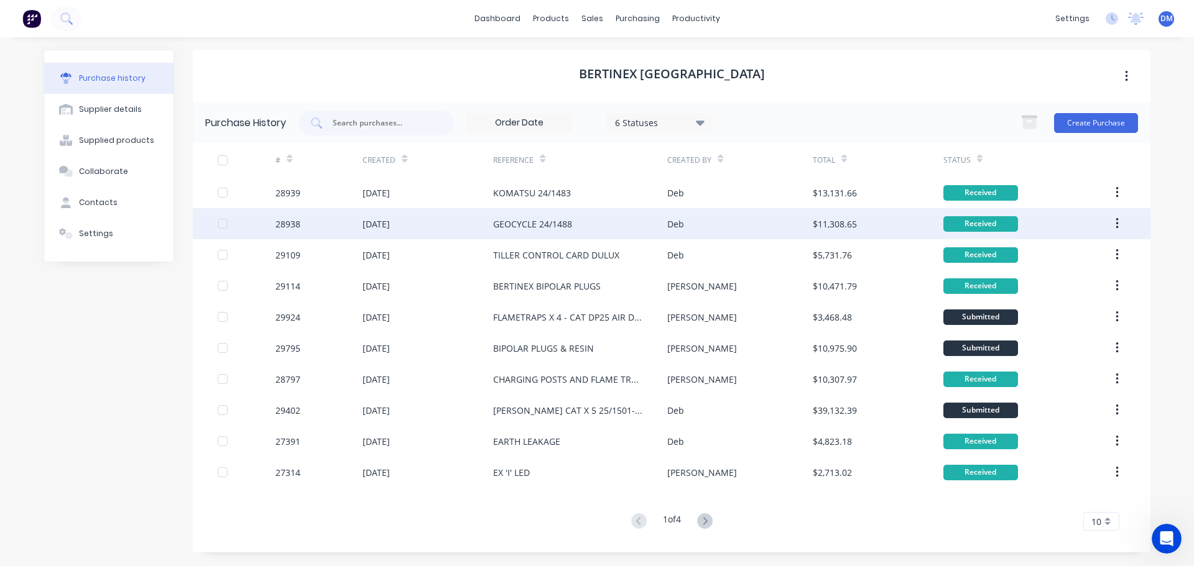
click at [583, 224] on div "GEOCYCLE 24/1488" at bounding box center [580, 223] width 174 height 31
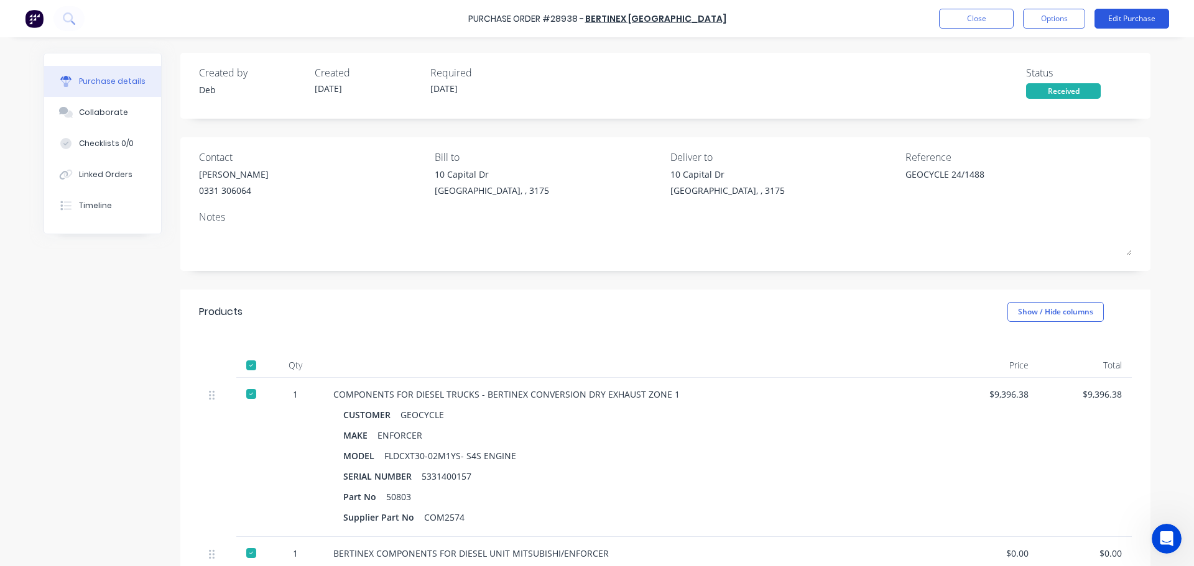
click at [1126, 19] on button "Edit Purchase" at bounding box center [1131, 19] width 75 height 20
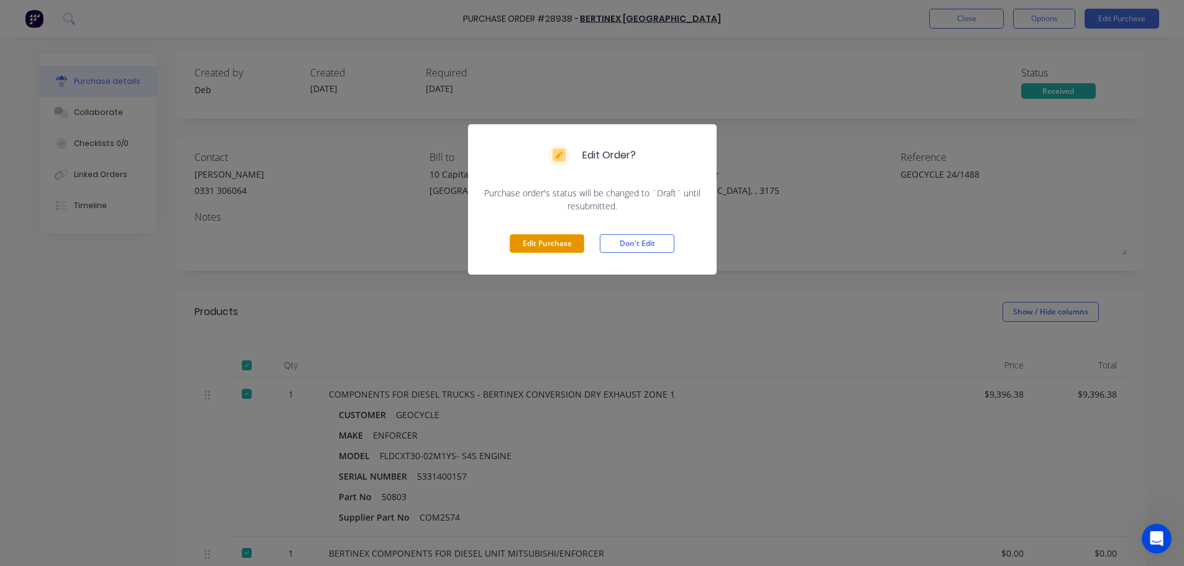
click at [571, 239] on button "Edit Purchase" at bounding box center [547, 243] width 75 height 19
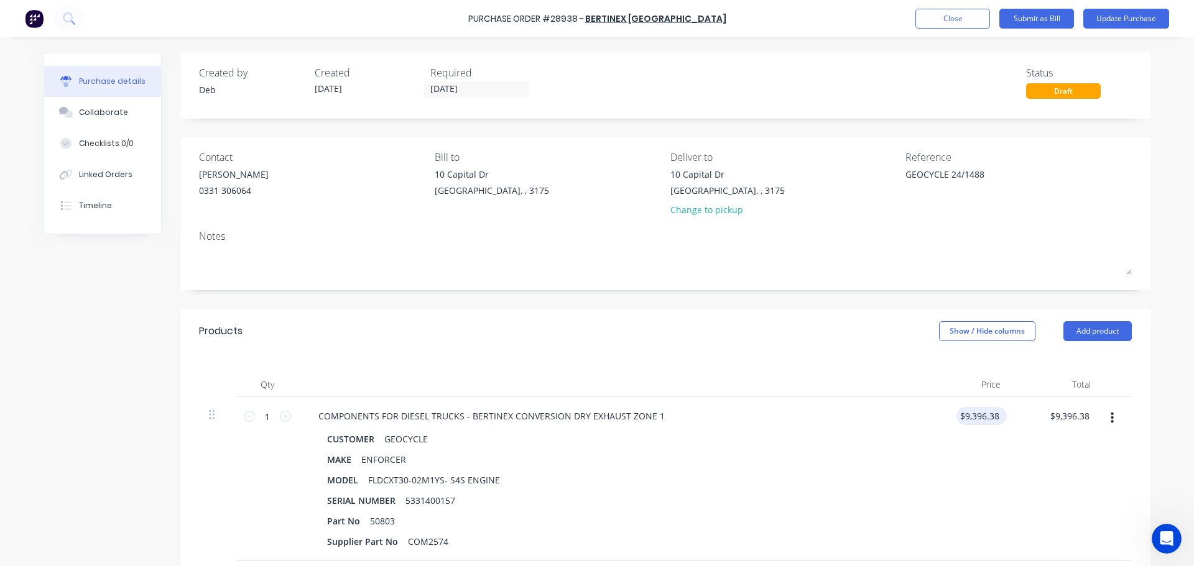
type textarea "x"
drag, startPoint x: 996, startPoint y: 415, endPoint x: 929, endPoint y: 412, distance: 66.6
click at [930, 412] on div "9396.38 9396.38" at bounding box center [965, 479] width 90 height 164
type input "12159.03"
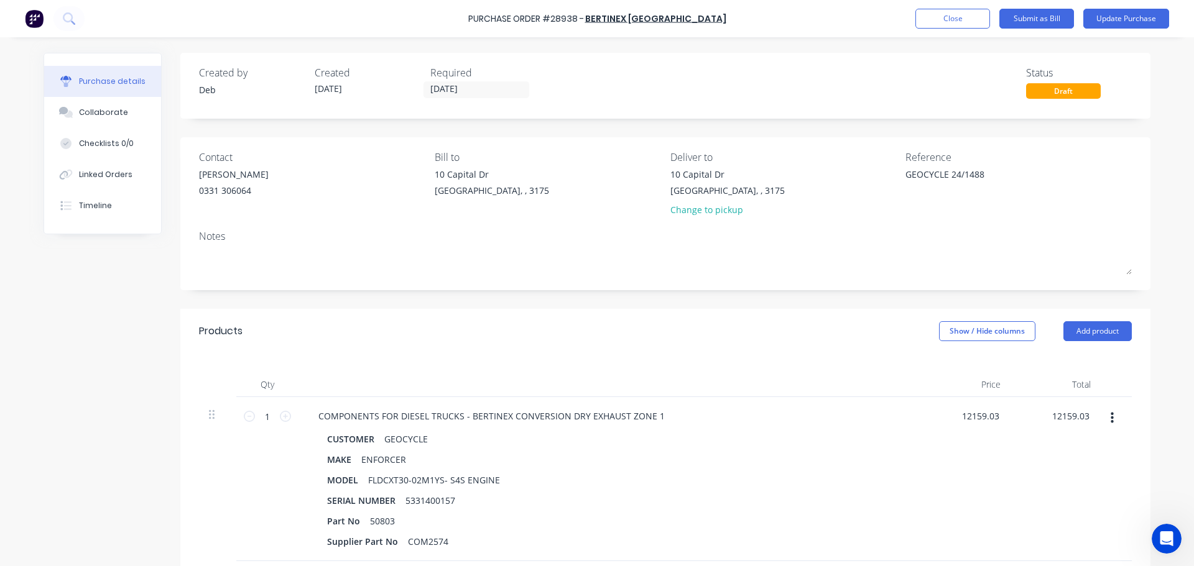
type textarea "x"
type input "$12,159.03"
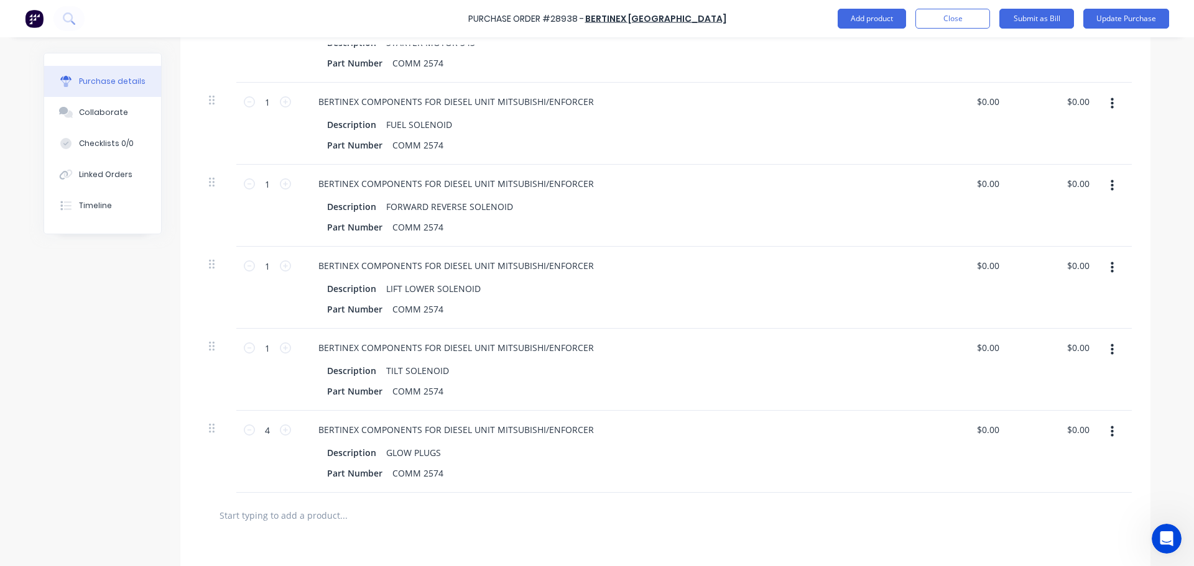
scroll to position [373, 0]
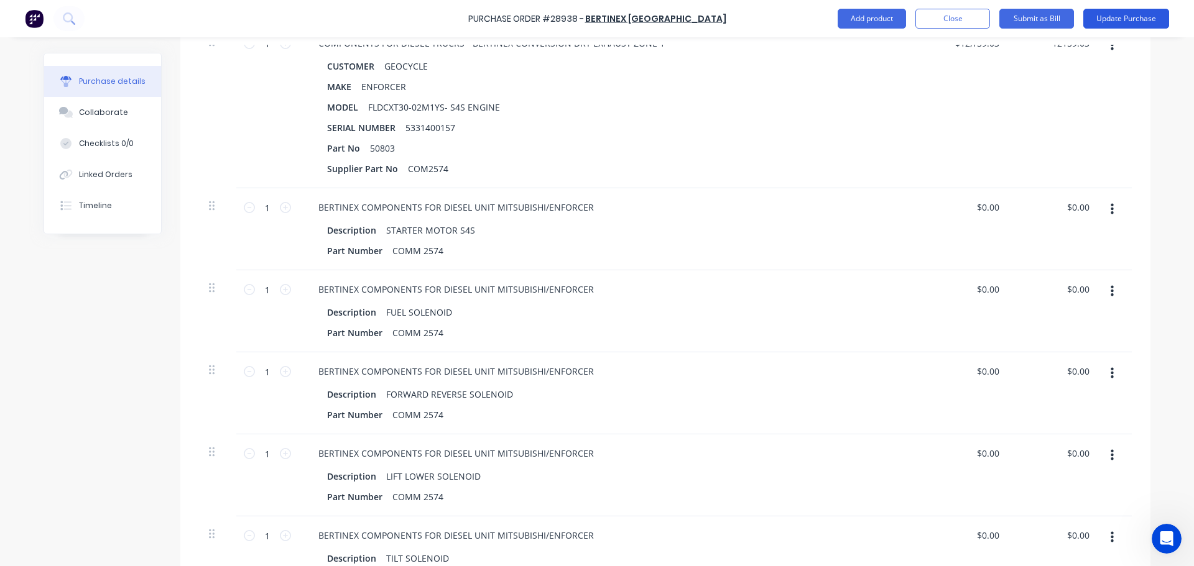
type textarea "x"
type input "$12,159.03"
drag, startPoint x: 1115, startPoint y: 24, endPoint x: 1114, endPoint y: 37, distance: 13.1
click at [1116, 24] on button "Update Purchase" at bounding box center [1126, 19] width 86 height 20
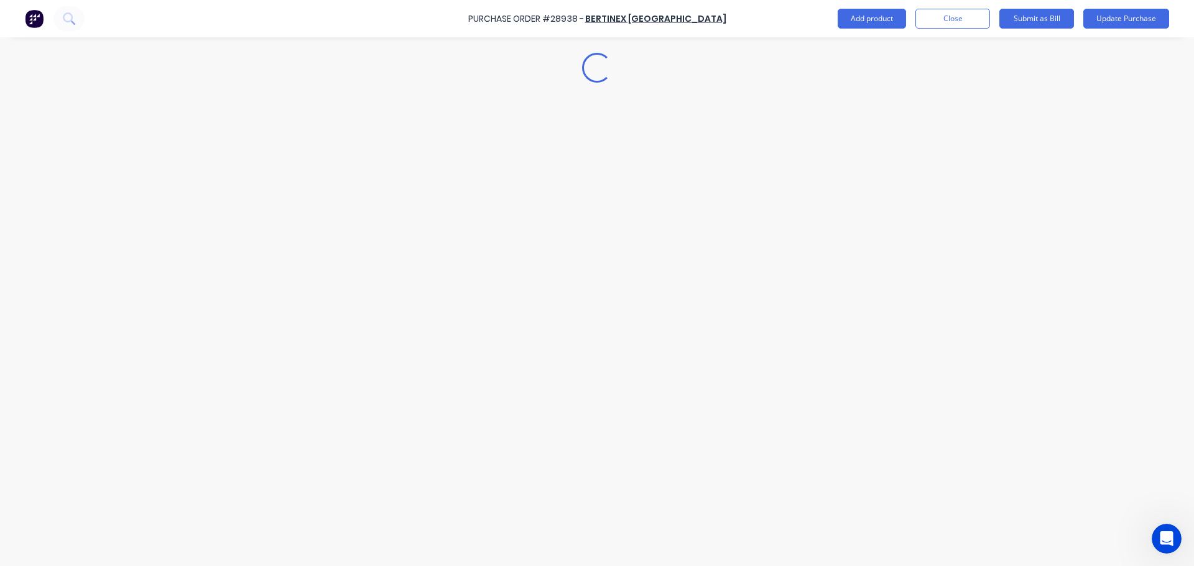
scroll to position [0, 0]
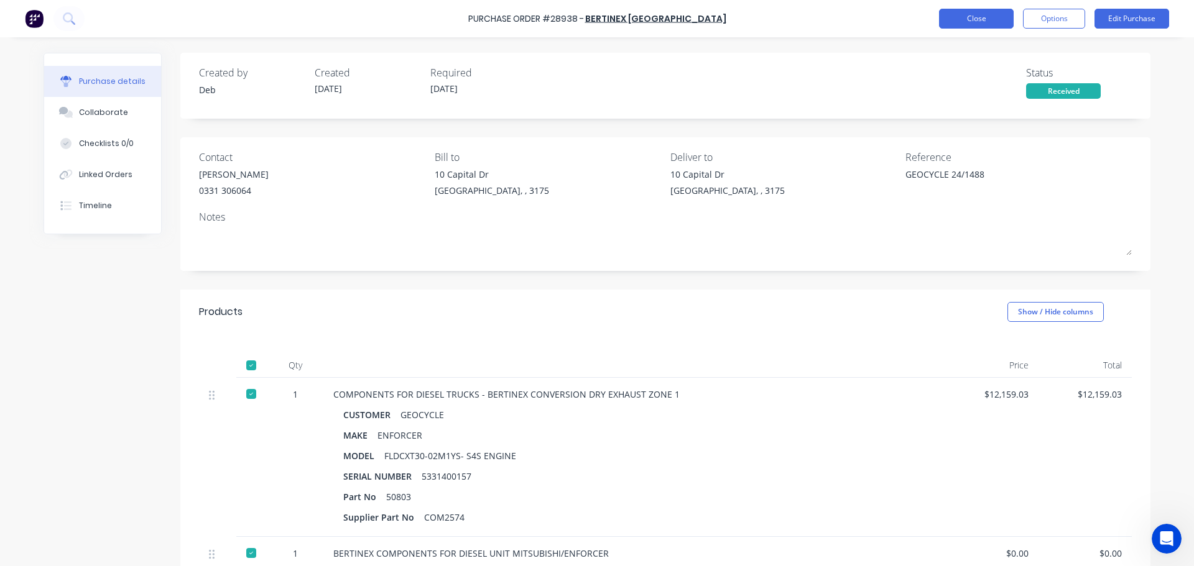
click at [969, 22] on button "Close" at bounding box center [976, 19] width 75 height 20
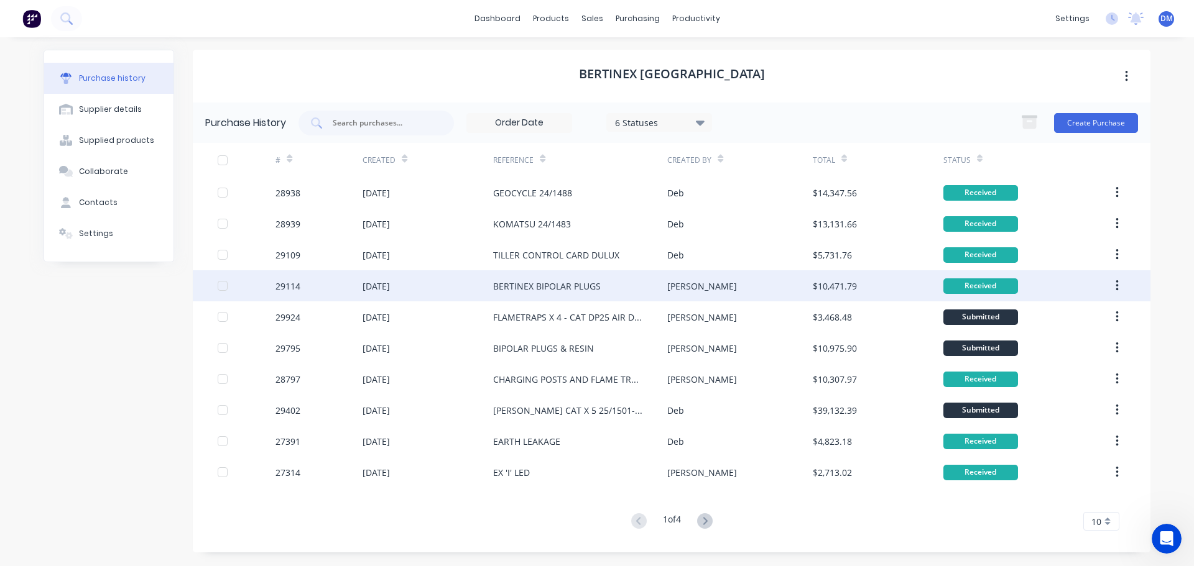
click at [527, 286] on div "BERTINEX BIPOLAR PLUGS" at bounding box center [547, 286] width 108 height 13
type textarea "x"
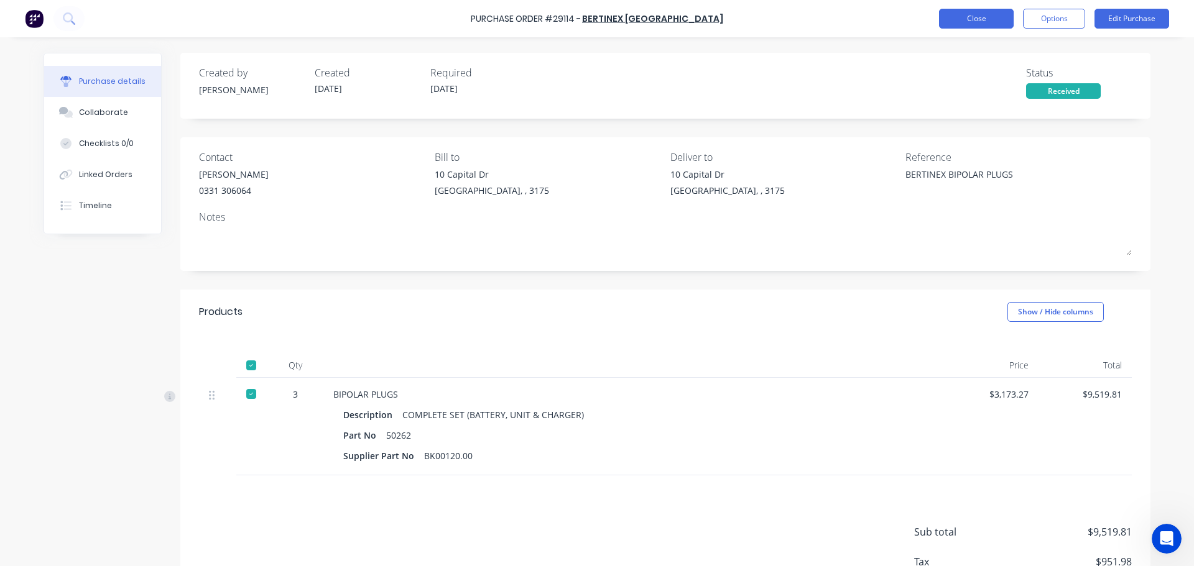
click at [958, 22] on button "Close" at bounding box center [976, 19] width 75 height 20
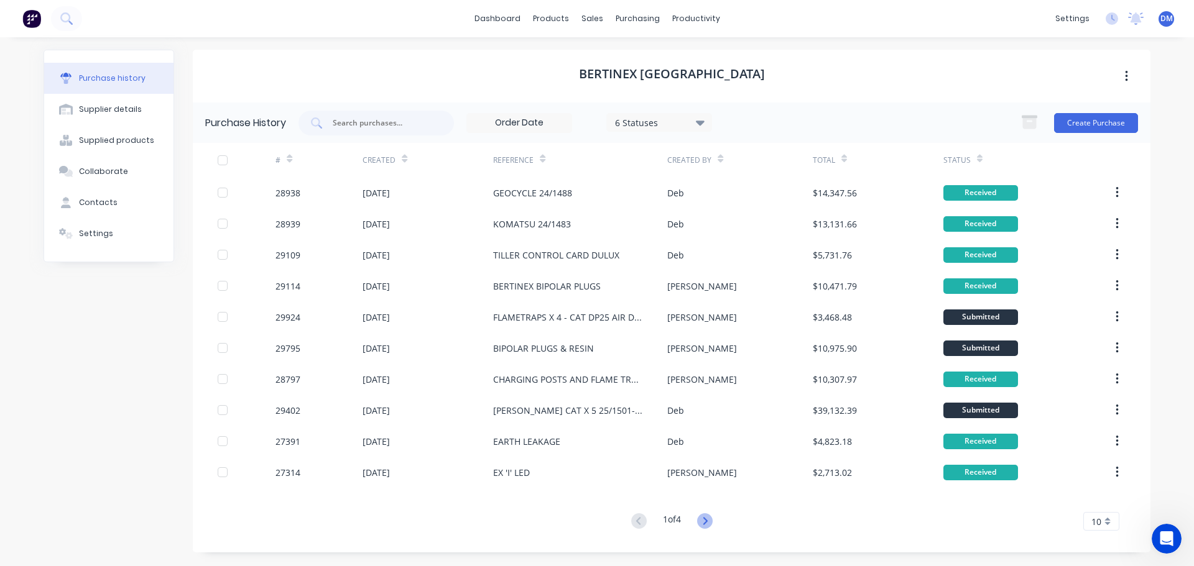
click at [707, 520] on icon at bounding box center [704, 520] width 4 height 7
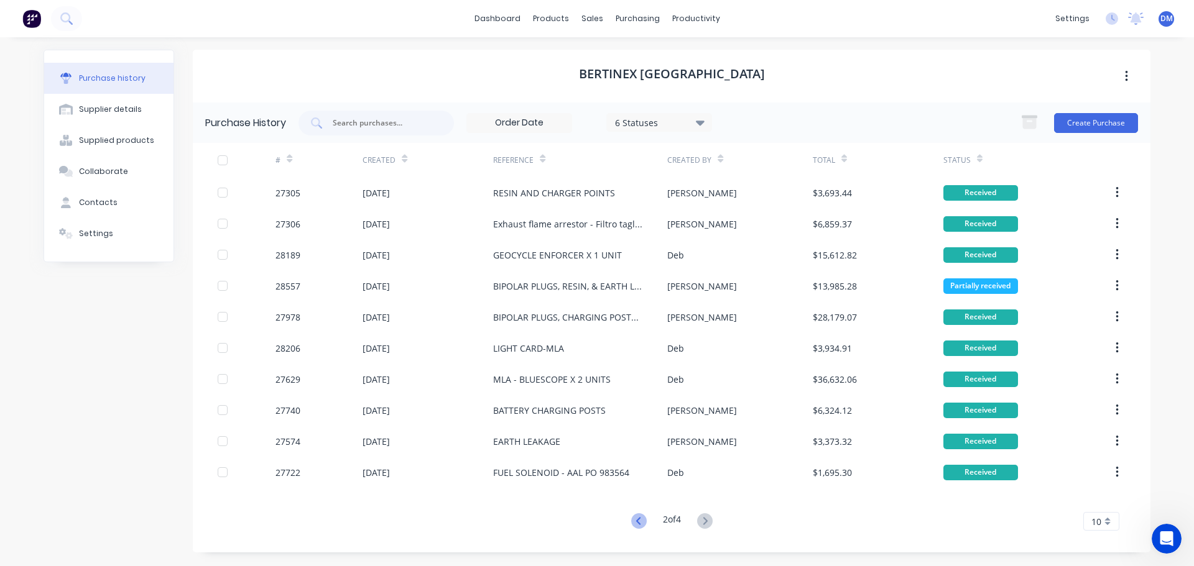
click at [635, 522] on icon at bounding box center [637, 520] width 4 height 7
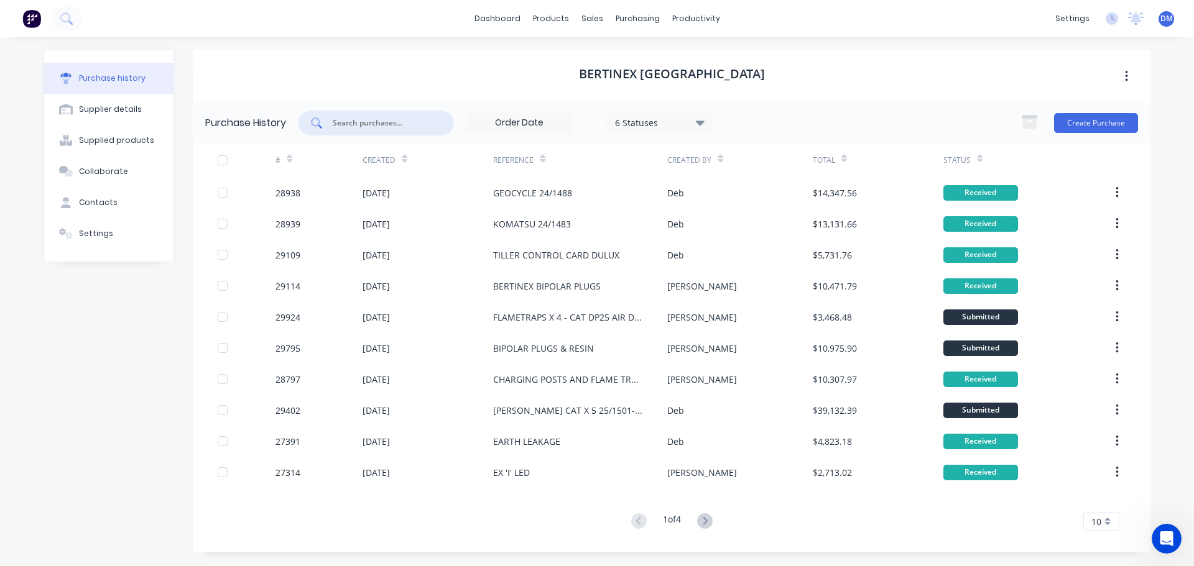
click at [372, 127] on input "text" at bounding box center [382, 123] width 103 height 12
type input "29381"
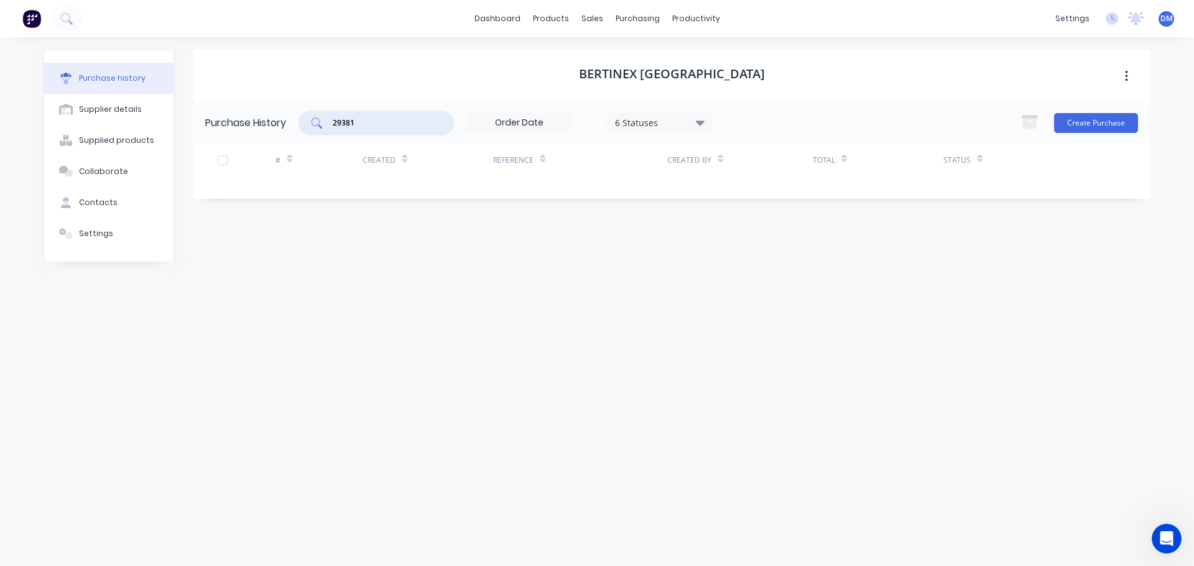
drag, startPoint x: 374, startPoint y: 123, endPoint x: 238, endPoint y: 151, distance: 138.4
click at [238, 151] on div "Purchase History 29381 6 Statuses 6 Statuses Create Purchase # Created Referenc…" at bounding box center [671, 151] width 957 height 96
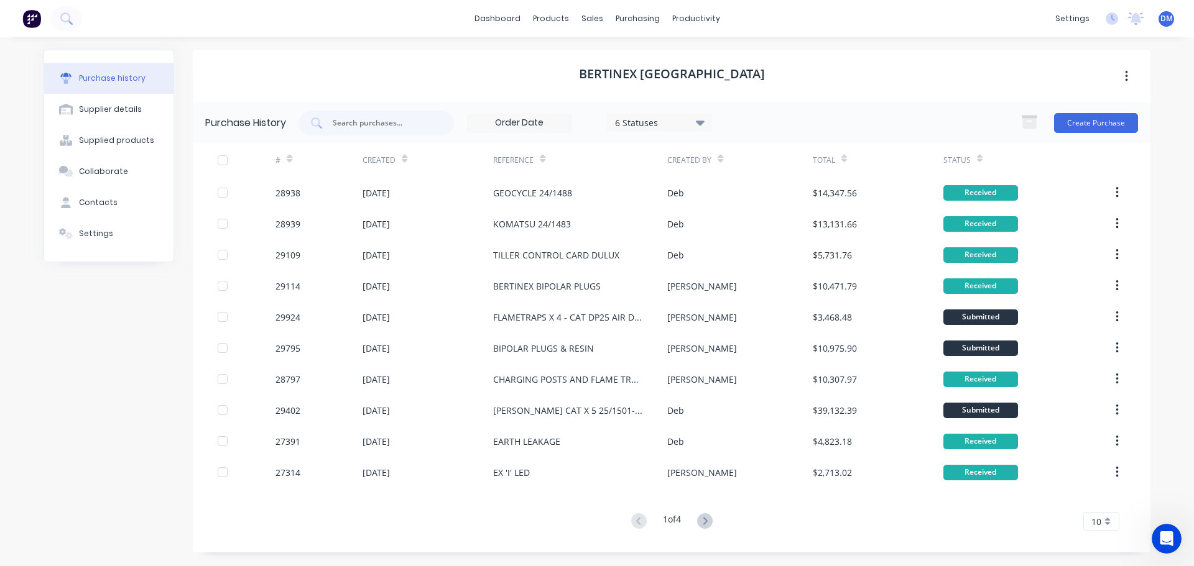
click at [1099, 520] on span "10" at bounding box center [1096, 521] width 10 height 13
click at [1096, 504] on div "35" at bounding box center [1101, 501] width 35 height 22
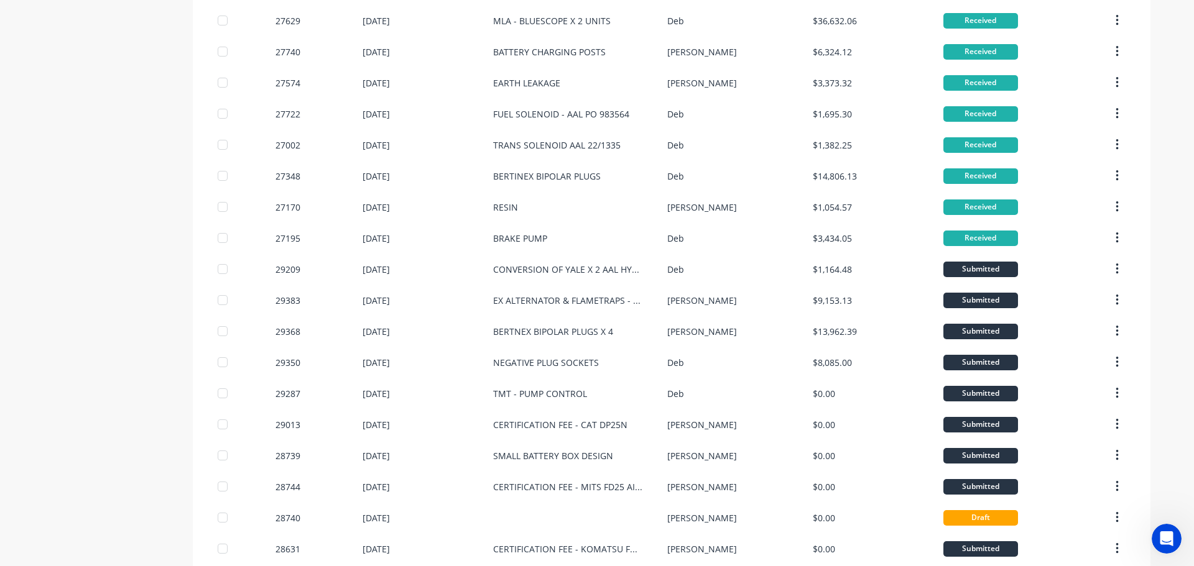
scroll to position [684, 0]
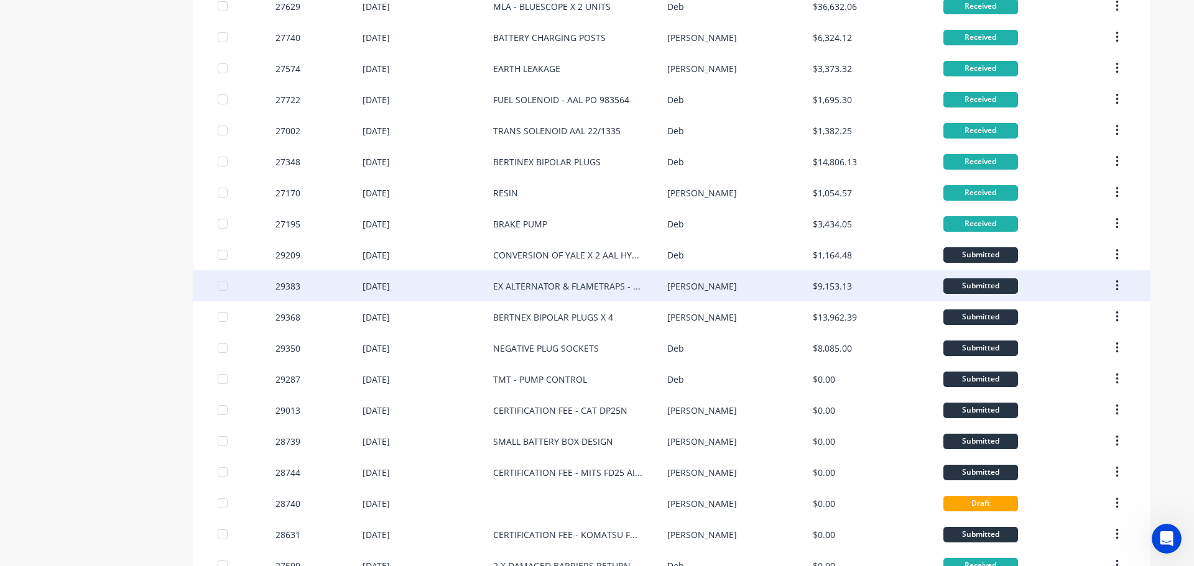
click at [509, 287] on div "EX ALTERNATOR & FLAMETRAPS - GEOCYCLE/KOMATSU" at bounding box center [567, 286] width 149 height 13
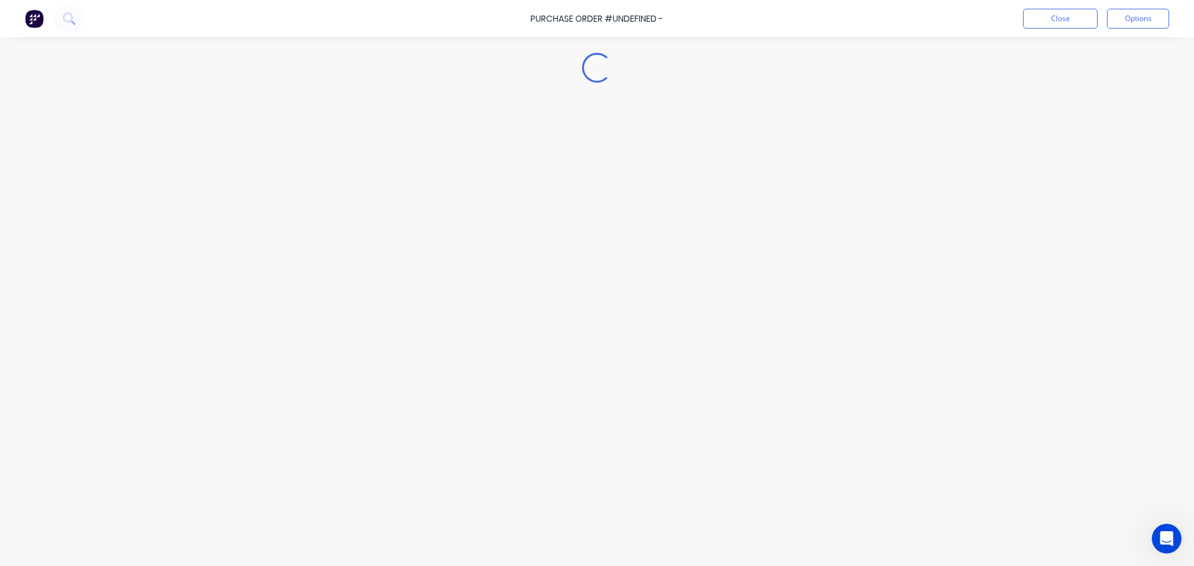
type textarea "x"
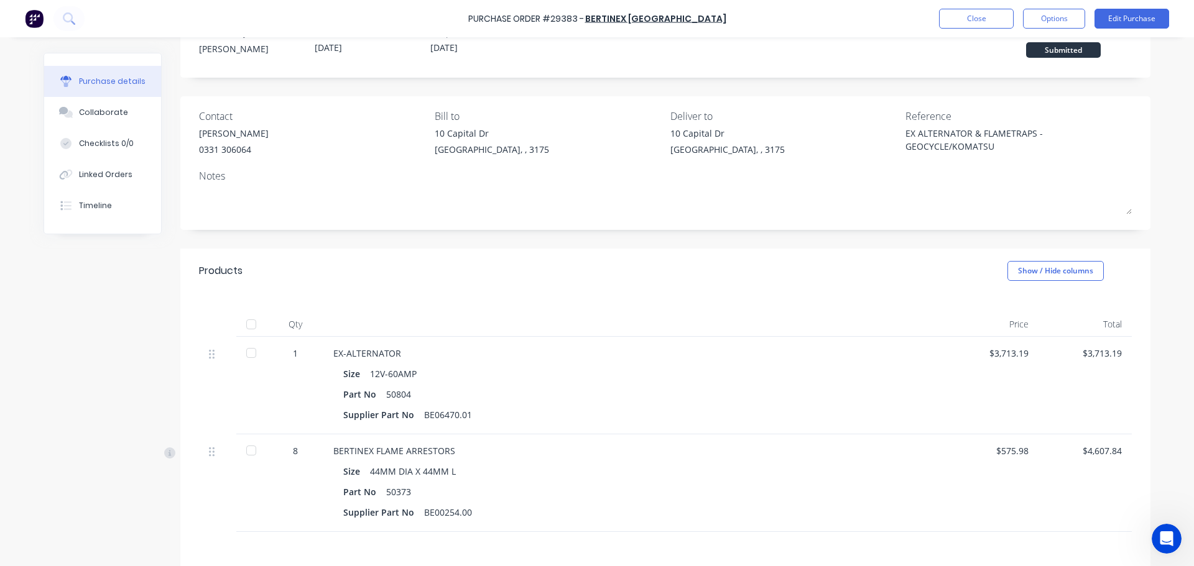
scroll to position [62, 0]
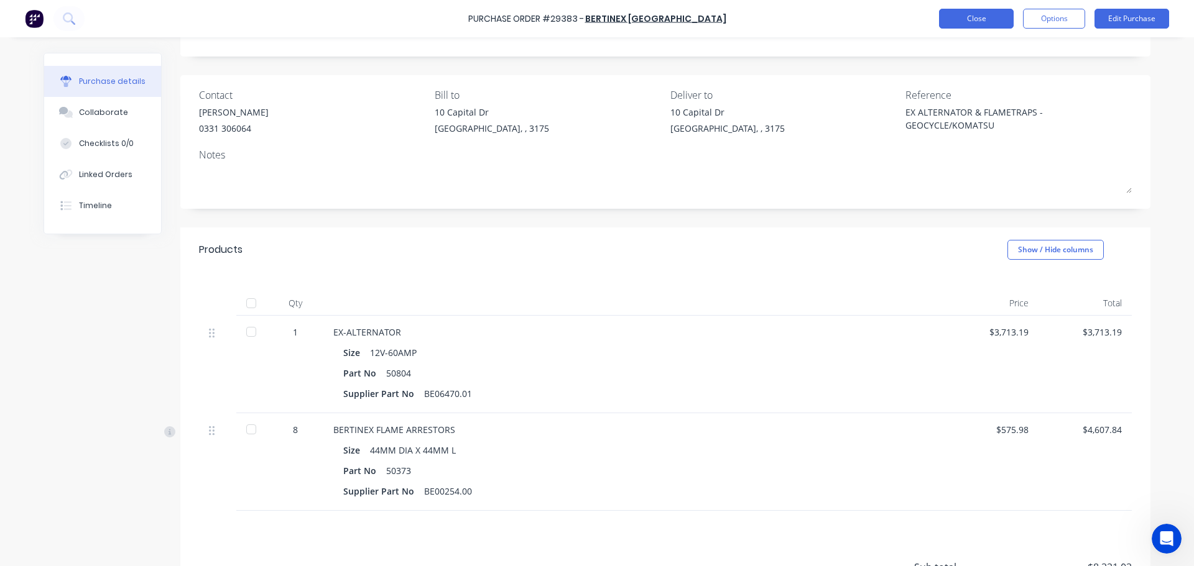
click at [969, 15] on button "Close" at bounding box center [976, 19] width 75 height 20
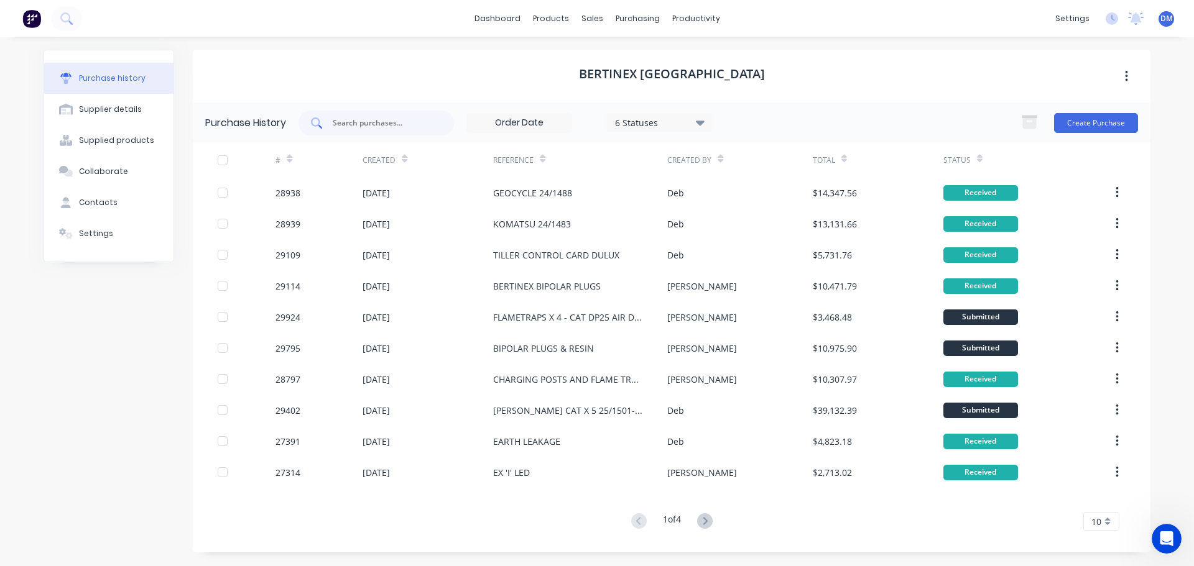
click at [396, 122] on input "text" at bounding box center [382, 123] width 103 height 12
type input "29287"
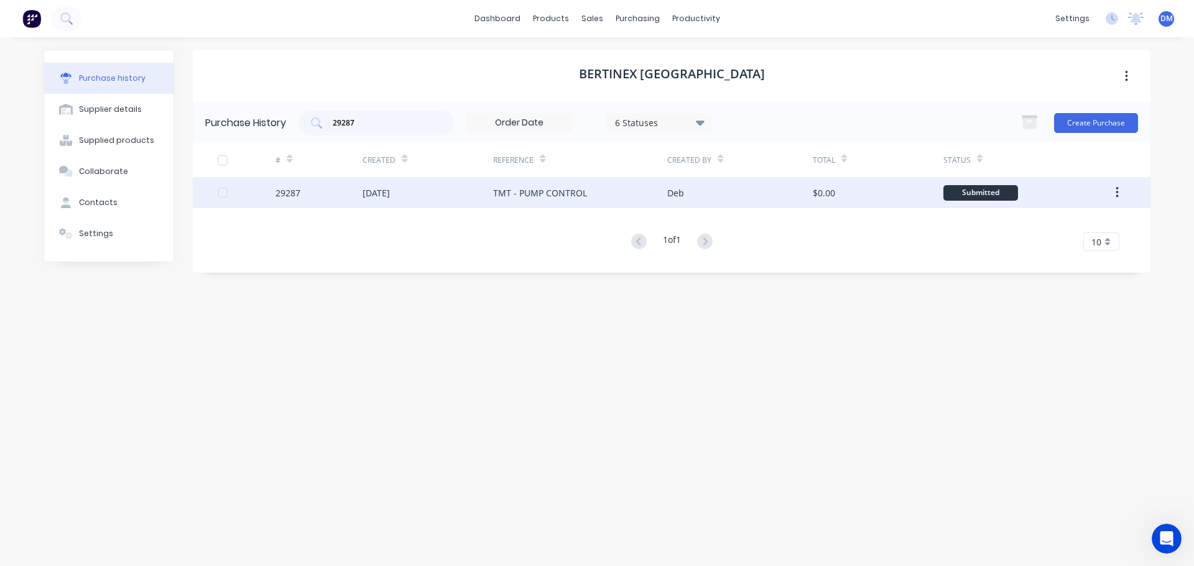
click at [390, 191] on div "[DATE]" at bounding box center [375, 193] width 27 height 13
type textarea "x"
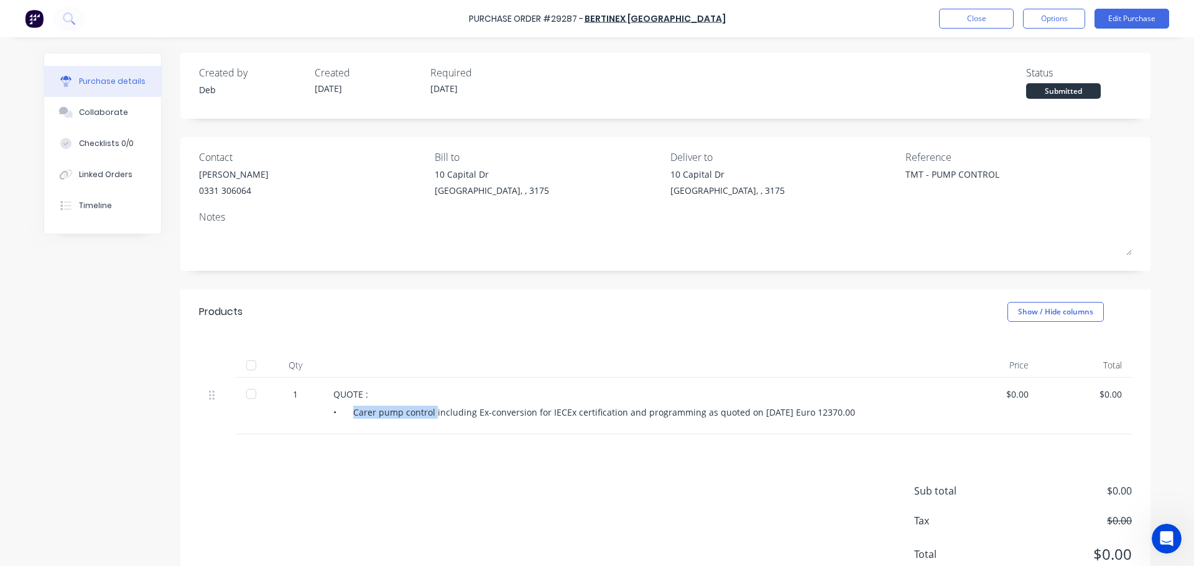
drag, startPoint x: 348, startPoint y: 411, endPoint x: 428, endPoint y: 418, distance: 79.9
click at [428, 418] on div "• Carer pump control including Ex-conversion for IECEx certification and progra…" at bounding box center [634, 412] width 602 height 13
copy div "Carer pump control"
click at [950, 25] on button "Close" at bounding box center [976, 19] width 75 height 20
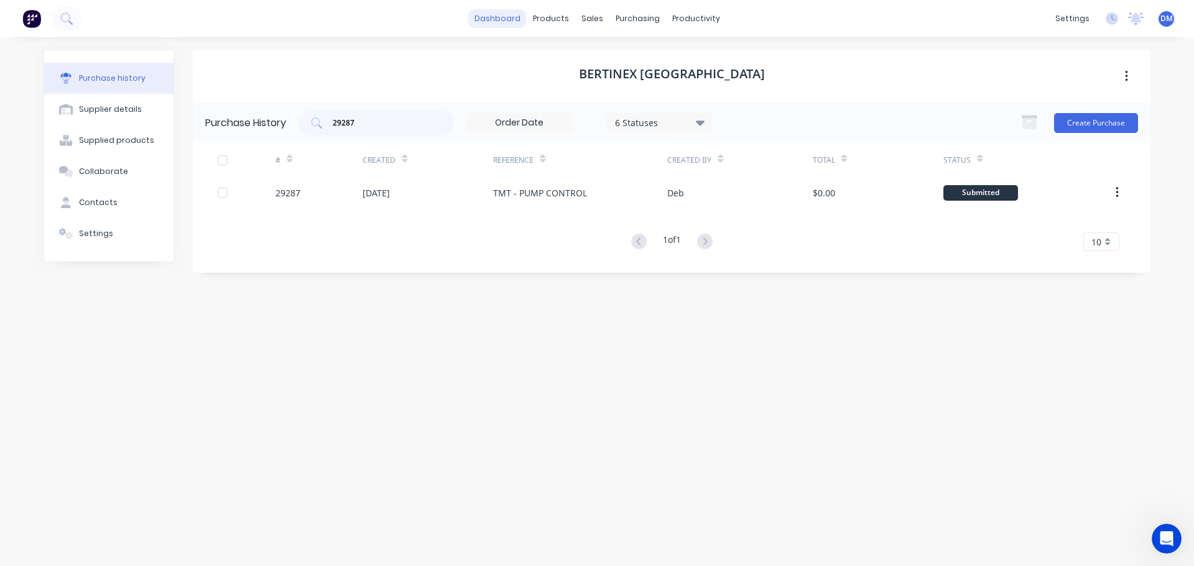
click at [501, 17] on link "dashboard" at bounding box center [497, 18] width 58 height 19
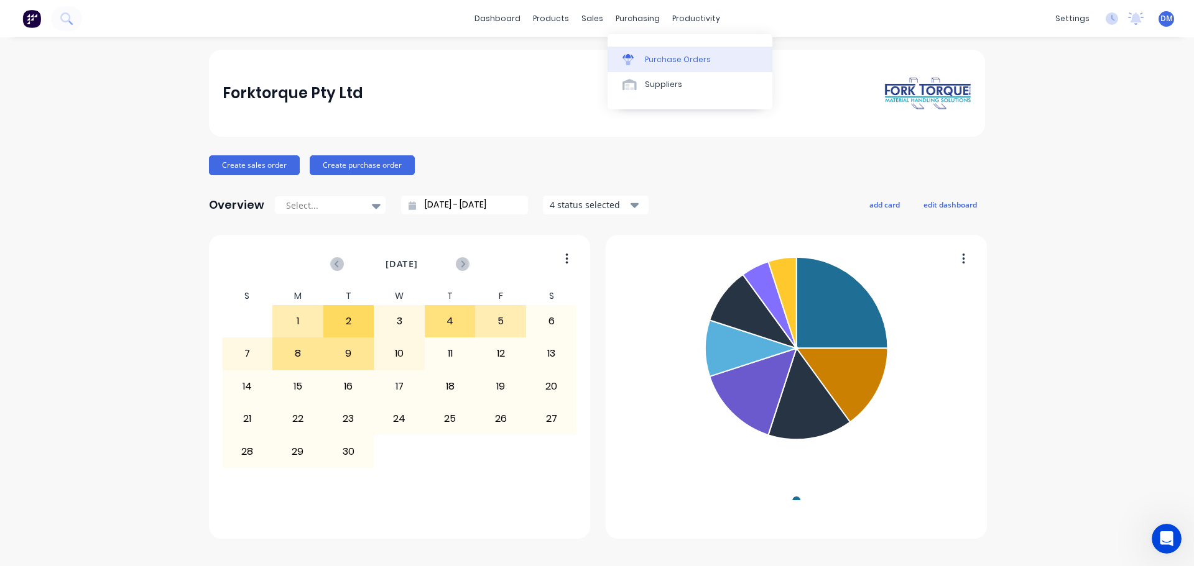
click at [667, 58] on div "Purchase Orders" at bounding box center [678, 59] width 66 height 11
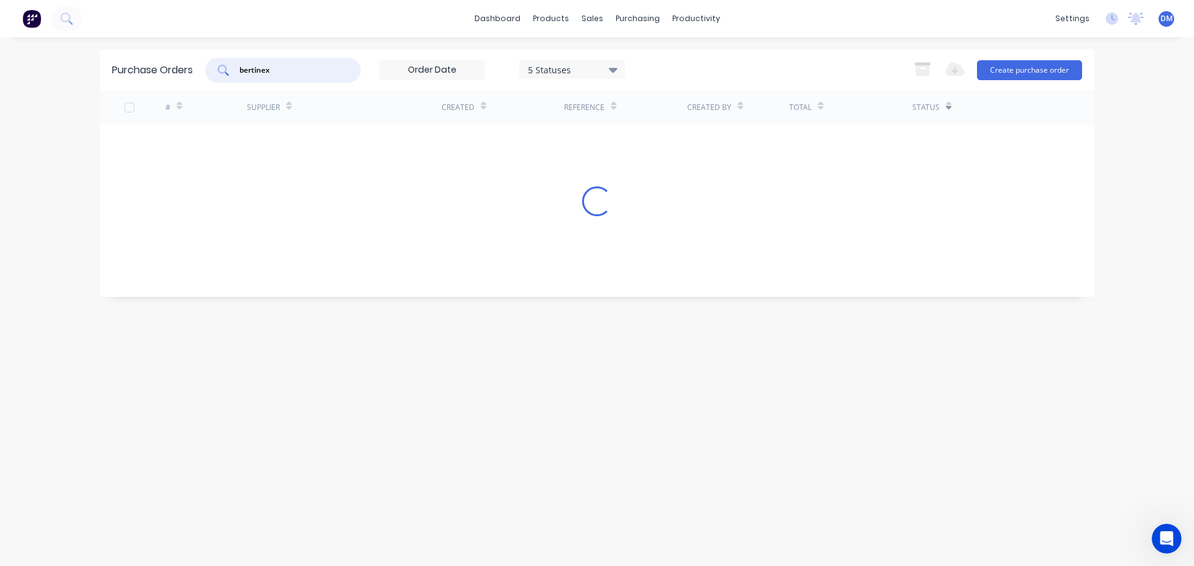
drag, startPoint x: 274, startPoint y: 65, endPoint x: 162, endPoint y: 78, distance: 112.6
click at [177, 76] on div "Purchase Orders bertinex 5 Statuses 5 Statuses Export to Excel (XLSX) Create pu…" at bounding box center [596, 70] width 995 height 40
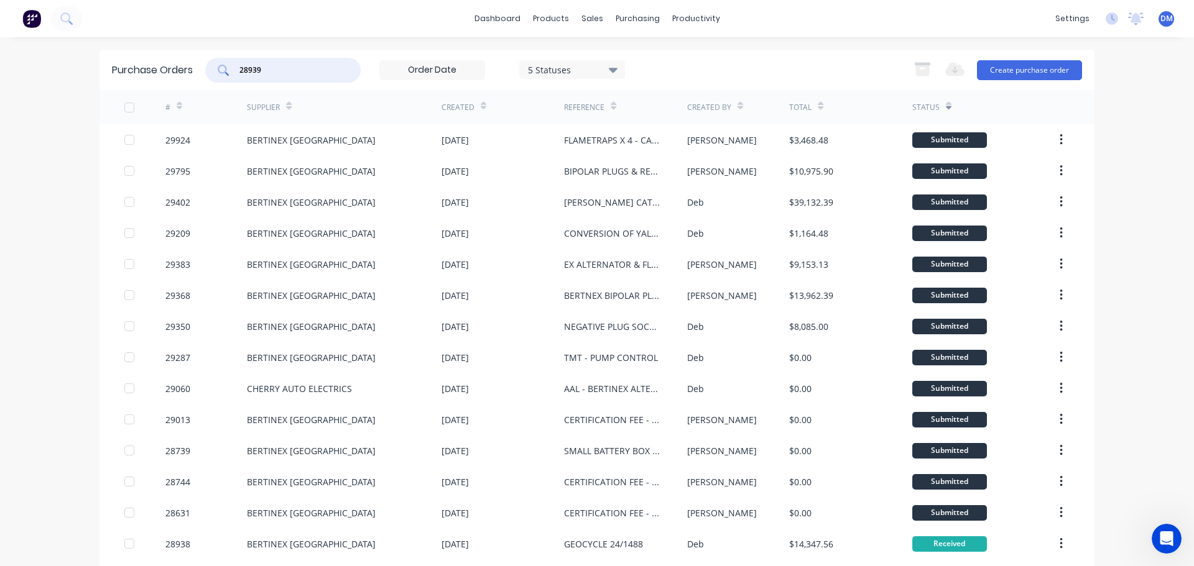
type input "28939"
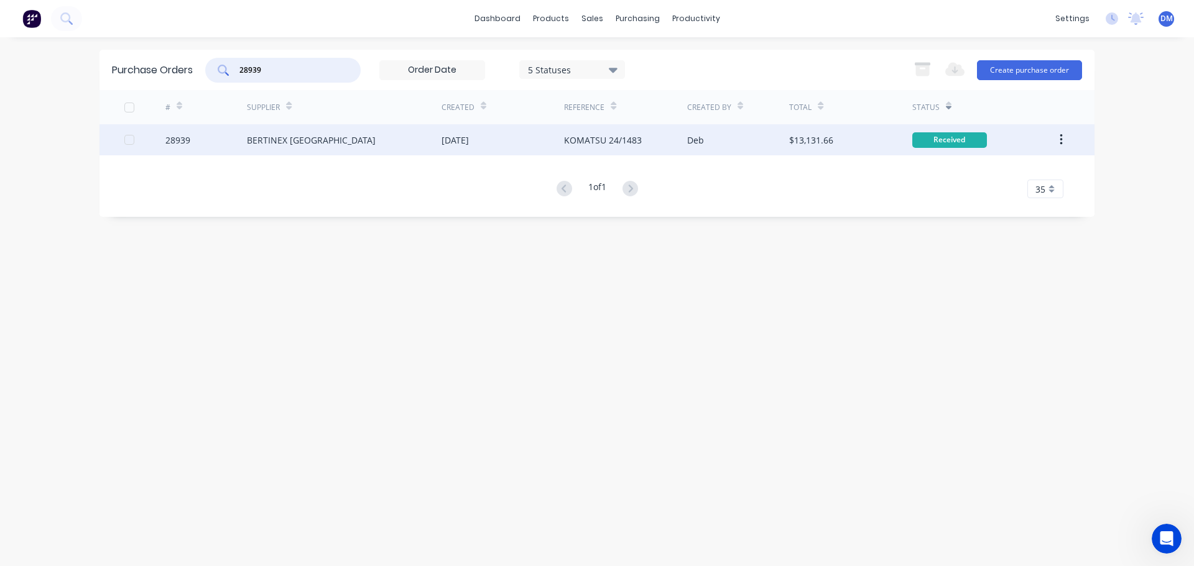
click at [492, 137] on div "[DATE]" at bounding box center [502, 139] width 122 height 31
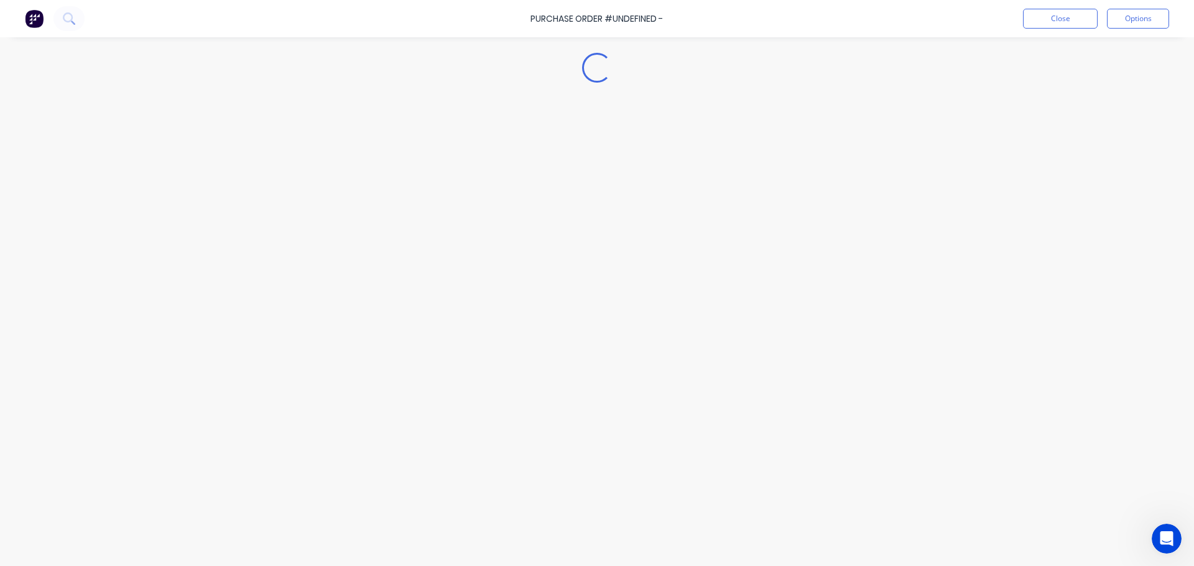
type textarea "x"
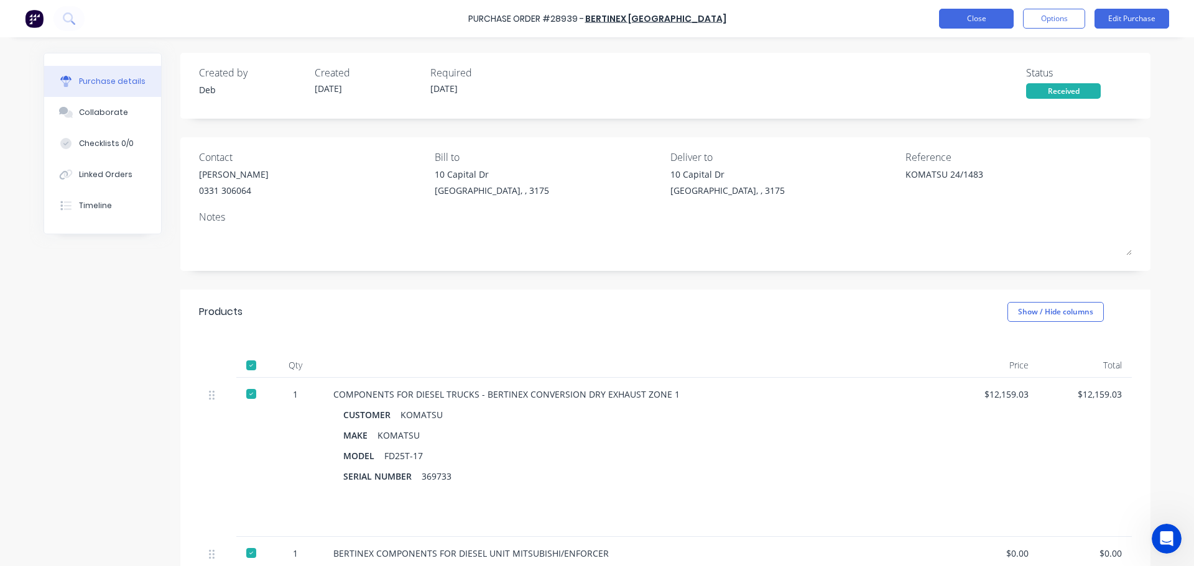
click at [972, 19] on button "Close" at bounding box center [976, 19] width 75 height 20
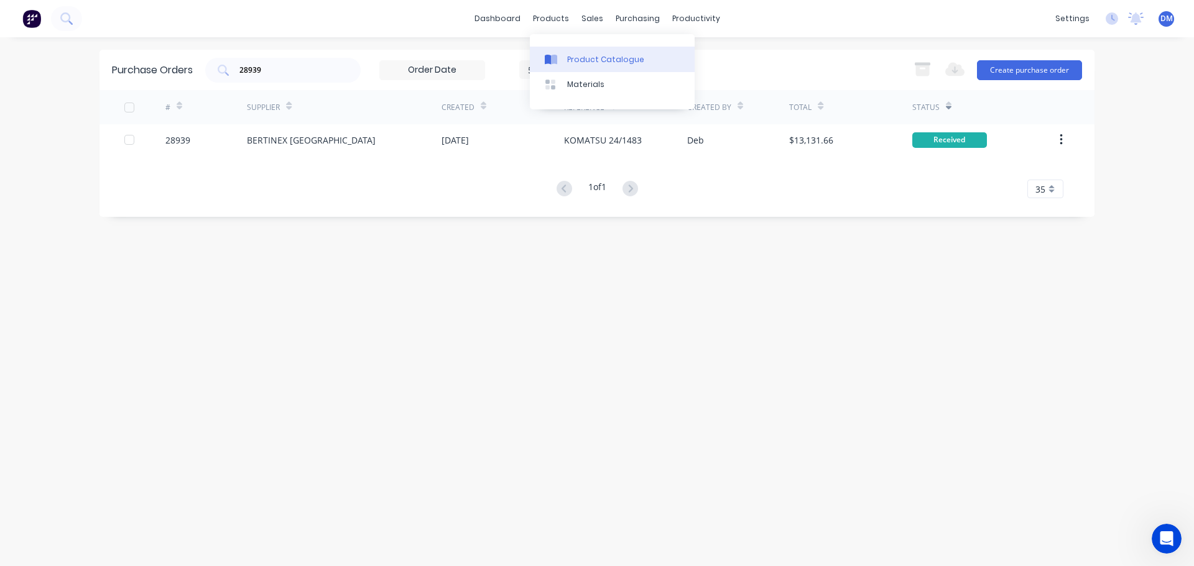
click at [615, 62] on div "Product Catalogue" at bounding box center [605, 59] width 77 height 11
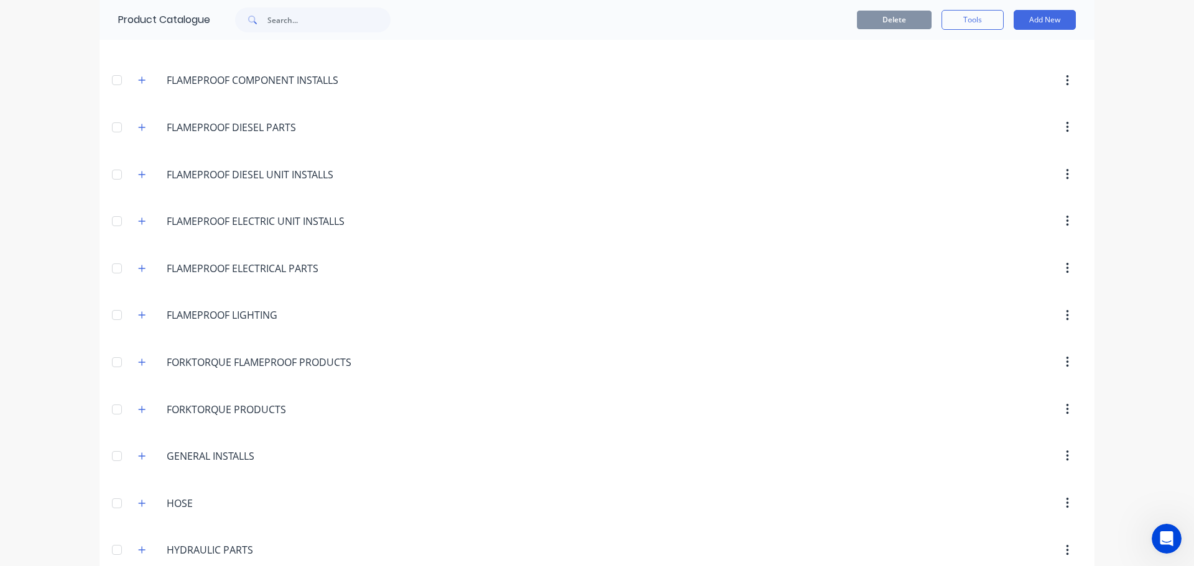
scroll to position [933, 0]
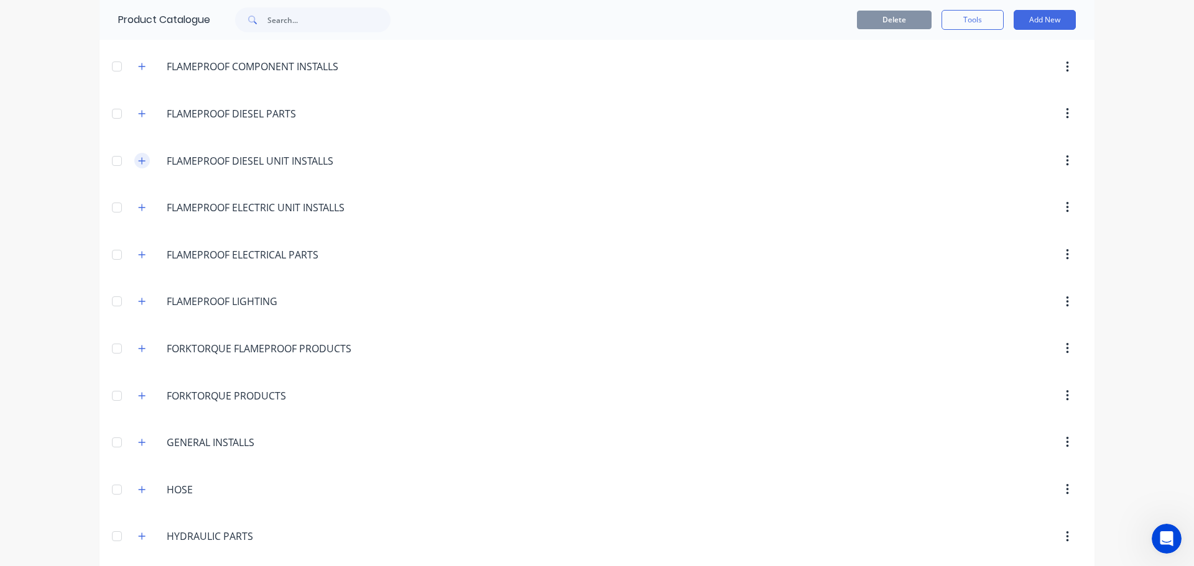
click at [139, 161] on icon "button" at bounding box center [142, 160] width 7 height 7
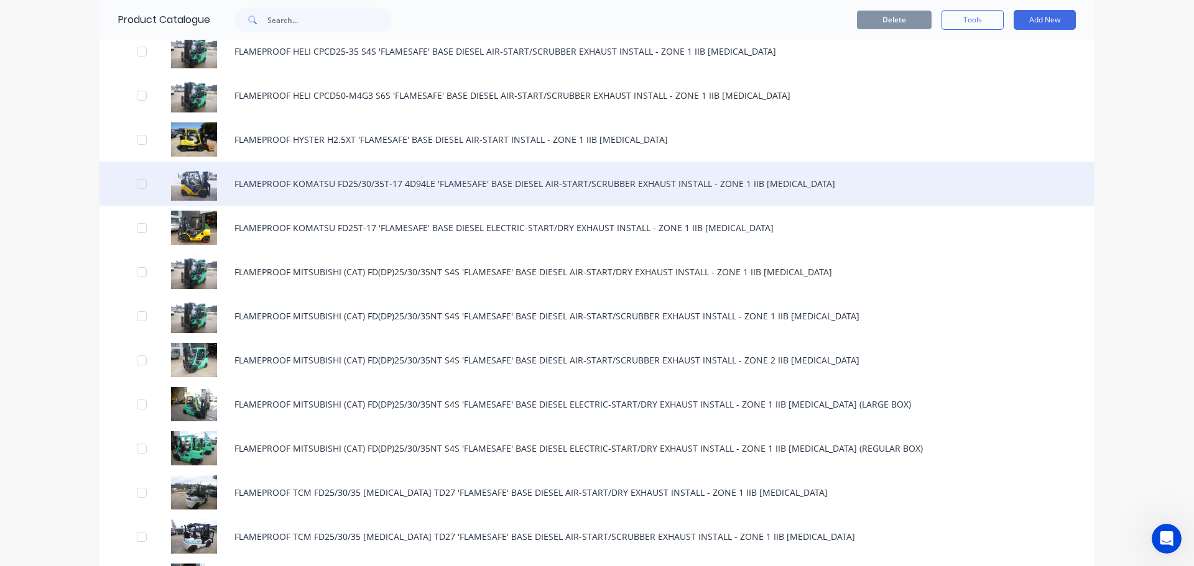
scroll to position [1181, 0]
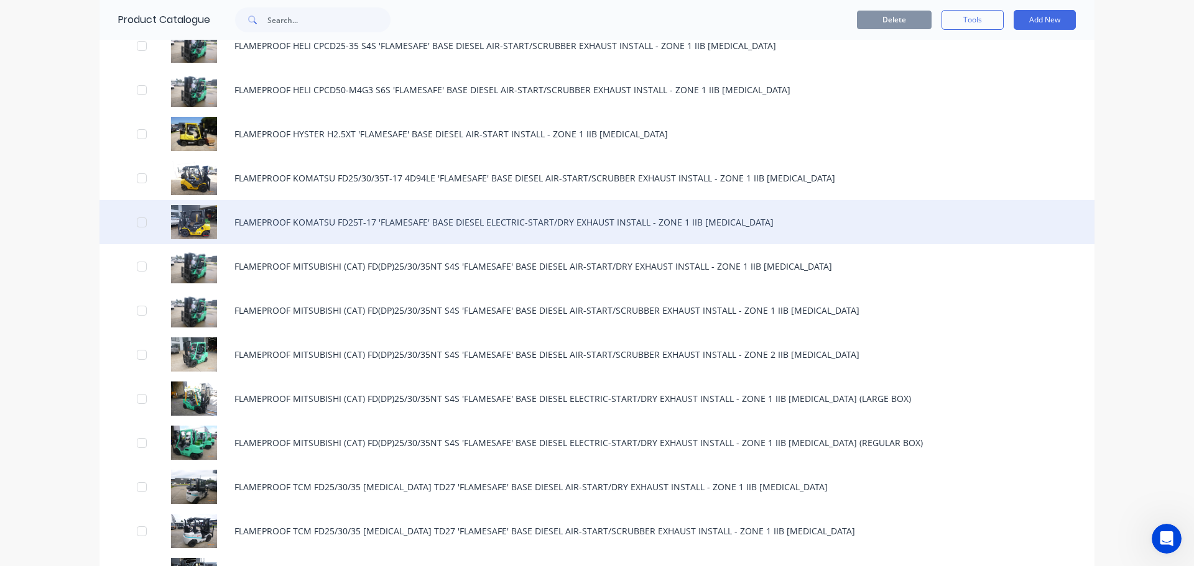
click at [532, 221] on div "FLAMEPROOF KOMATSU FD25T-17 'FLAMESAFE' BASE DIESEL ELECTRIC-START/DRY EXHAUST …" at bounding box center [596, 222] width 995 height 44
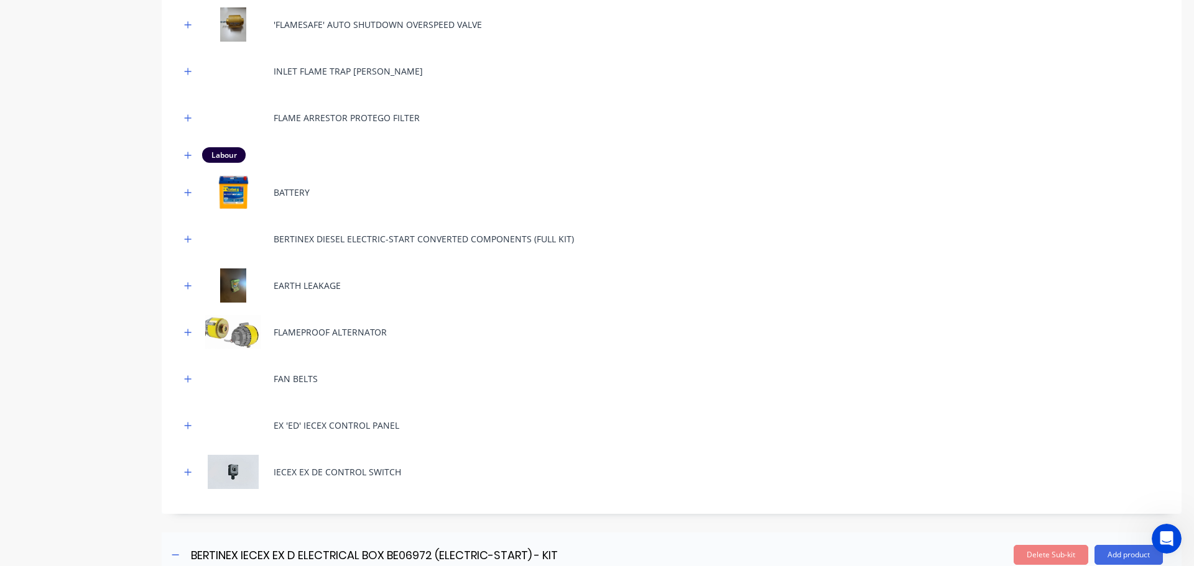
scroll to position [1430, 0]
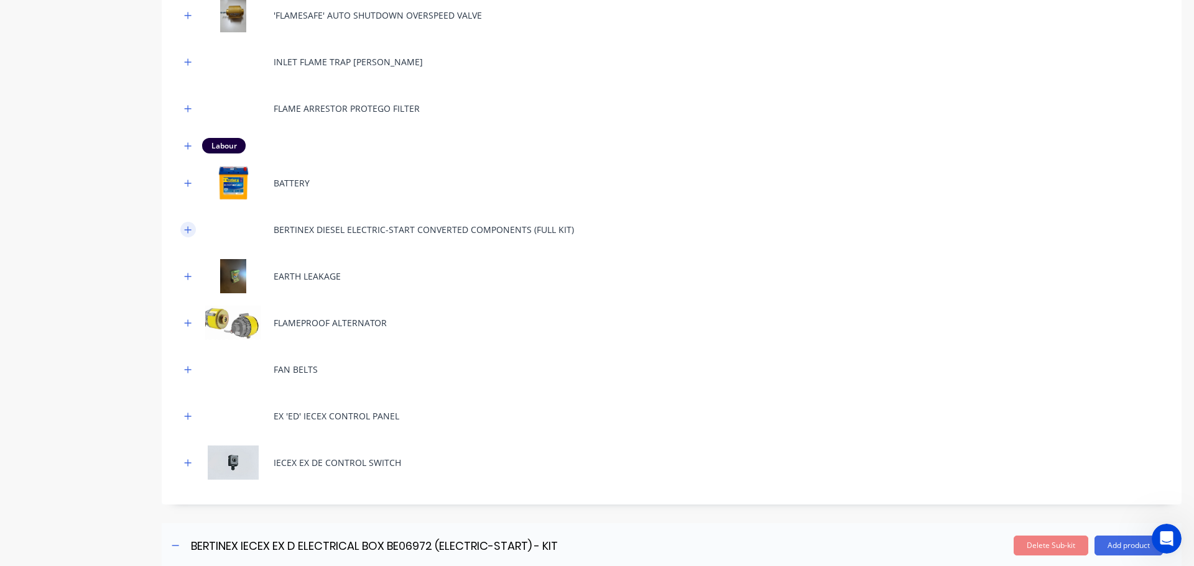
click at [187, 233] on icon "button" at bounding box center [187, 230] width 7 height 9
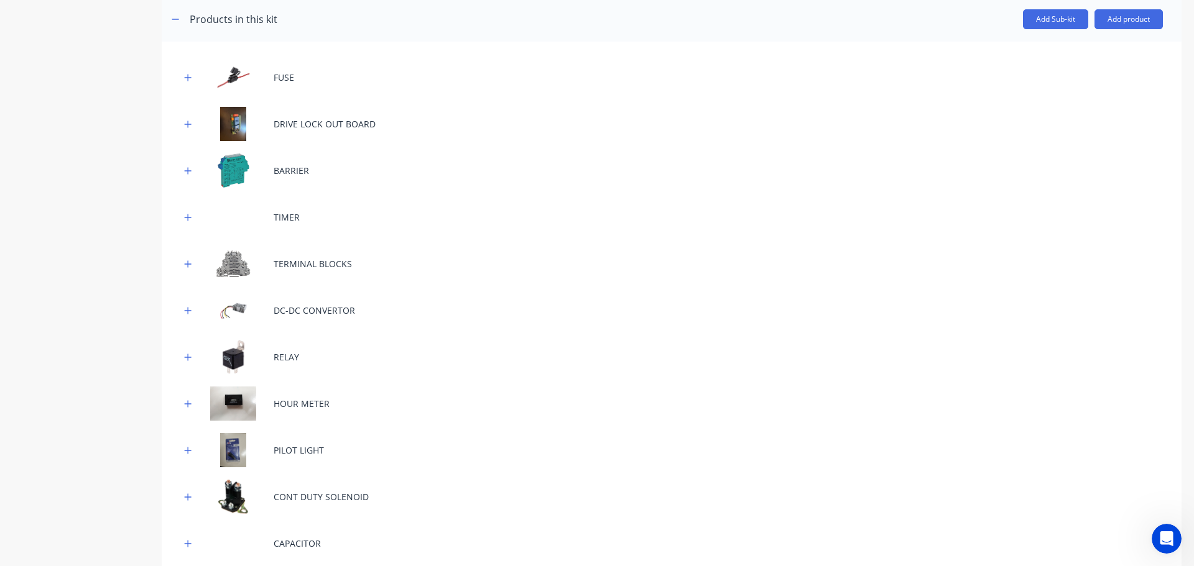
scroll to position [0, 0]
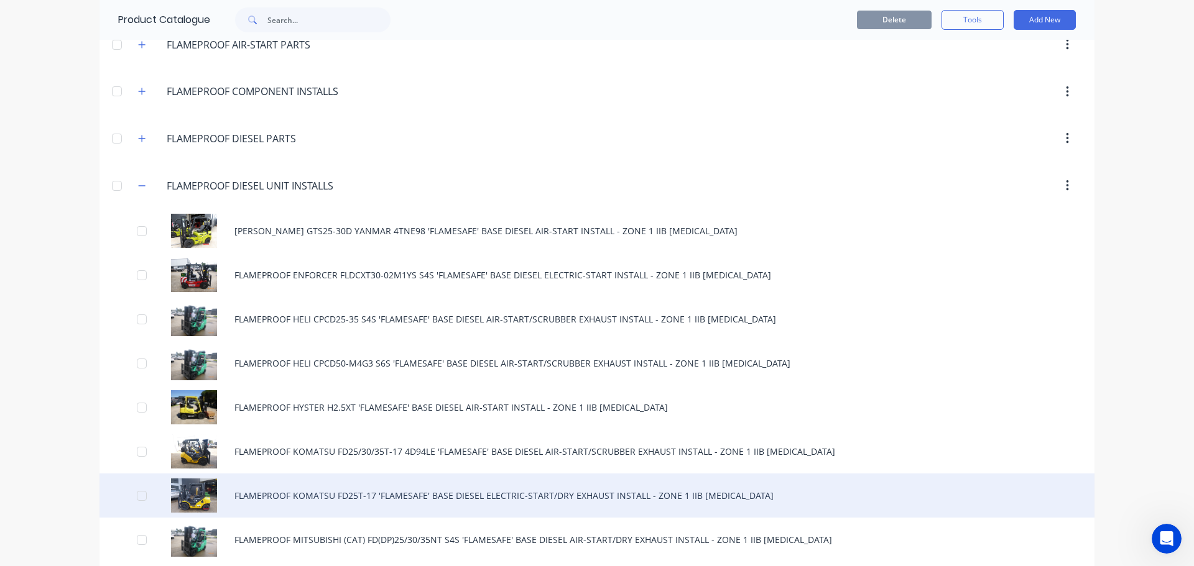
scroll to position [1057, 0]
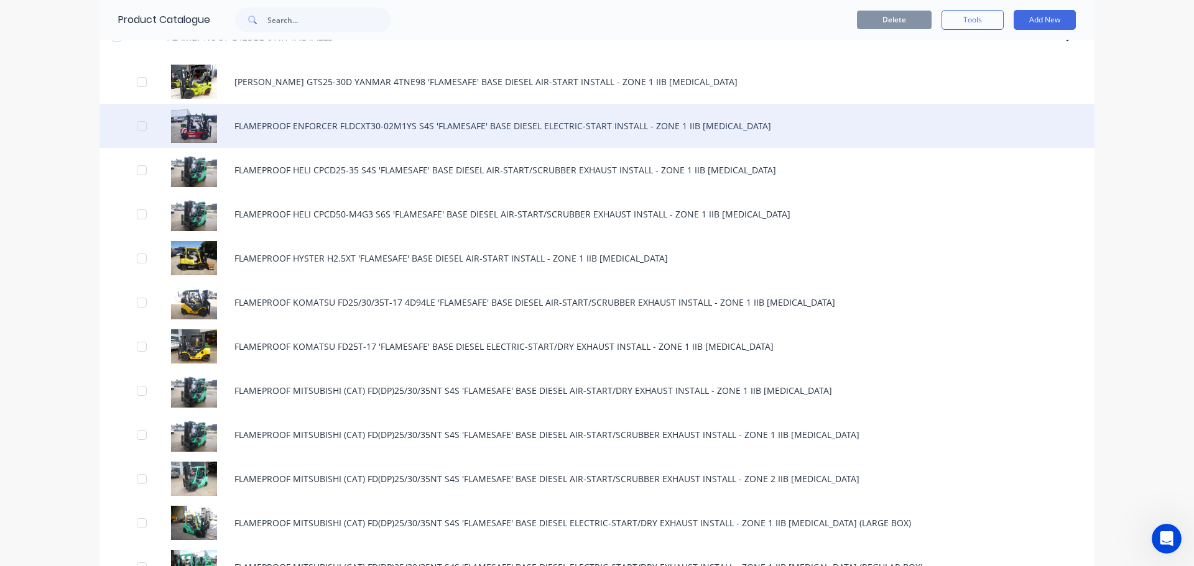
click at [369, 125] on div "FLAMEPROOF ENFORCER FLDCXT30-02M1YS S4S 'FLAMESAFE' BASE DIESEL ELECTRIC-START …" at bounding box center [596, 126] width 995 height 44
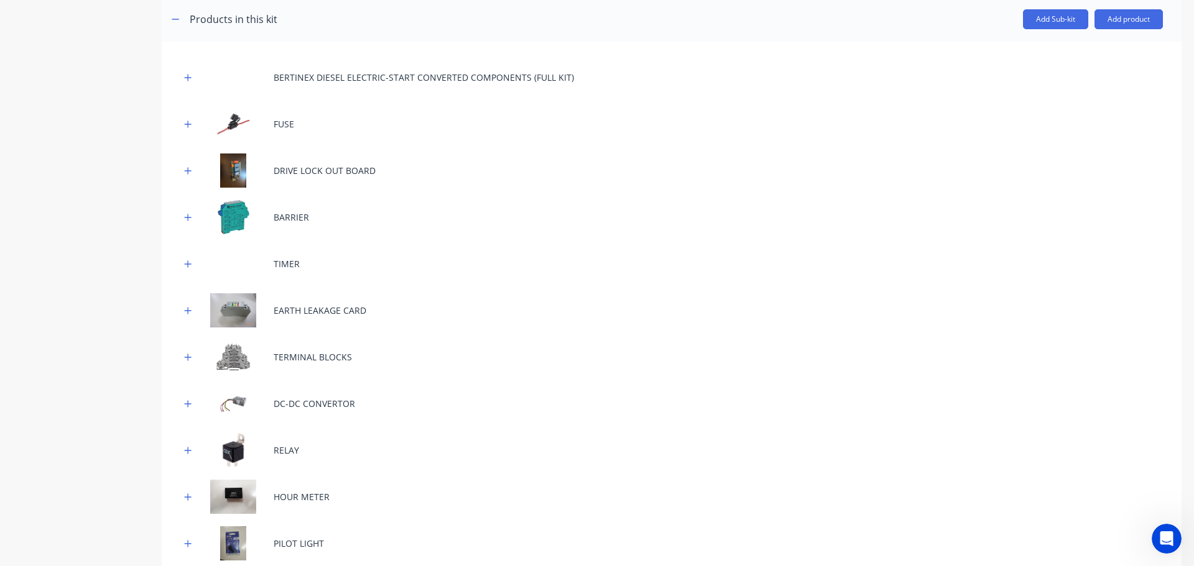
scroll to position [187, 0]
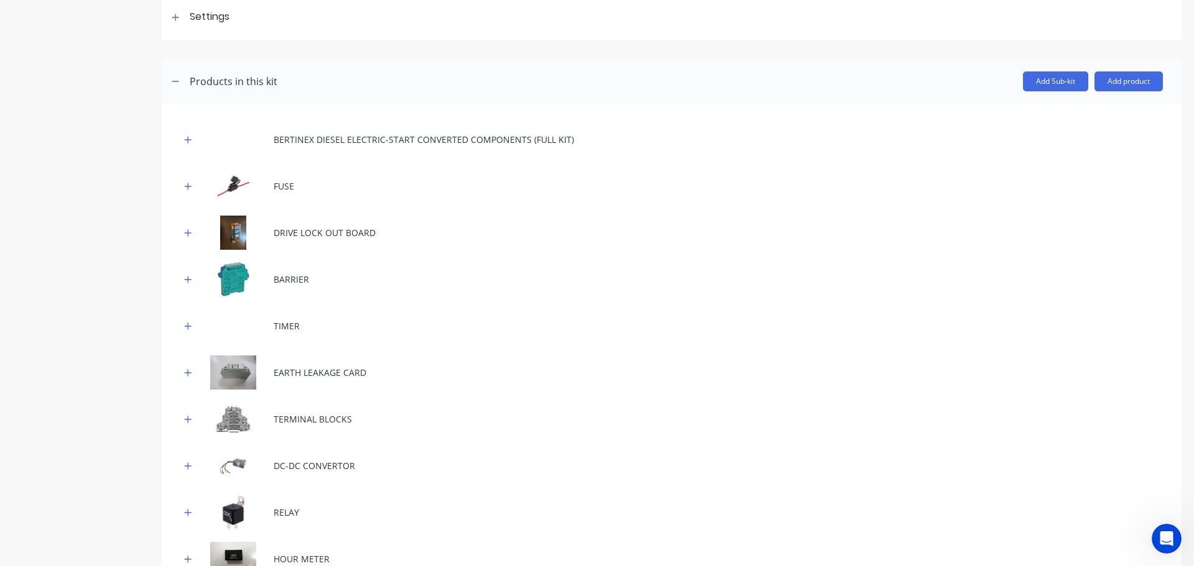
click at [433, 139] on div "BERTINEX DIESEL ELECTRIC-START CONVERTED COMPONENTS (FULL KIT)" at bounding box center [424, 139] width 300 height 13
click at [187, 139] on icon "button" at bounding box center [188, 139] width 7 height 7
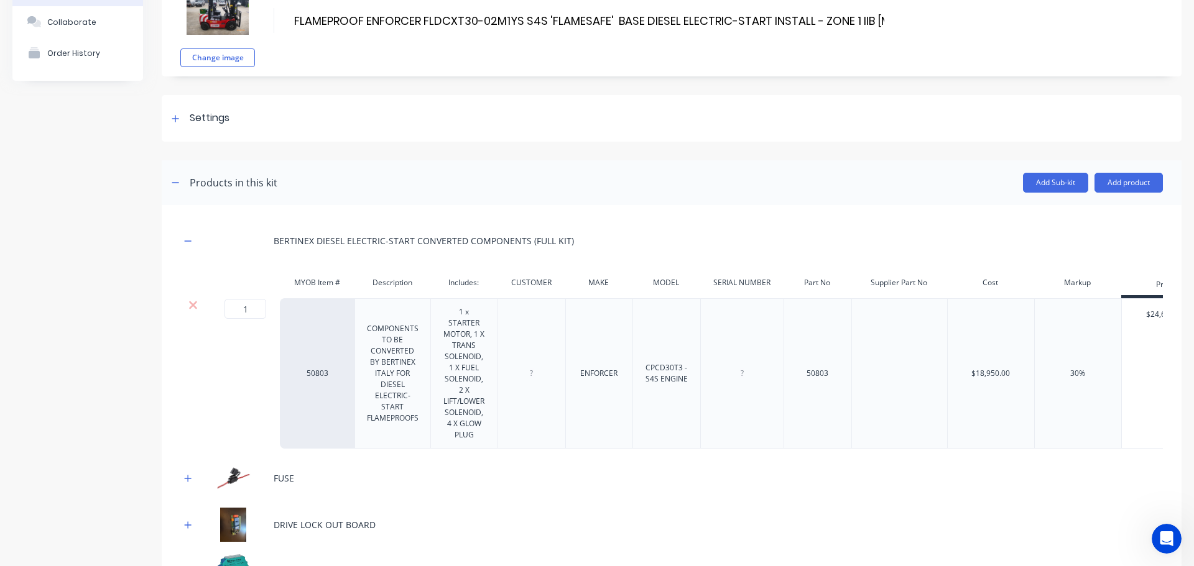
scroll to position [0, 0]
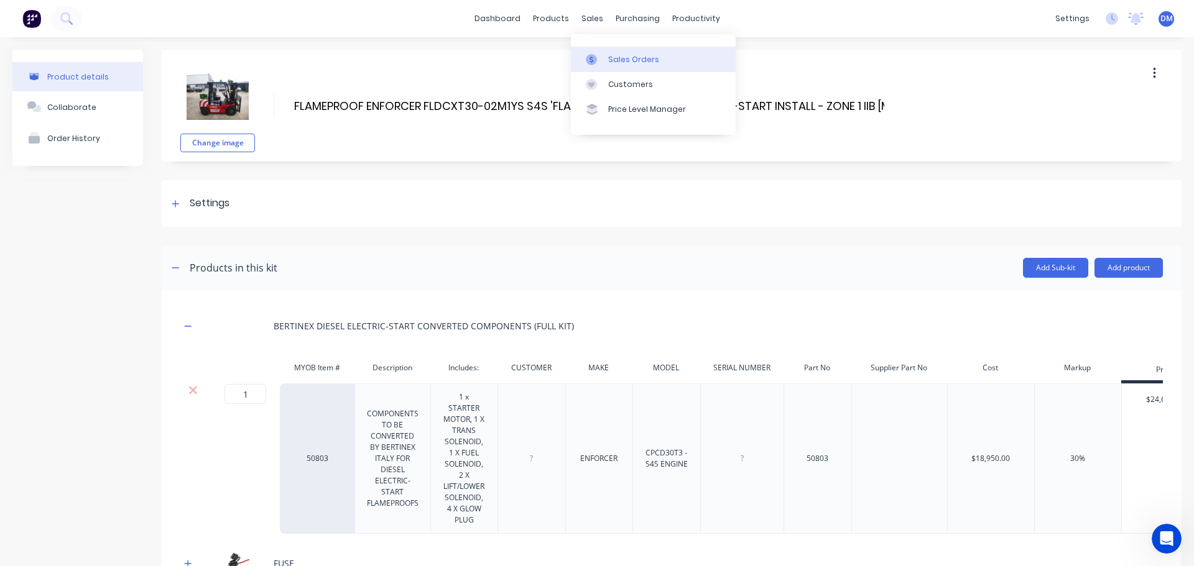
click at [606, 58] on link "Sales Orders" at bounding box center [653, 59] width 165 height 25
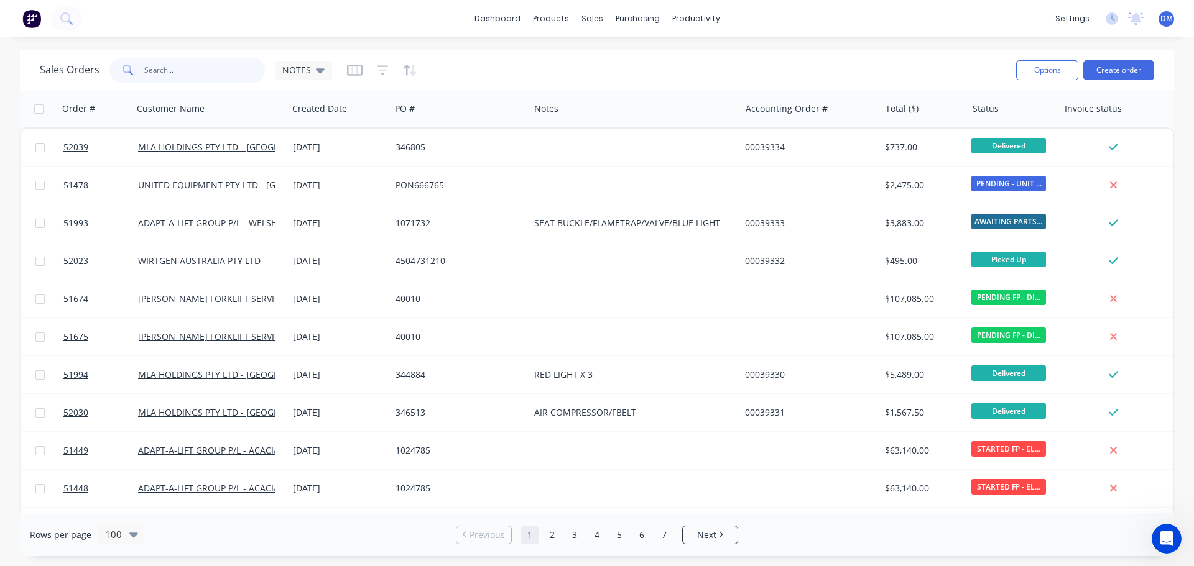
click at [193, 67] on input "text" at bounding box center [204, 70] width 121 height 25
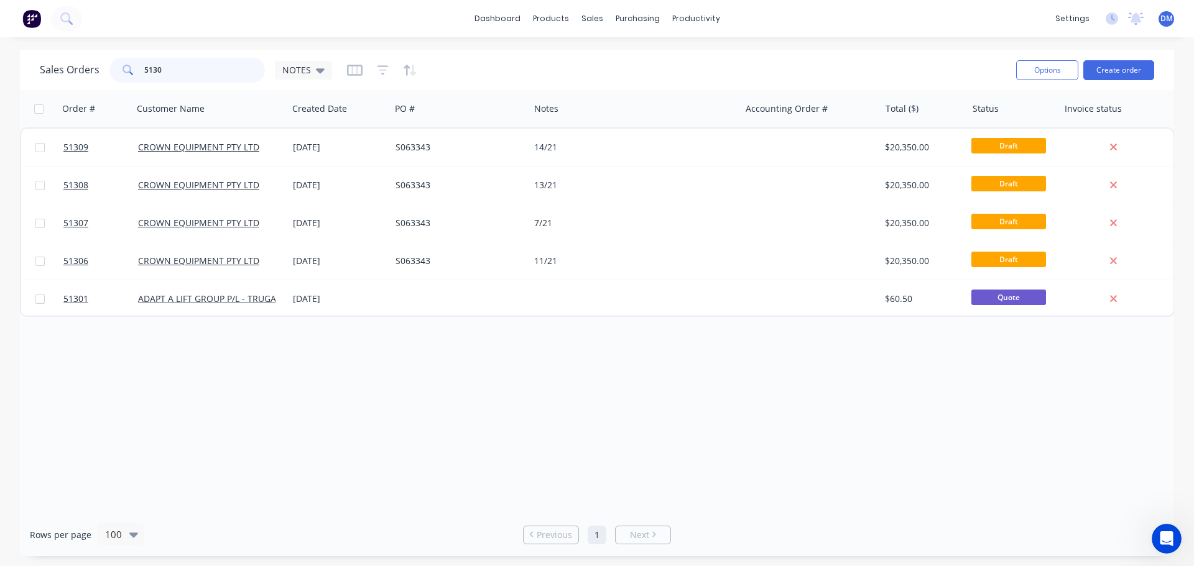
drag, startPoint x: 172, startPoint y: 71, endPoint x: 121, endPoint y: 67, distance: 51.8
click at [127, 67] on div "5130" at bounding box center [186, 70] width 155 height 25
type input "51340"
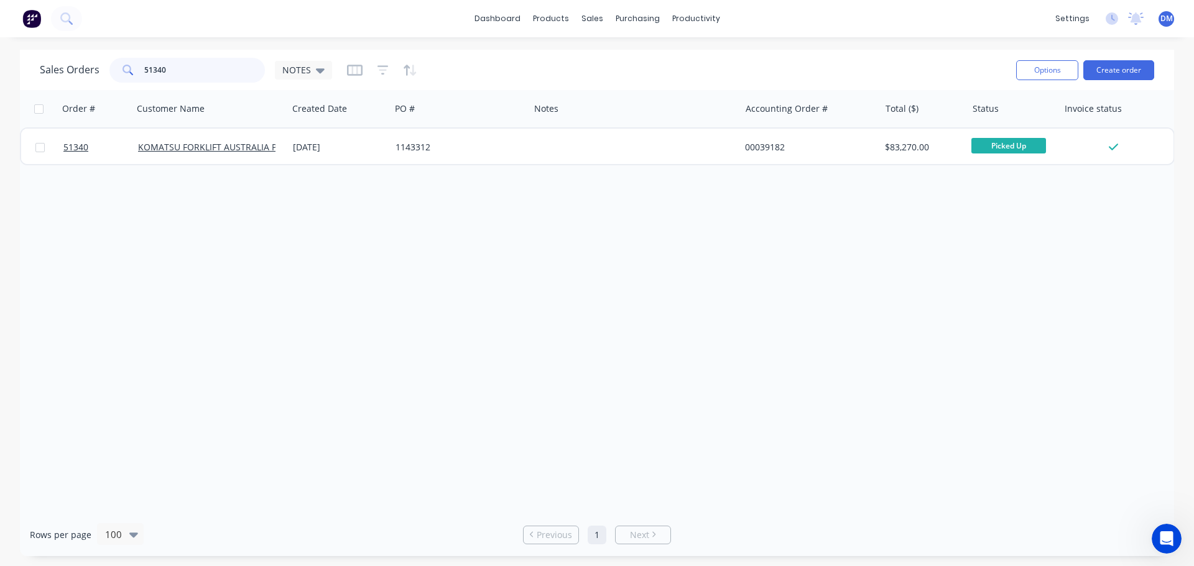
drag, startPoint x: 168, startPoint y: 65, endPoint x: 58, endPoint y: 55, distance: 111.1
click at [70, 55] on div "Sales Orders 51340 NOTES" at bounding box center [523, 70] width 966 height 30
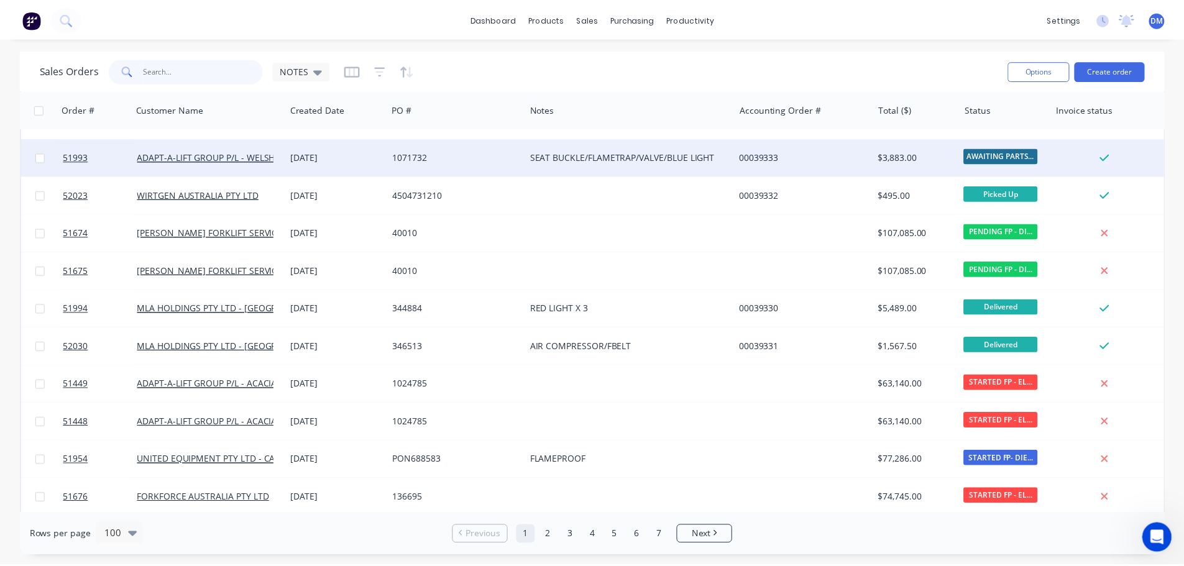
scroll to position [124, 0]
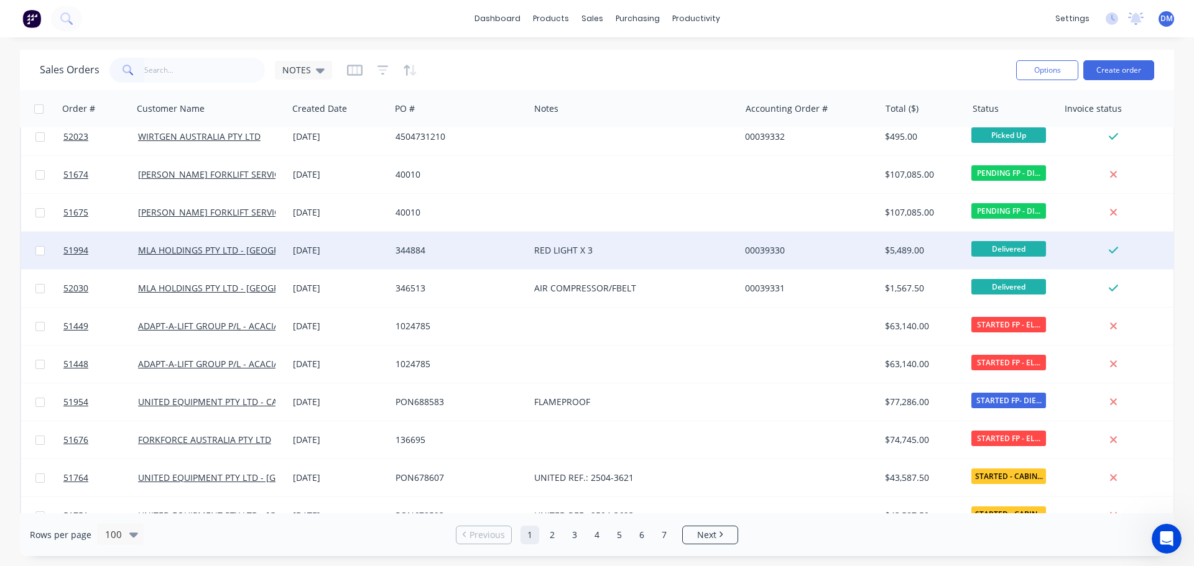
click at [447, 251] on div "344884" at bounding box center [456, 250] width 122 height 12
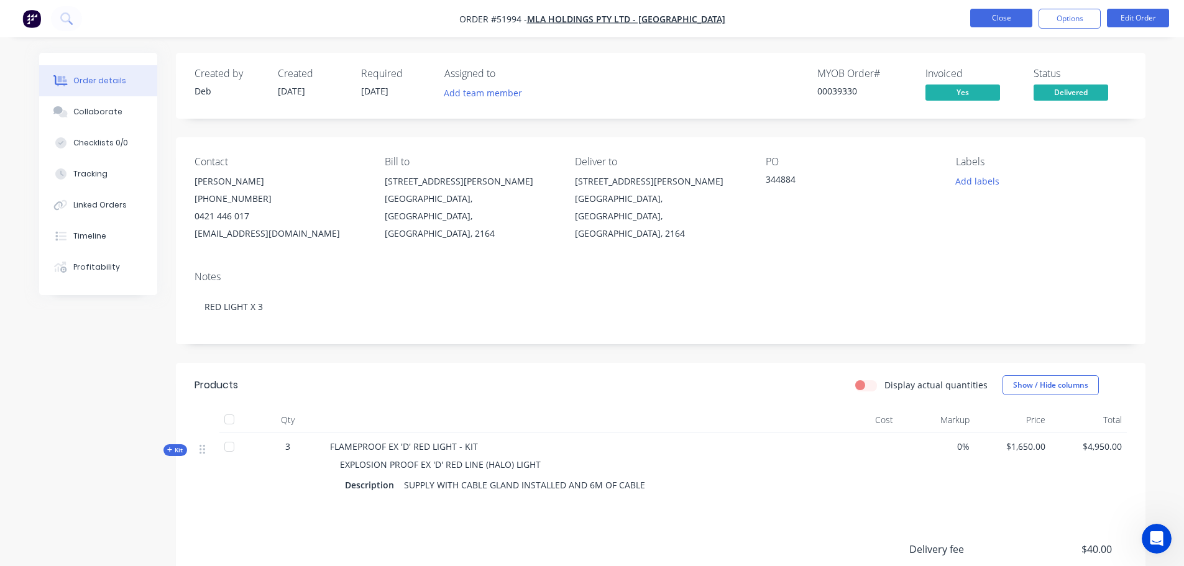
click at [1010, 19] on button "Close" at bounding box center [1001, 18] width 62 height 19
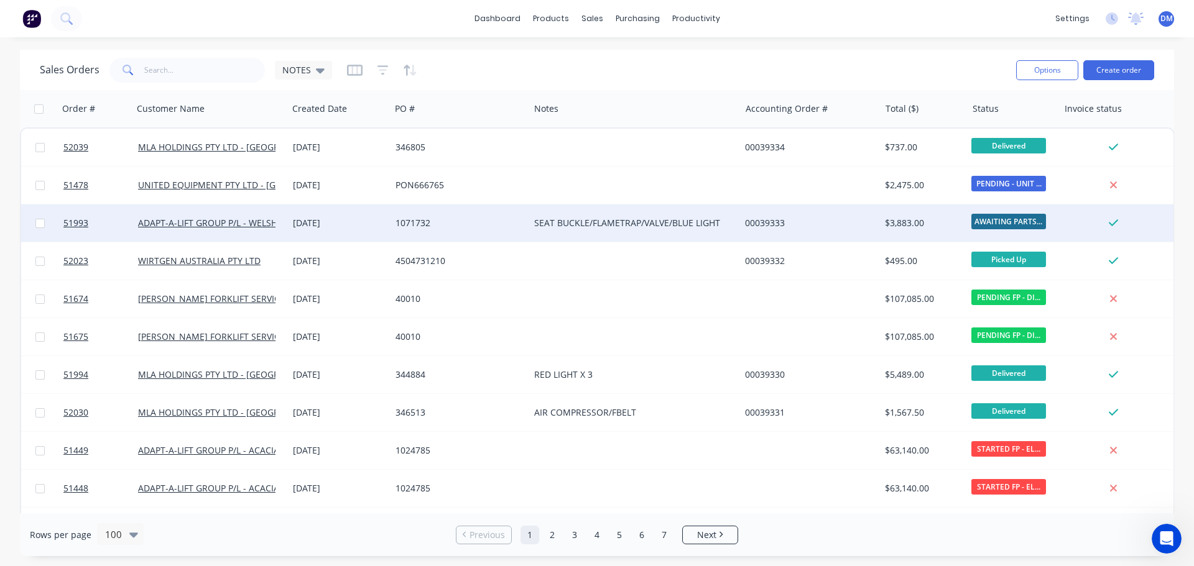
click at [553, 221] on div "SEAT BUCKLE/FLAMETRAP/VALVE/BLUE LIGHT" at bounding box center [629, 223] width 191 height 12
click at [488, 219] on div "1071732" at bounding box center [456, 223] width 122 height 12
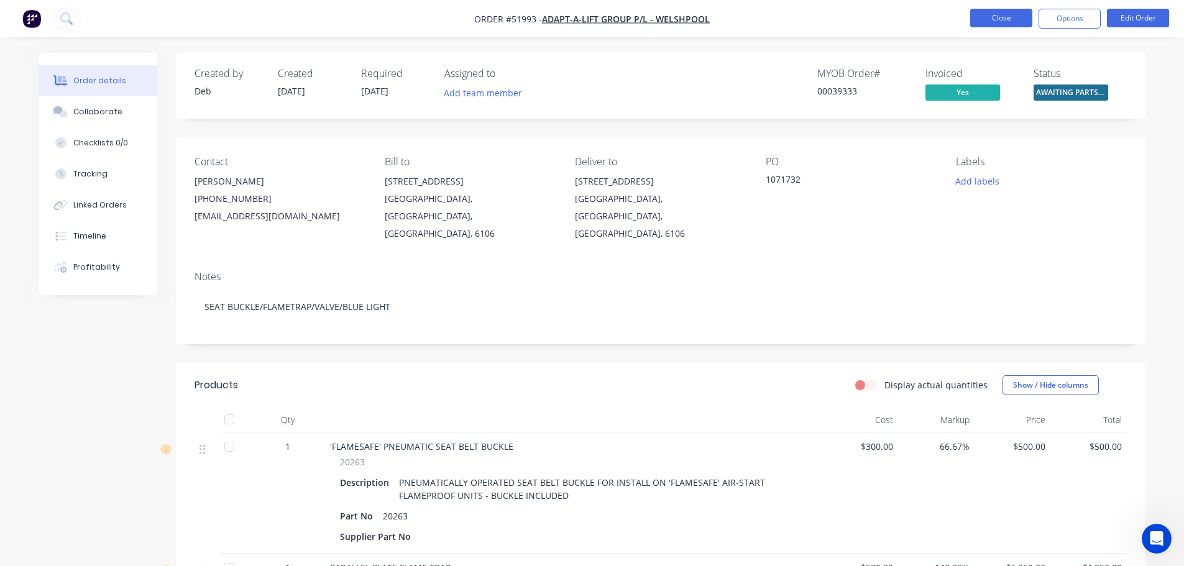
click at [1002, 16] on button "Close" at bounding box center [1001, 18] width 62 height 19
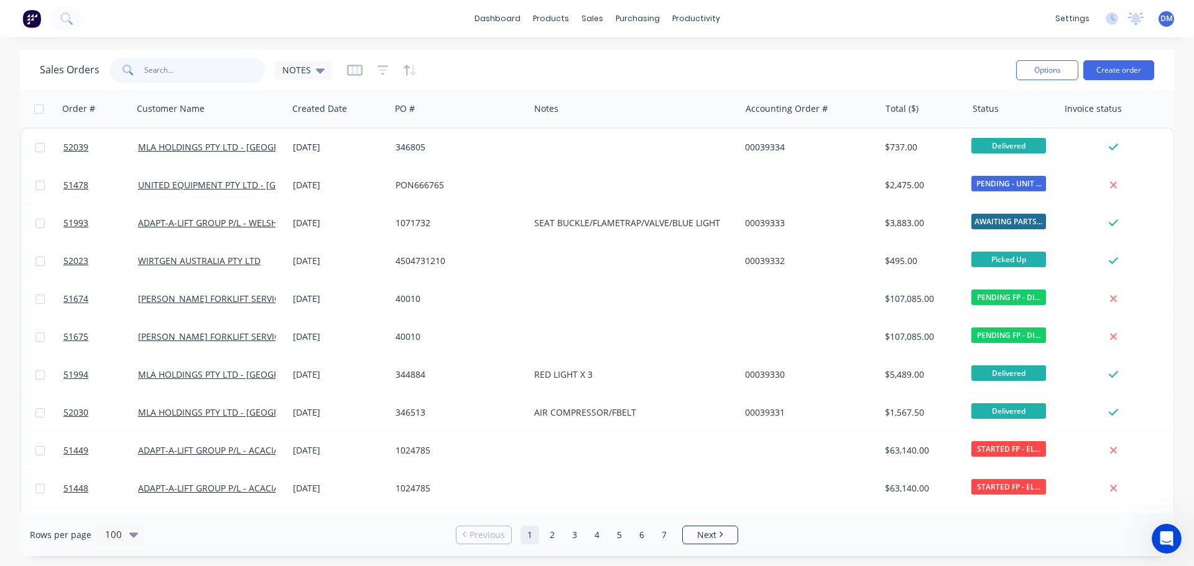
click at [209, 63] on input "text" at bounding box center [204, 70] width 121 height 25
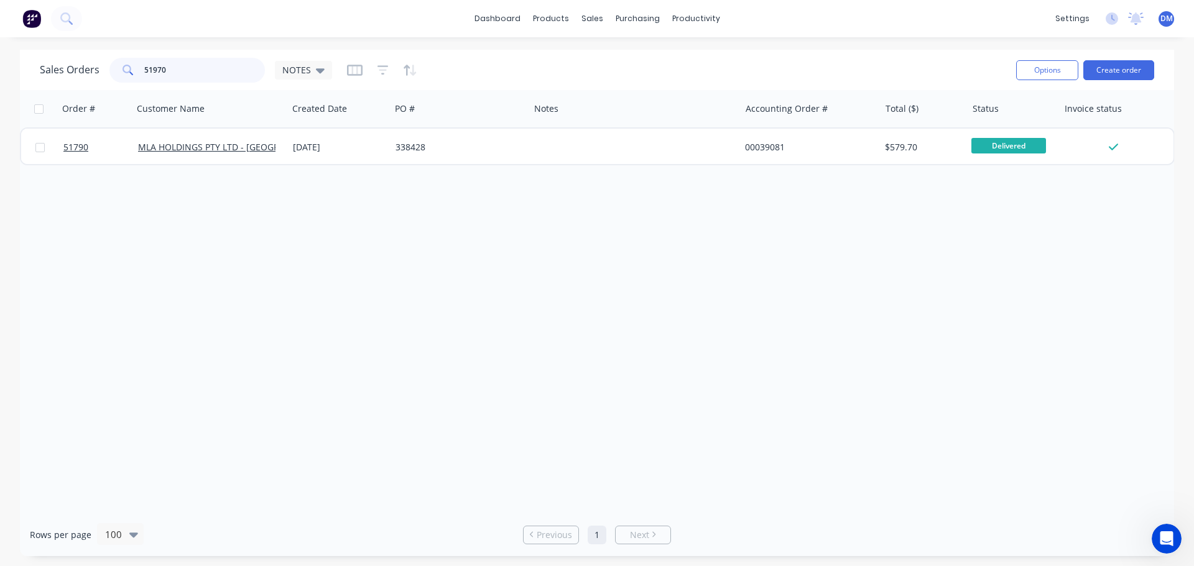
type input "51970"
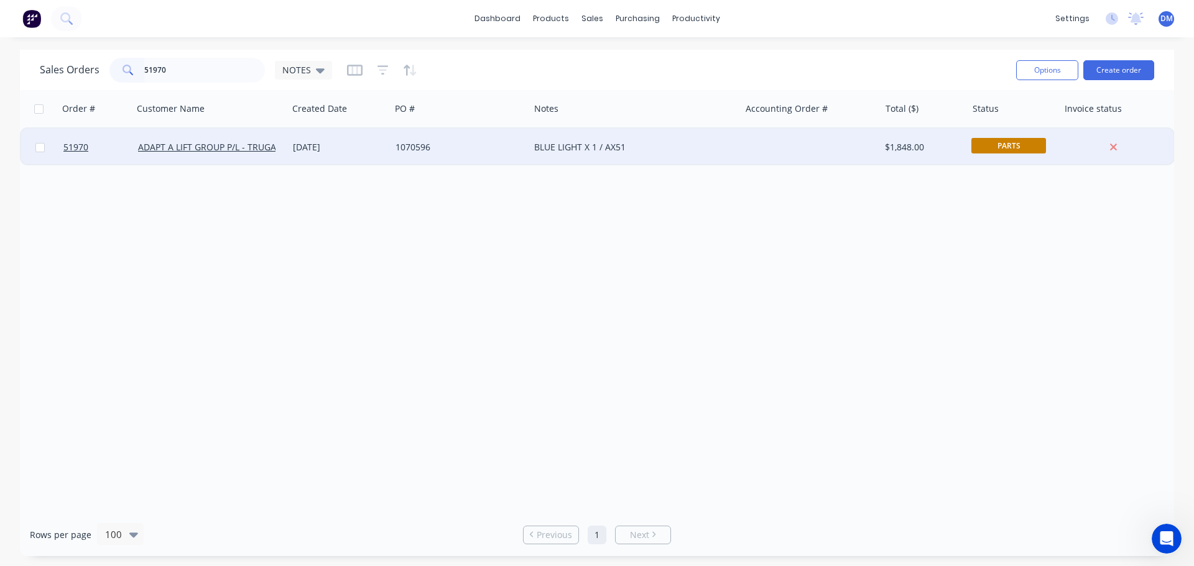
click at [487, 149] on div "1070596" at bounding box center [456, 147] width 122 height 12
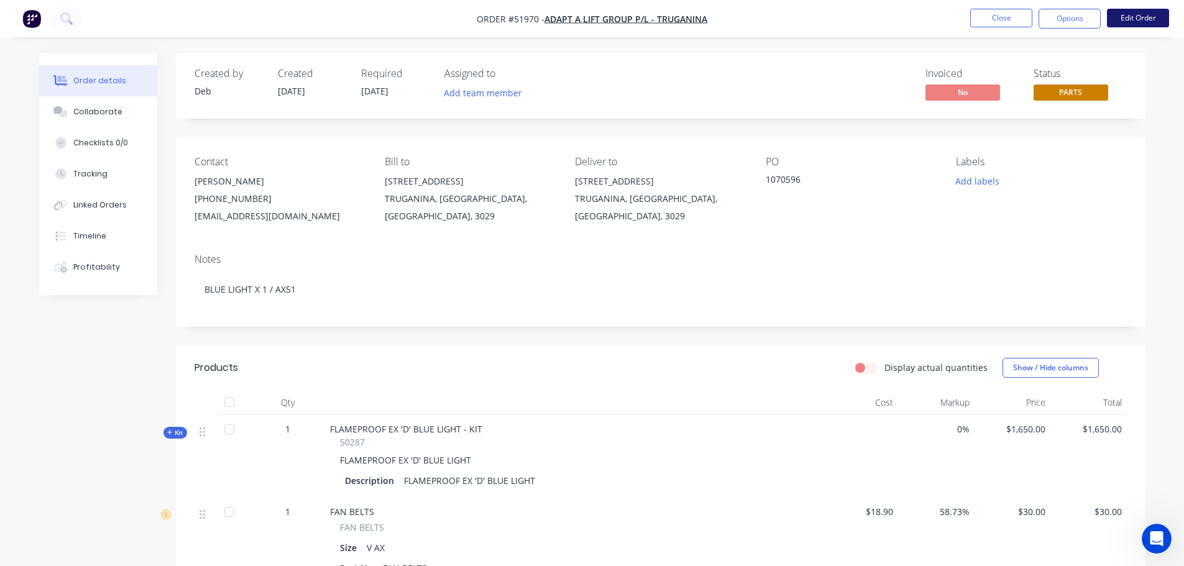
click at [1134, 14] on button "Edit Order" at bounding box center [1138, 18] width 62 height 19
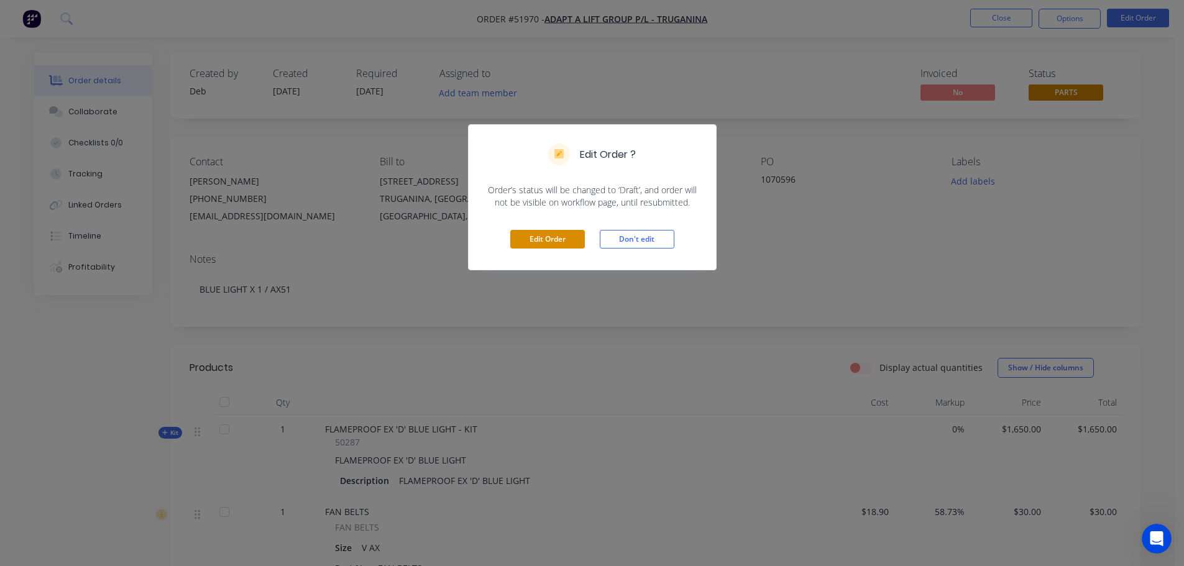
click at [547, 241] on button "Edit Order" at bounding box center [547, 239] width 75 height 19
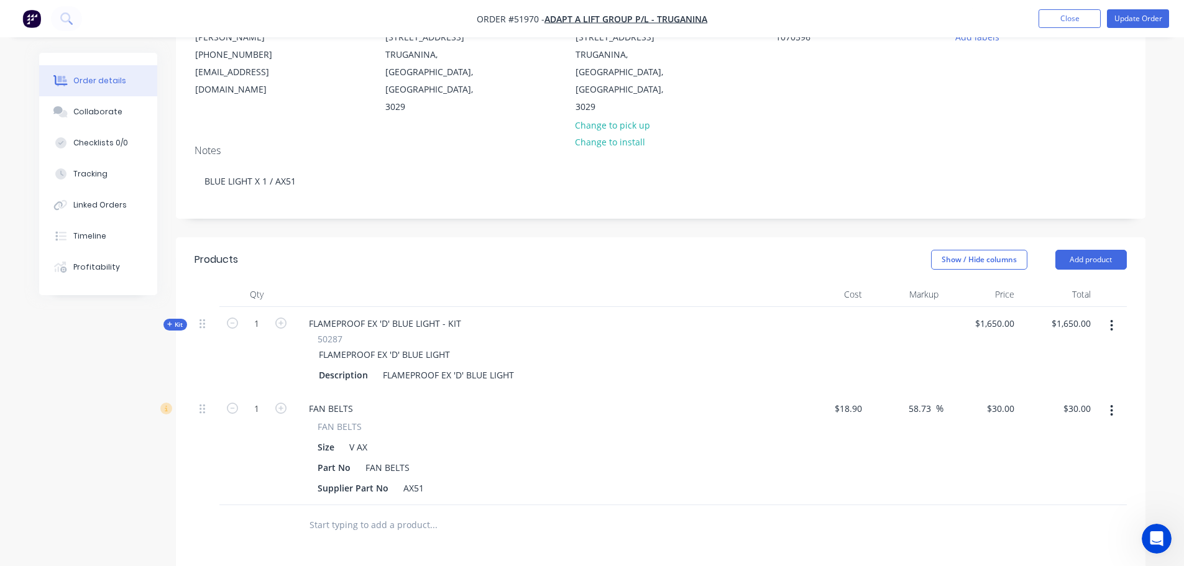
scroll to position [187, 0]
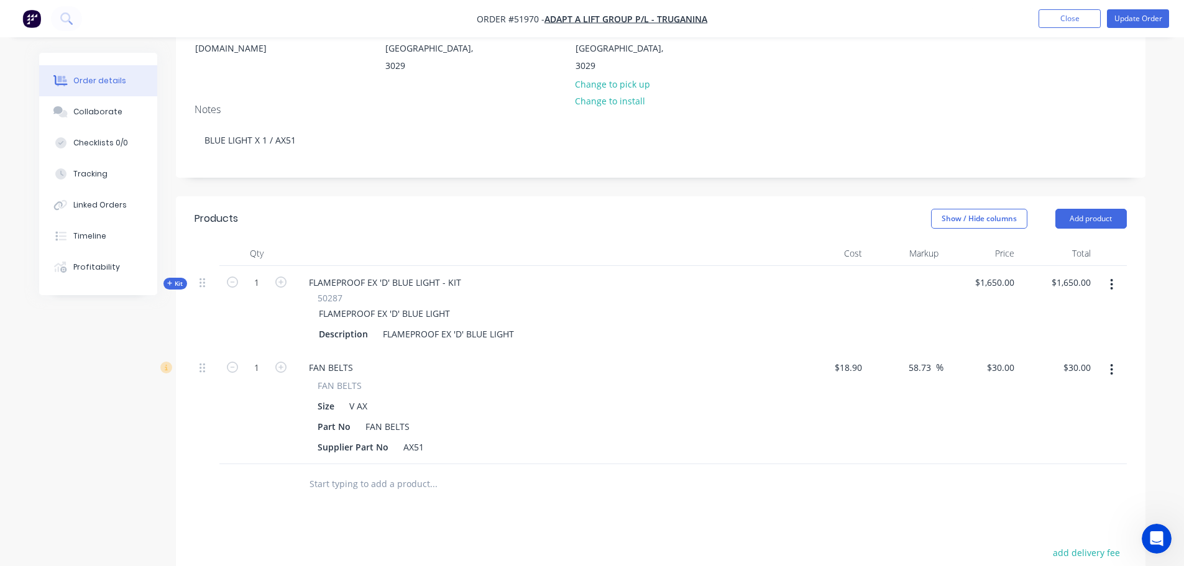
click at [288, 360] on button "button" at bounding box center [281, 366] width 16 height 13
type input "2"
type input "$60.00"
click at [288, 360] on button "button" at bounding box center [281, 366] width 16 height 13
type input "3"
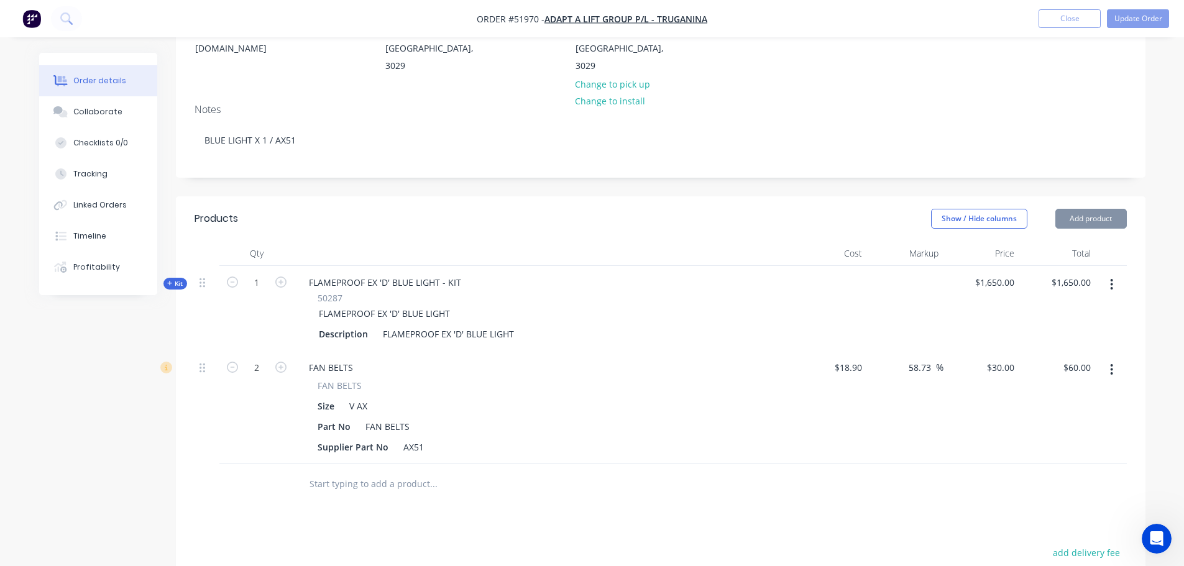
type input "$90.00"
click at [285, 362] on icon "button" at bounding box center [280, 367] width 11 height 11
type input "4"
type input "$120.00"
click at [285, 362] on icon "button" at bounding box center [280, 367] width 11 height 11
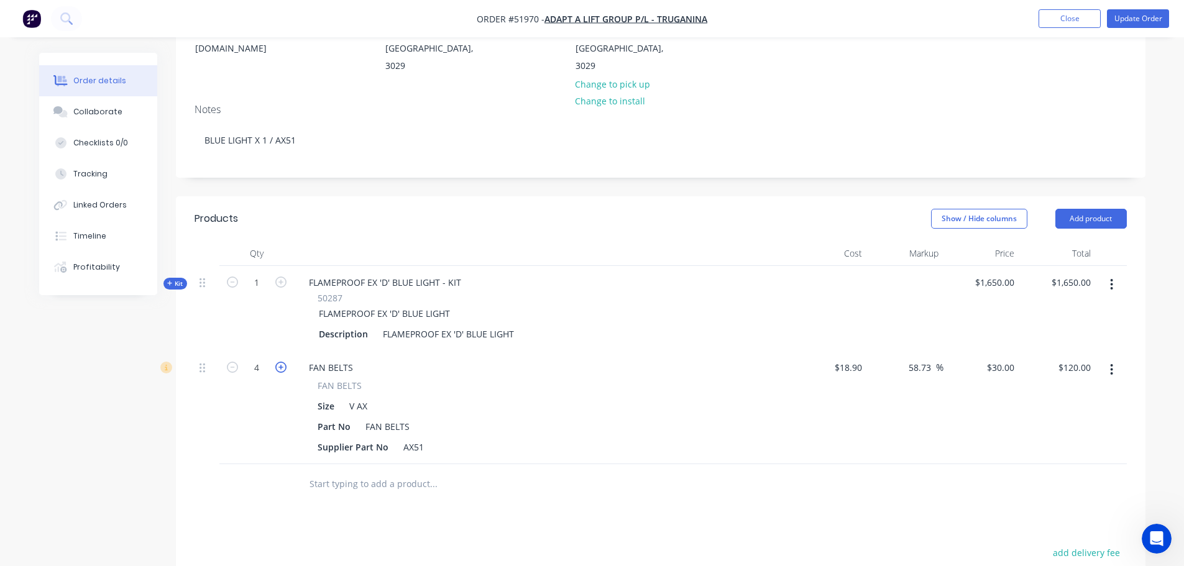
type input "5"
type input "$150.00"
click at [88, 117] on div "Collaborate" at bounding box center [97, 111] width 49 height 11
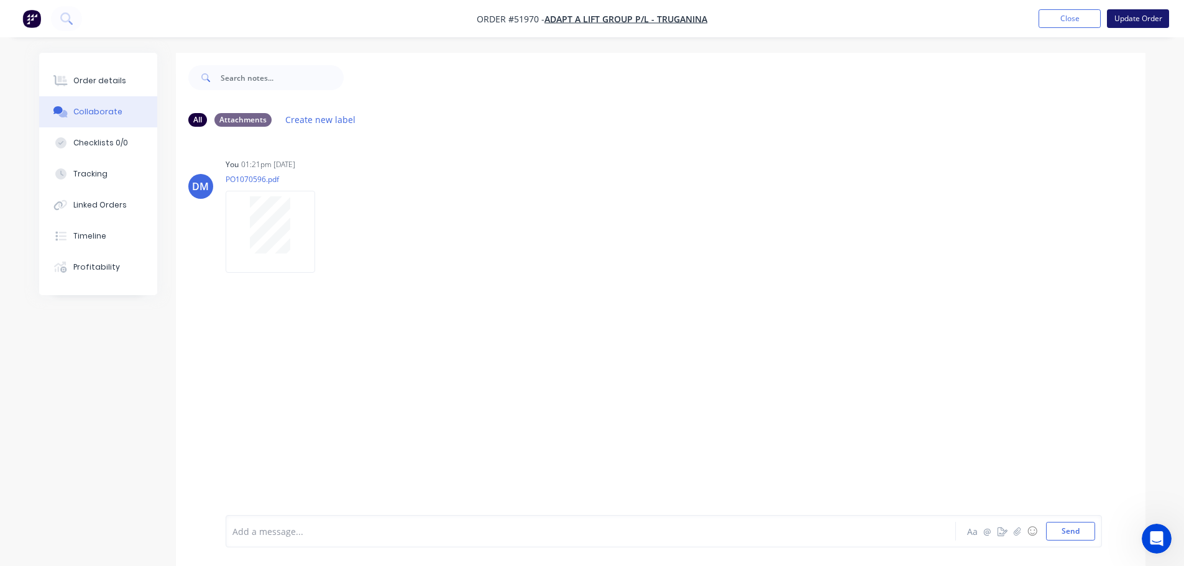
click at [1139, 16] on button "Update Order" at bounding box center [1138, 18] width 62 height 19
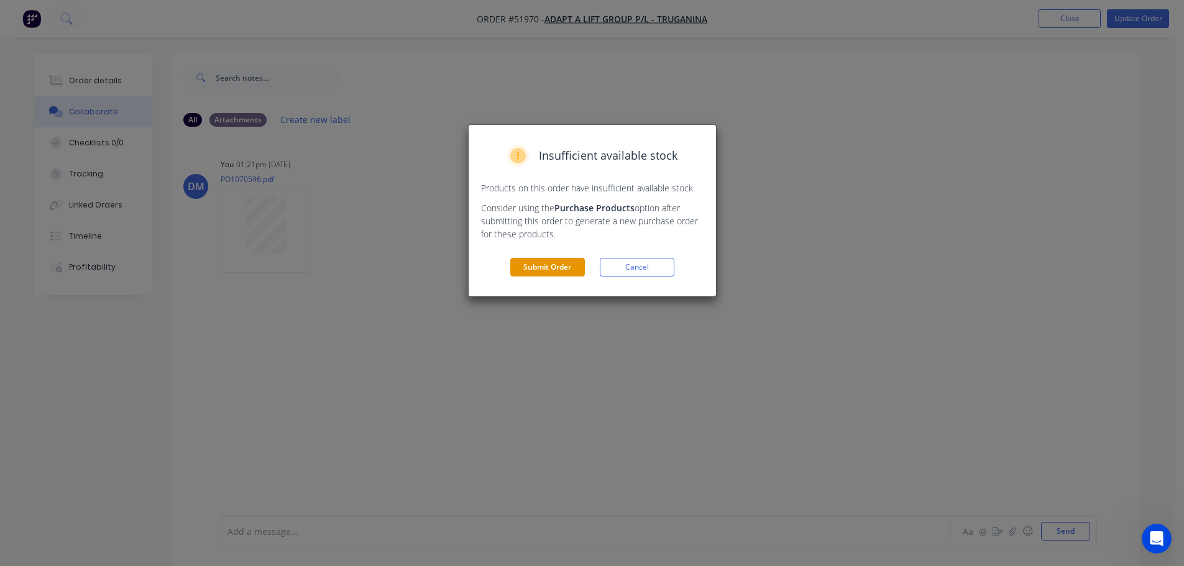
click at [535, 268] on button "Submit Order" at bounding box center [547, 267] width 75 height 19
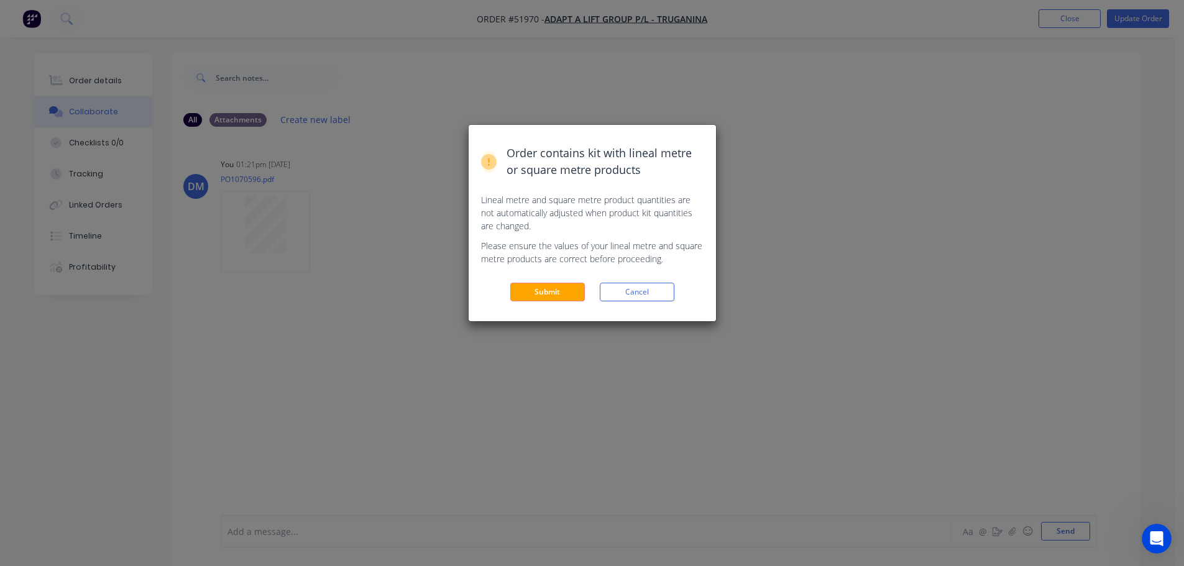
click at [540, 297] on button "Submit" at bounding box center [547, 292] width 75 height 19
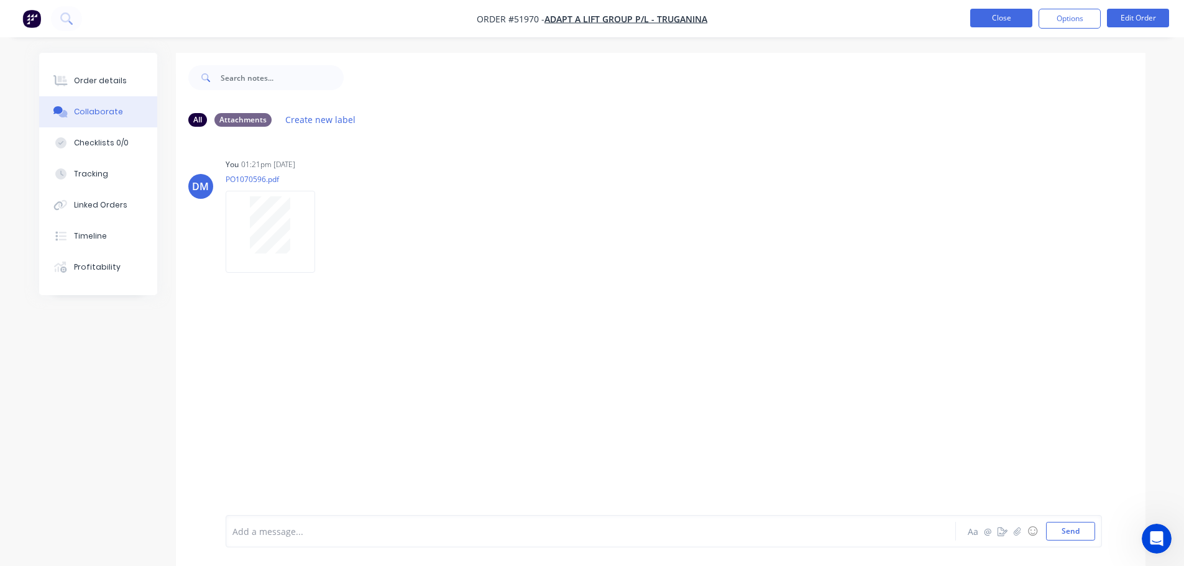
click at [990, 21] on button "Close" at bounding box center [1001, 18] width 62 height 19
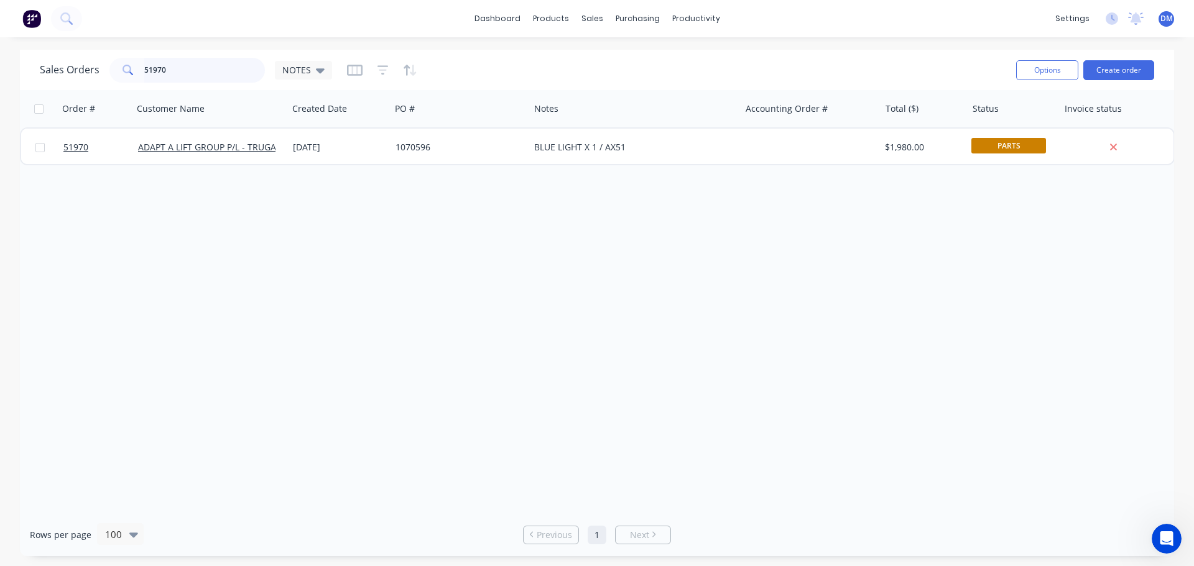
drag, startPoint x: 189, startPoint y: 68, endPoint x: 47, endPoint y: 63, distance: 142.5
click at [48, 64] on div "Sales Orders 51970 NOTES" at bounding box center [186, 70] width 292 height 25
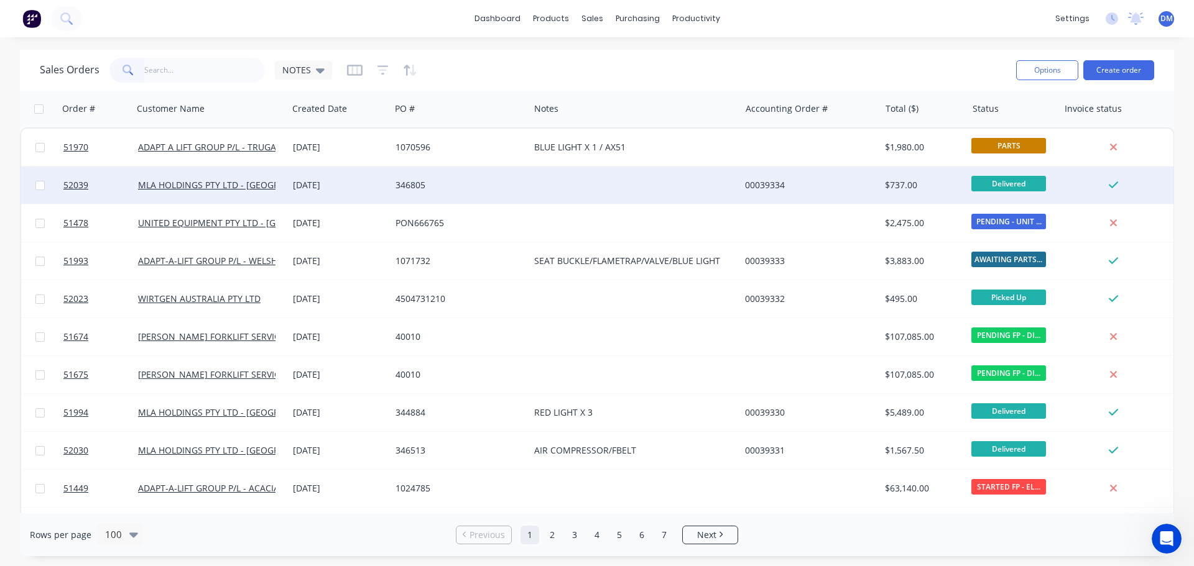
click at [402, 188] on div "346805" at bounding box center [456, 185] width 122 height 12
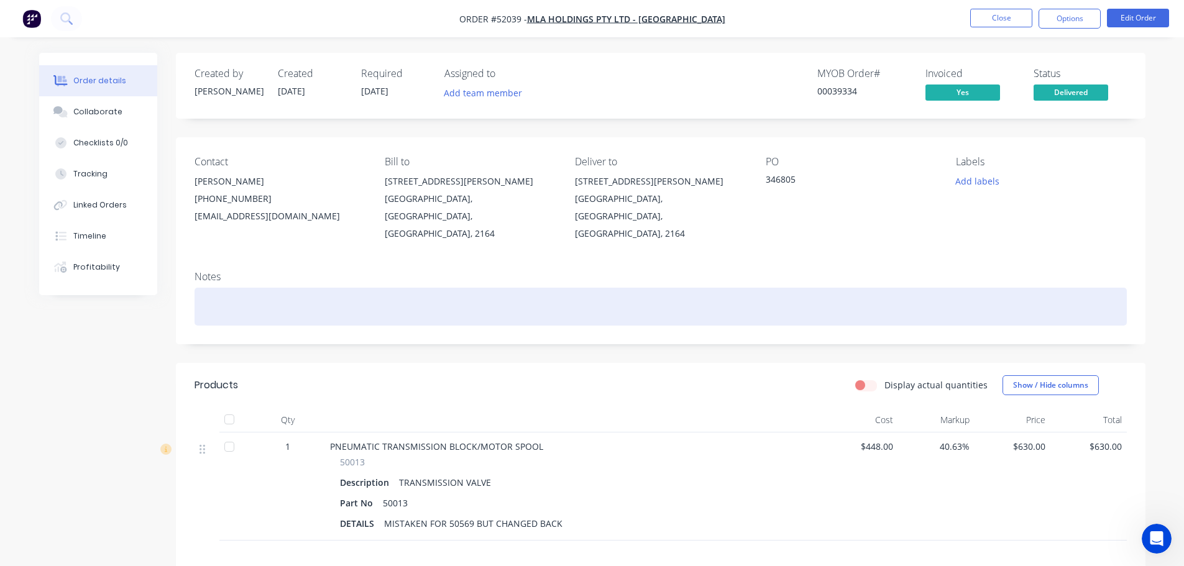
click at [464, 288] on div at bounding box center [661, 307] width 933 height 38
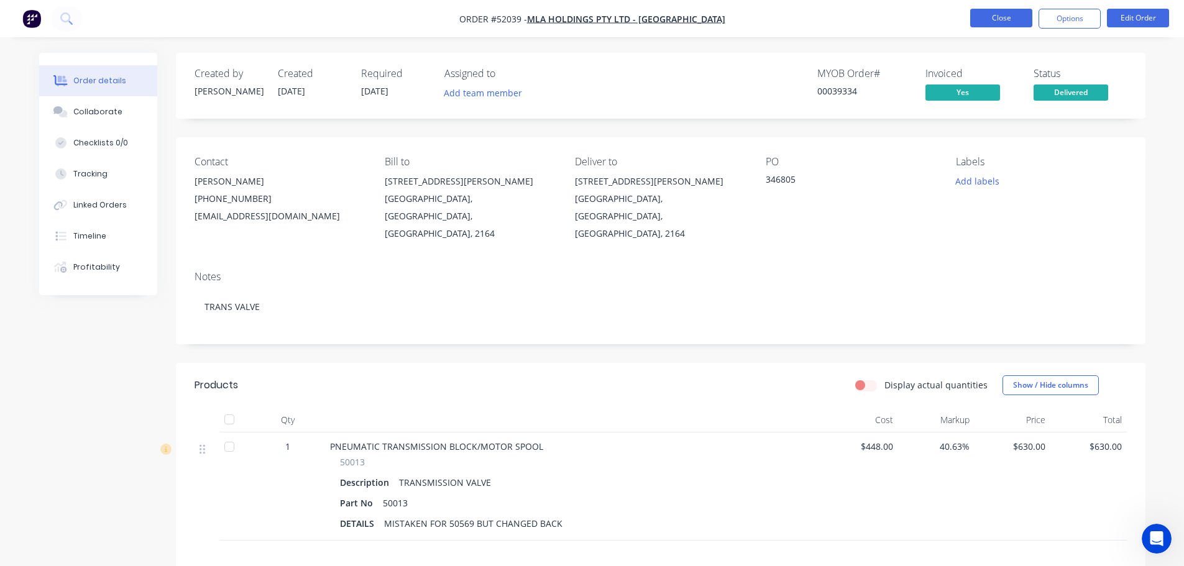
click at [988, 17] on button "Close" at bounding box center [1001, 18] width 62 height 19
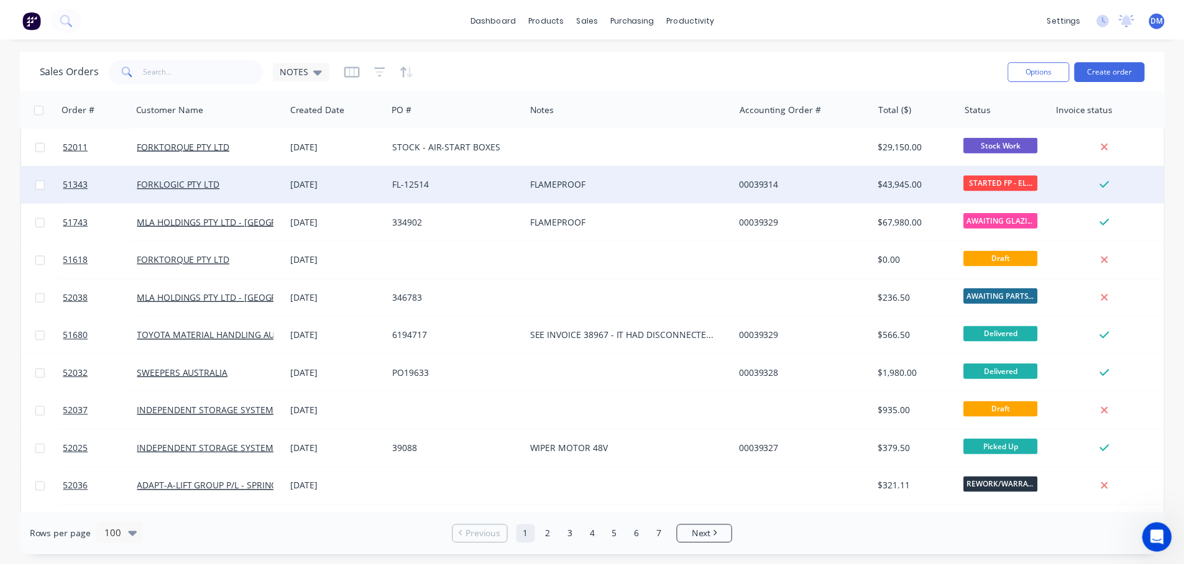
scroll to position [746, 0]
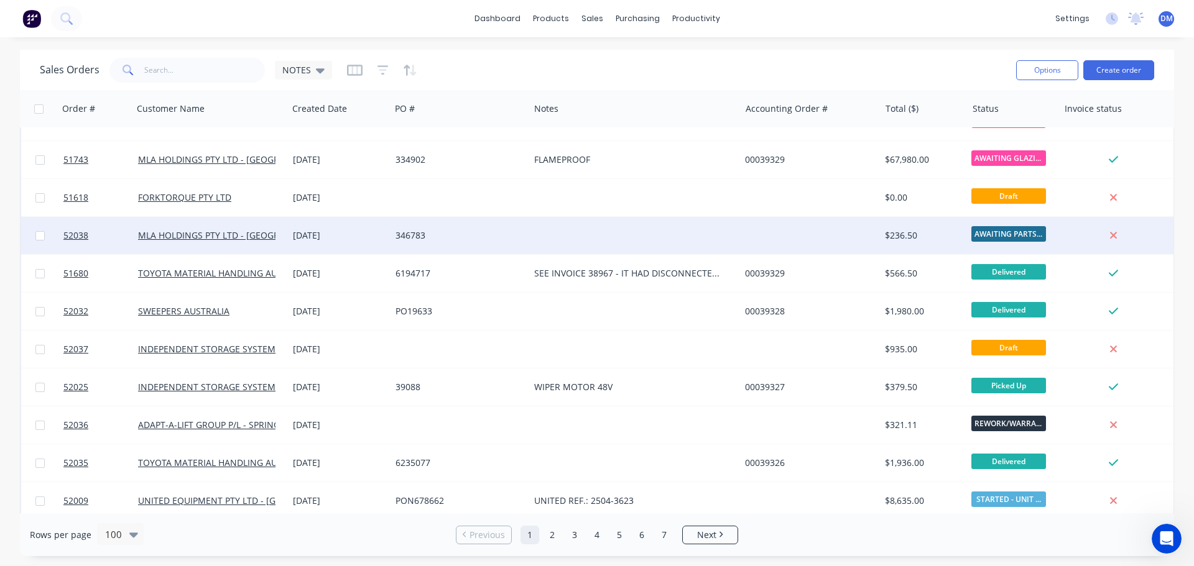
click at [494, 233] on div "346783" at bounding box center [456, 235] width 122 height 12
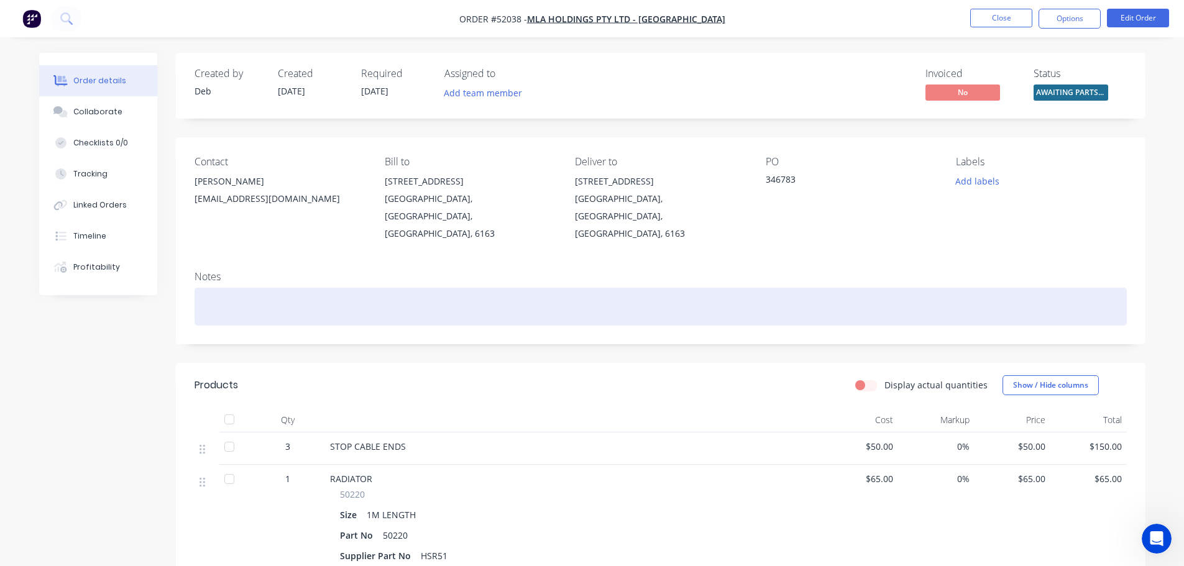
click at [446, 288] on div at bounding box center [661, 307] width 933 height 38
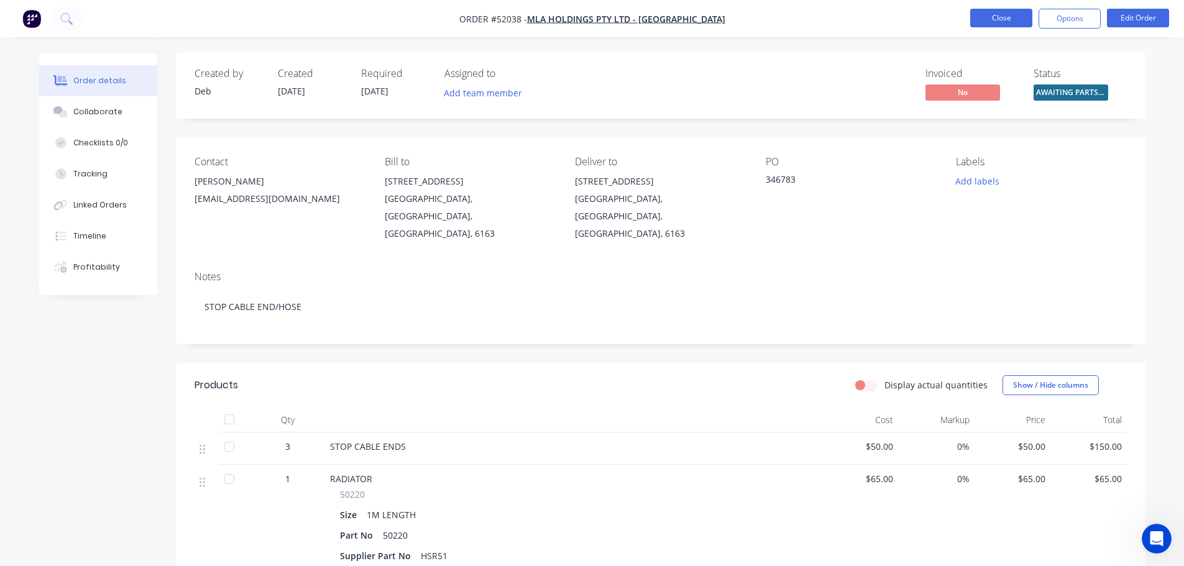
click at [991, 17] on button "Close" at bounding box center [1001, 18] width 62 height 19
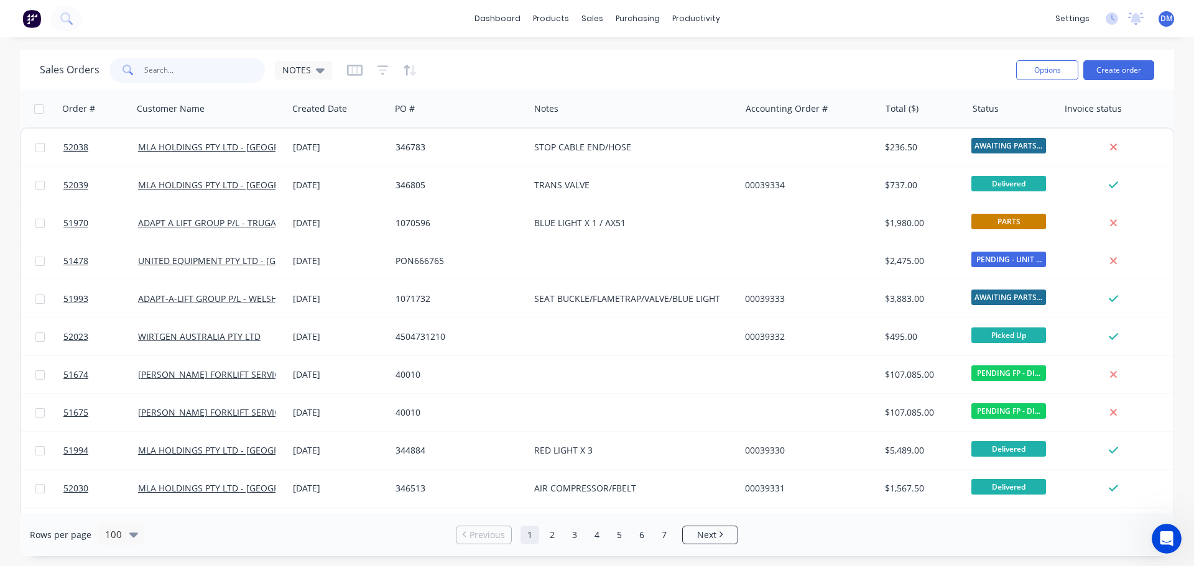
click at [165, 65] on input "text" at bounding box center [204, 70] width 121 height 25
type input "51277"
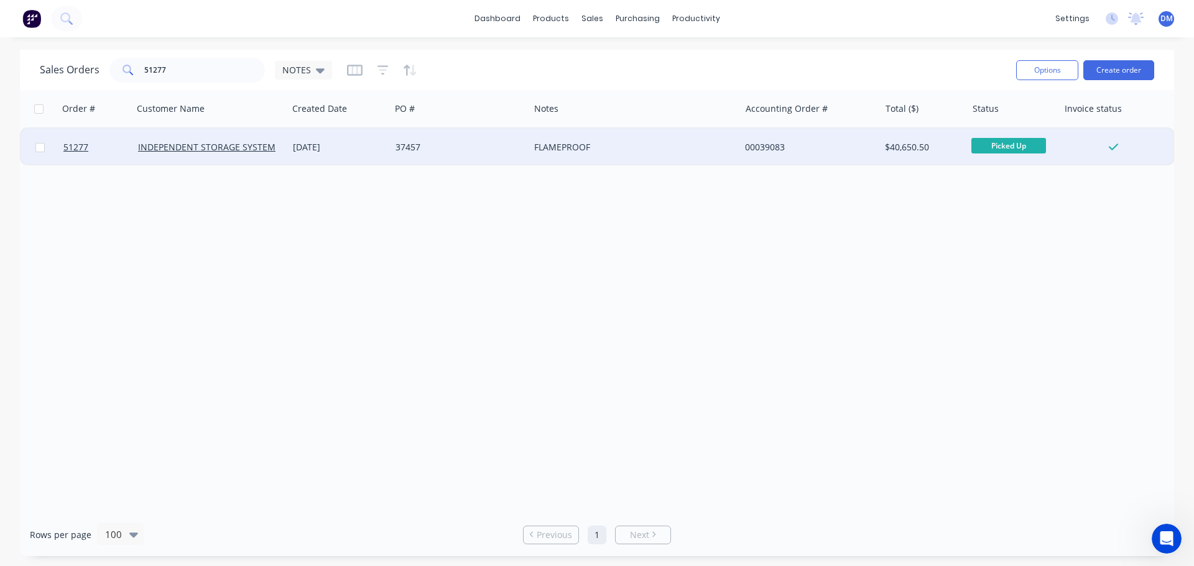
click at [453, 145] on div "37457" at bounding box center [456, 147] width 122 height 12
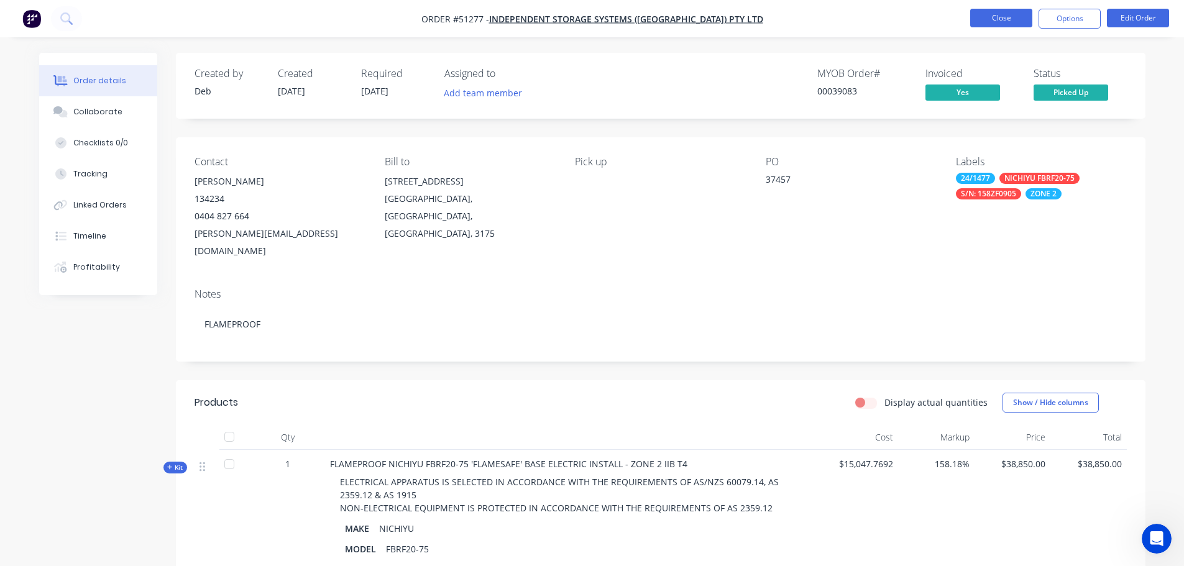
click at [979, 20] on button "Close" at bounding box center [1001, 18] width 62 height 19
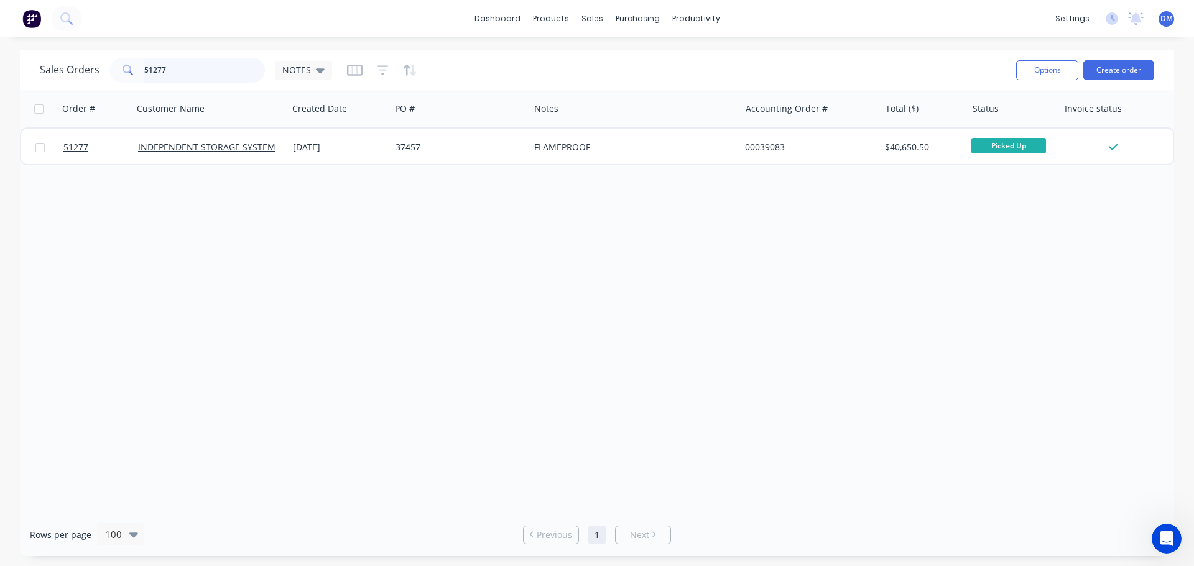
drag, startPoint x: 160, startPoint y: 73, endPoint x: 48, endPoint y: 68, distance: 111.4
click at [55, 71] on div "Sales Orders 51277 NOTES" at bounding box center [186, 70] width 292 height 25
type input "\"
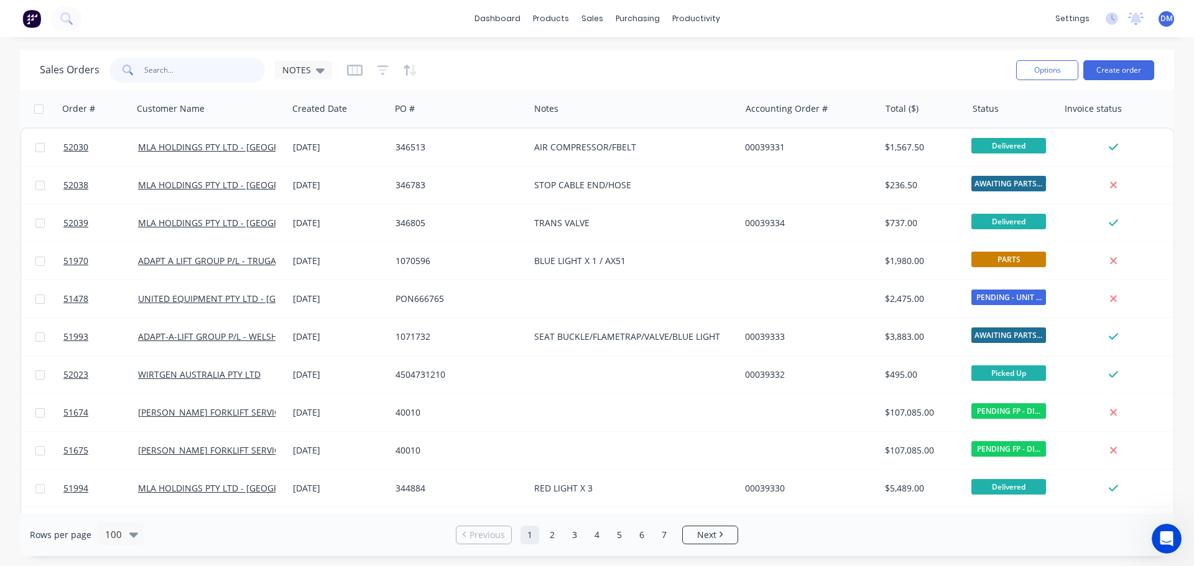
click at [146, 68] on input "text" at bounding box center [204, 70] width 121 height 25
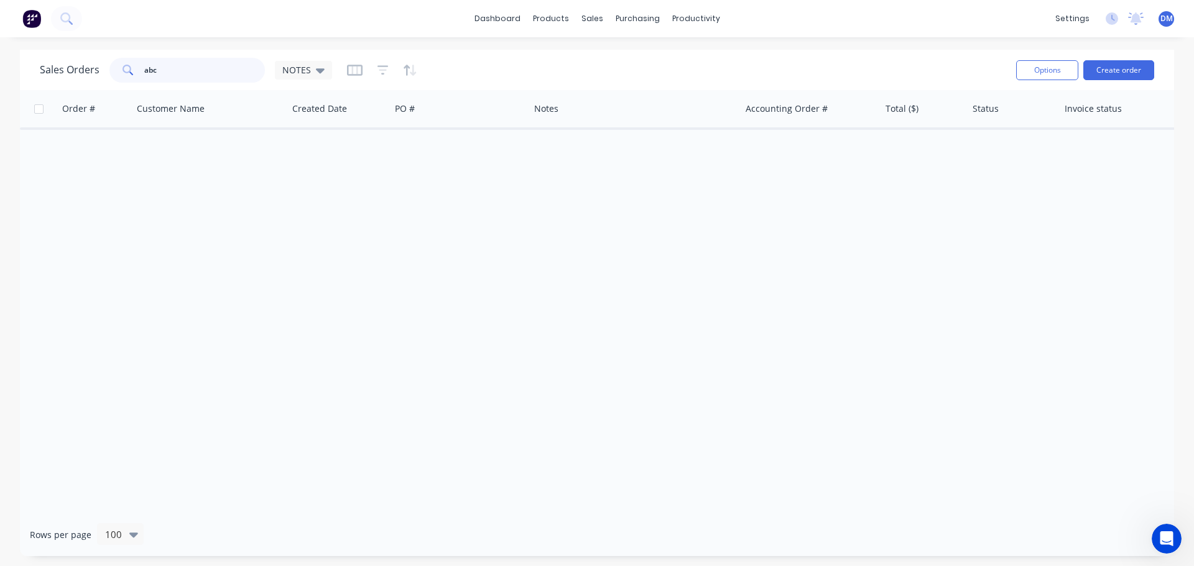
drag, startPoint x: 179, startPoint y: 73, endPoint x: 22, endPoint y: 65, distance: 157.5
click at [27, 67] on div "Sales Orders abc NOTES Options Create order" at bounding box center [597, 70] width 1154 height 40
drag, startPoint x: 190, startPoint y: 71, endPoint x: 34, endPoint y: 78, distance: 156.8
click at [35, 80] on div "Sales Orders 82832854 NOTES Options Create order" at bounding box center [597, 70] width 1154 height 40
type input "25/1513"
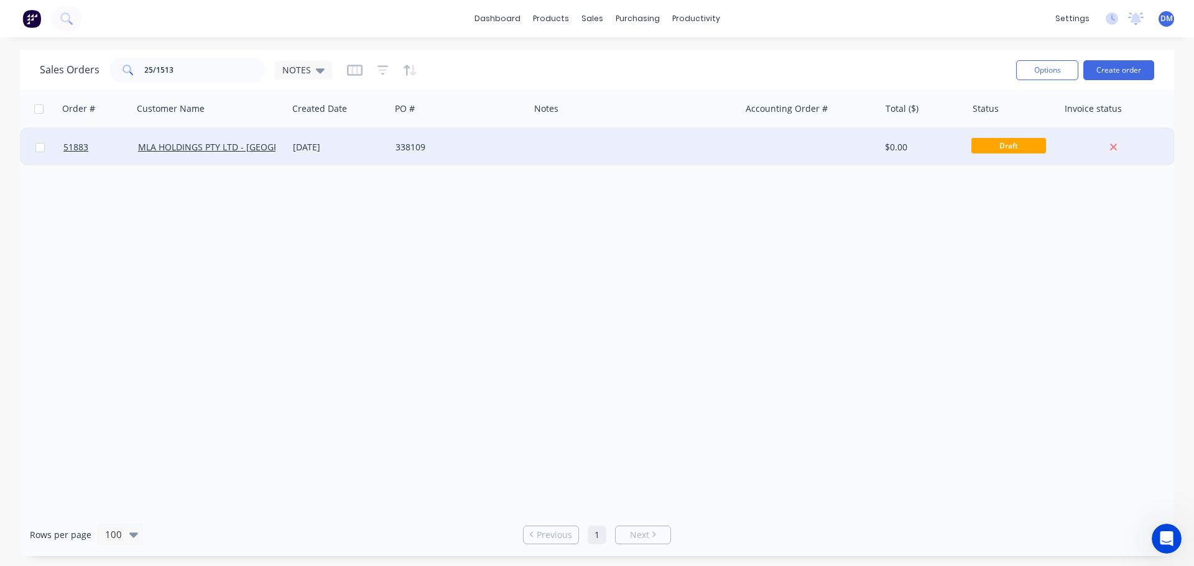
click at [392, 149] on div "338109" at bounding box center [459, 147] width 139 height 37
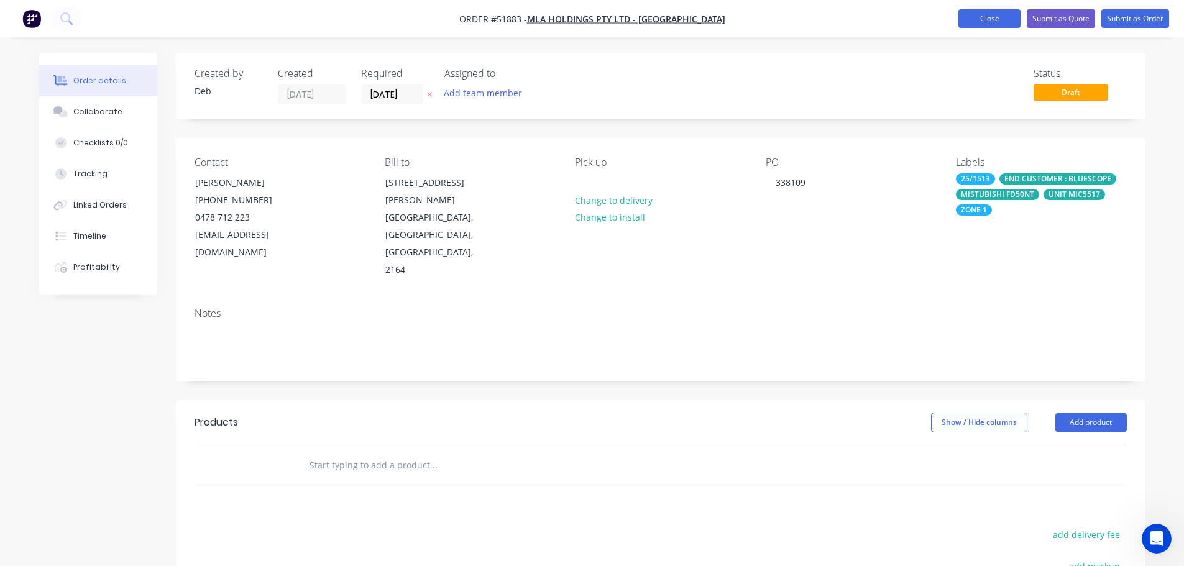
click at [998, 16] on button "Close" at bounding box center [990, 18] width 62 height 19
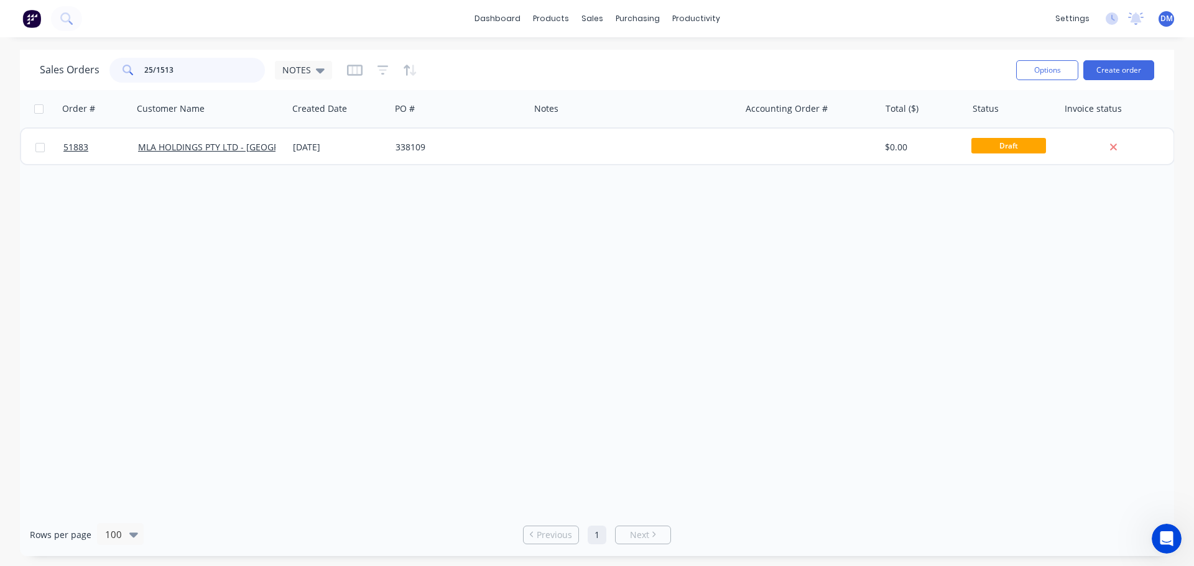
drag, startPoint x: 179, startPoint y: 71, endPoint x: 73, endPoint y: 70, distance: 106.3
click at [78, 69] on div "Sales Orders 25/1513 NOTES" at bounding box center [186, 70] width 292 height 25
type input "25/1515"
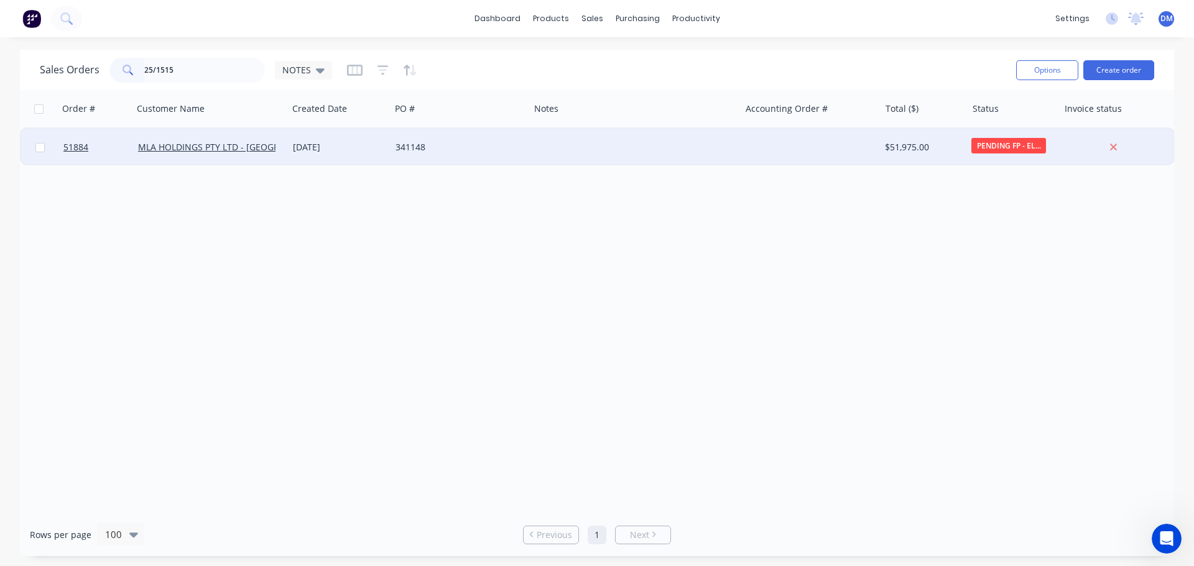
click at [377, 147] on div "[DATE]" at bounding box center [339, 147] width 93 height 12
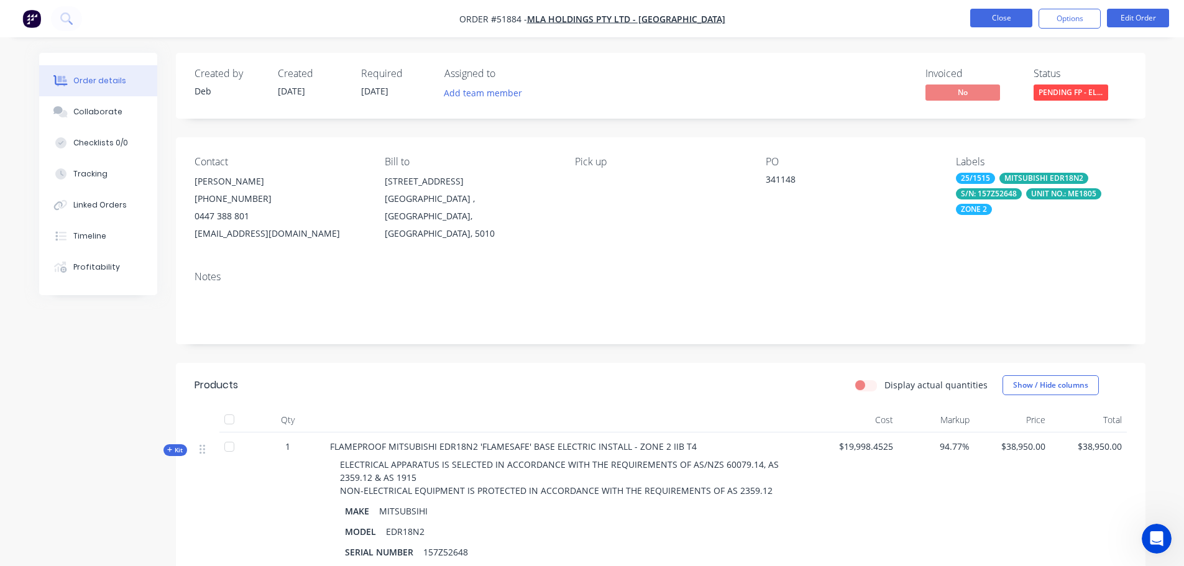
click at [1002, 17] on button "Close" at bounding box center [1001, 18] width 62 height 19
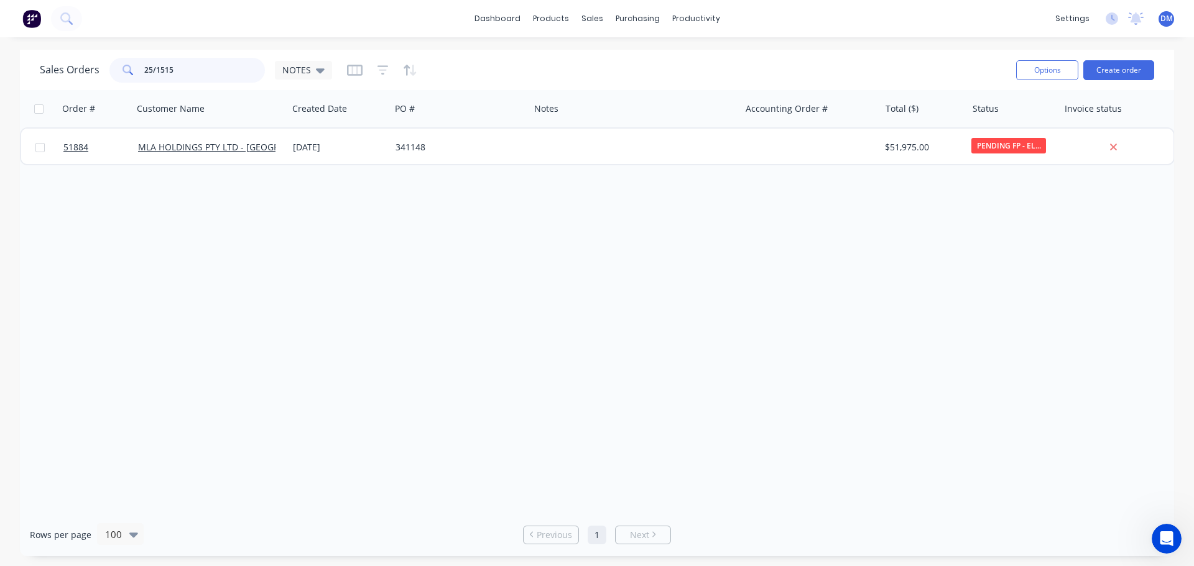
drag, startPoint x: 112, startPoint y: 58, endPoint x: 16, endPoint y: 63, distance: 96.5
click at [22, 63] on div "Sales Orders 25/1515 NOTES Options Create order" at bounding box center [597, 70] width 1154 height 40
type input "25/1512"
click at [332, 149] on div "[DATE]" at bounding box center [339, 147] width 93 height 12
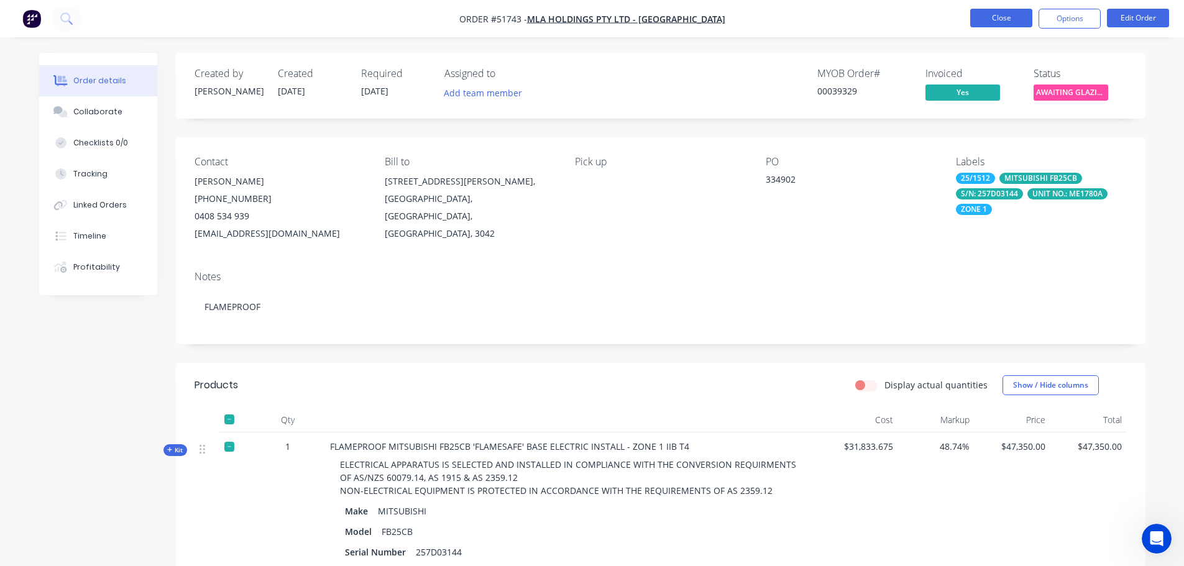
click at [1016, 15] on button "Close" at bounding box center [1001, 18] width 62 height 19
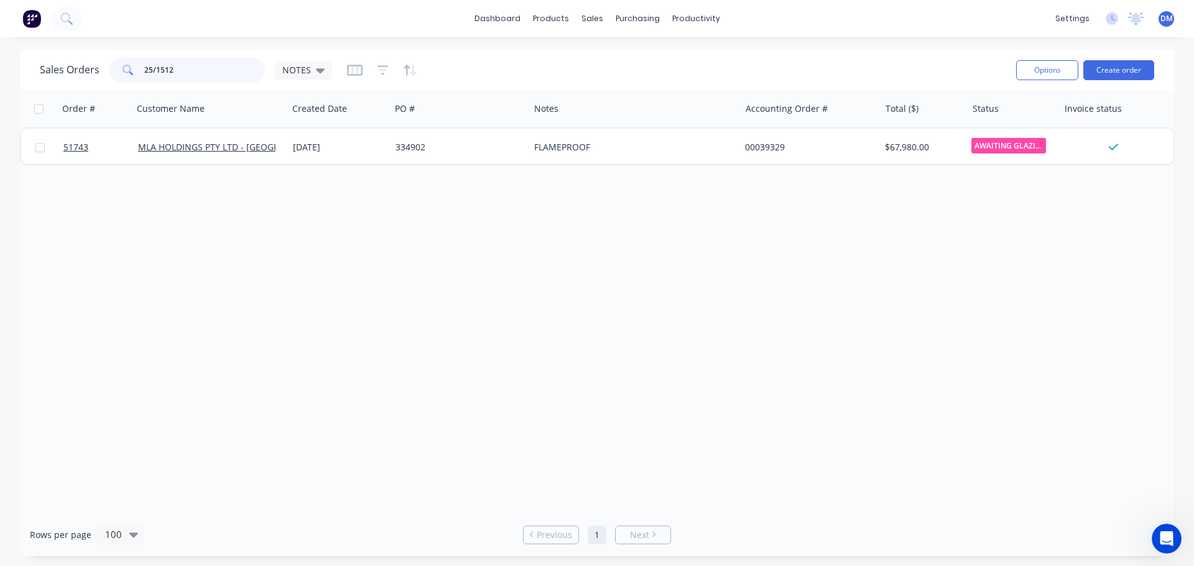
drag, startPoint x: 180, startPoint y: 69, endPoint x: 55, endPoint y: 74, distance: 125.1
click at [55, 74] on div "Sales Orders 25/1512 NOTES" at bounding box center [186, 70] width 292 height 25
drag, startPoint x: 123, startPoint y: 70, endPoint x: 64, endPoint y: 71, distance: 59.1
click at [65, 71] on div "Sales Orders 23/1448 NOTES" at bounding box center [186, 70] width 292 height 25
click at [226, 70] on input "23/1447" at bounding box center [204, 70] width 121 height 25
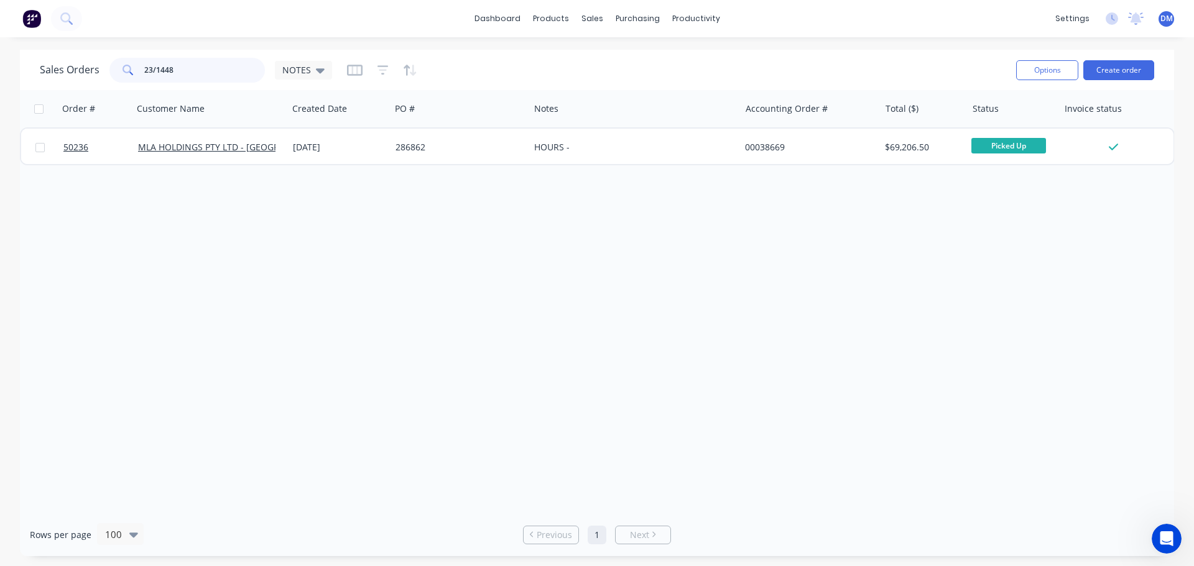
drag, startPoint x: 177, startPoint y: 75, endPoint x: 47, endPoint y: 78, distance: 130.0
click at [52, 76] on div "Sales Orders 23/1448 NOTES" at bounding box center [186, 70] width 292 height 25
type input "25/1515"
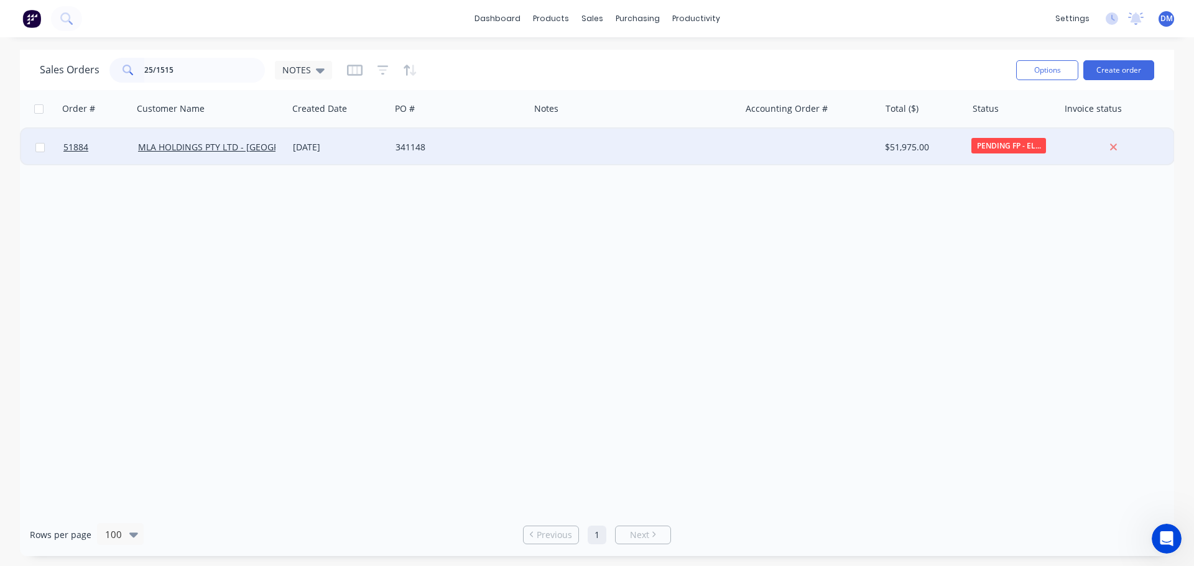
click at [471, 152] on div "341148" at bounding box center [456, 147] width 122 height 12
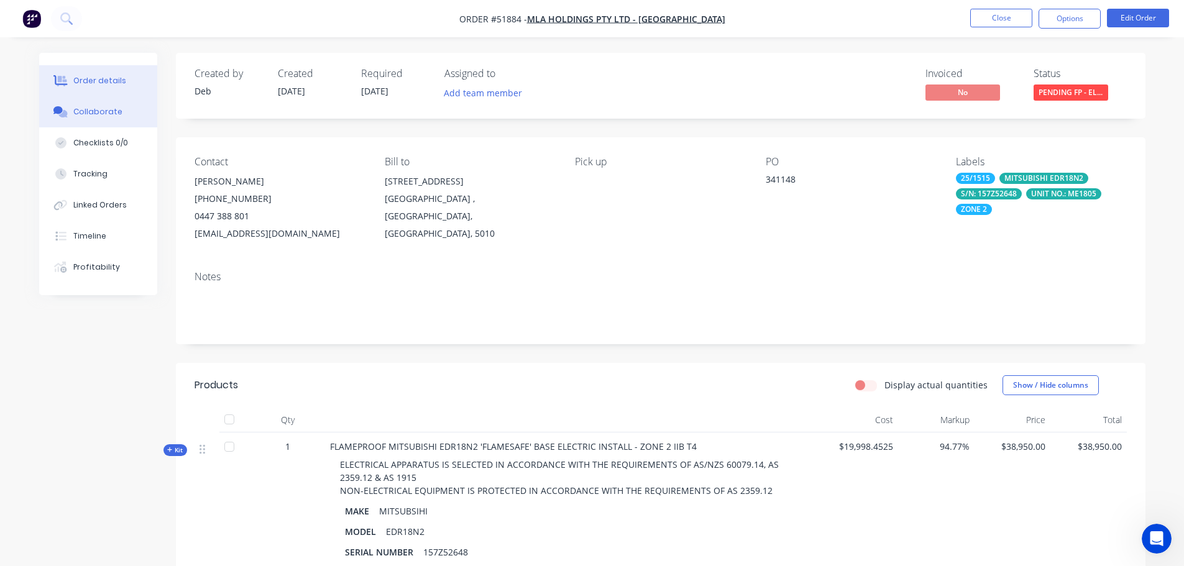
click at [116, 109] on div "Collaborate" at bounding box center [97, 111] width 49 height 11
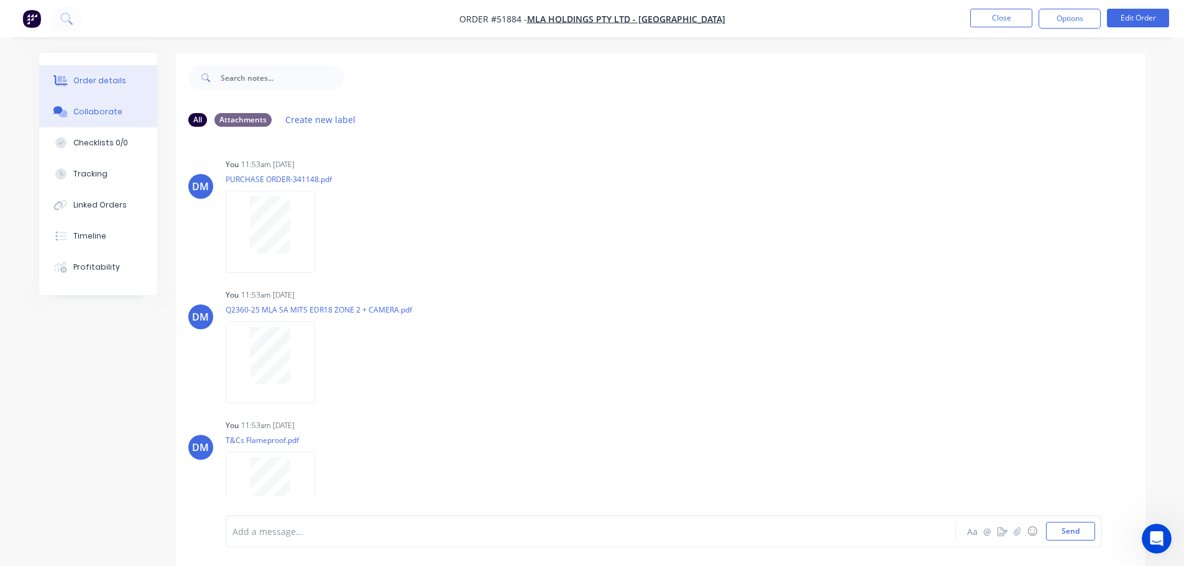
click at [93, 85] on div "Order details" at bounding box center [99, 80] width 53 height 11
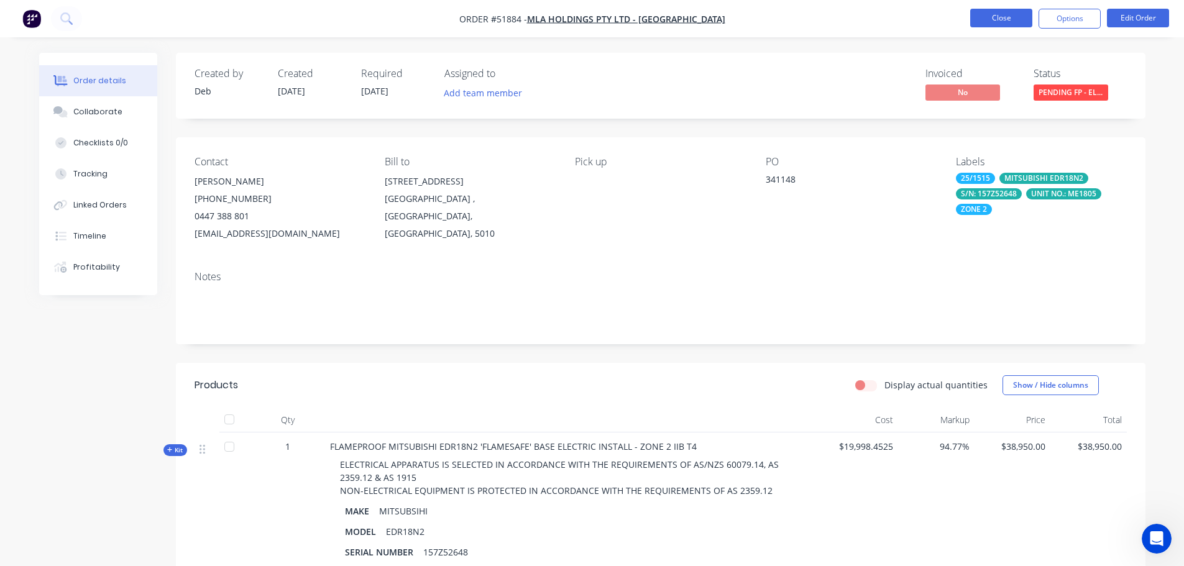
click at [993, 20] on button "Close" at bounding box center [1001, 18] width 62 height 19
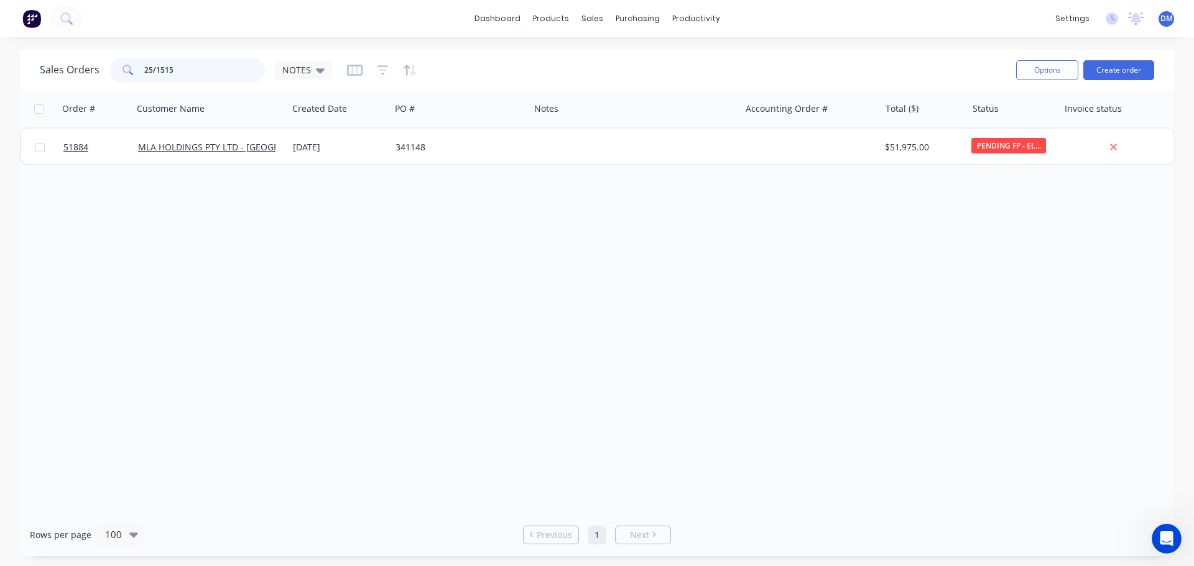
drag, startPoint x: 183, startPoint y: 69, endPoint x: 54, endPoint y: 57, distance: 129.8
click at [90, 52] on div "Sales Orders 25/1515 NOTES Options Create order" at bounding box center [597, 70] width 1154 height 40
